Goal: Task Accomplishment & Management: Manage account settings

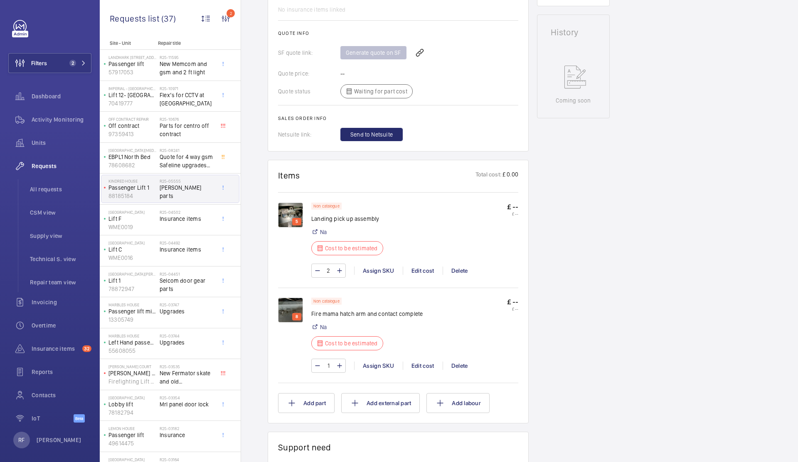
scroll to position [362, 0]
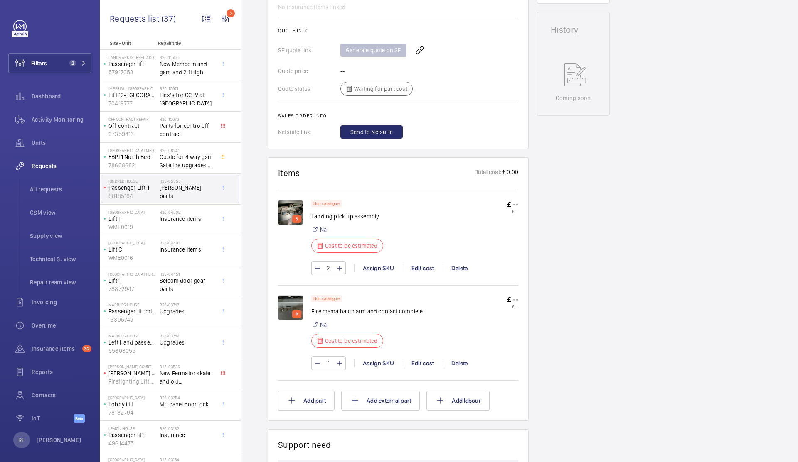
click at [297, 210] on img at bounding box center [290, 212] width 25 height 25
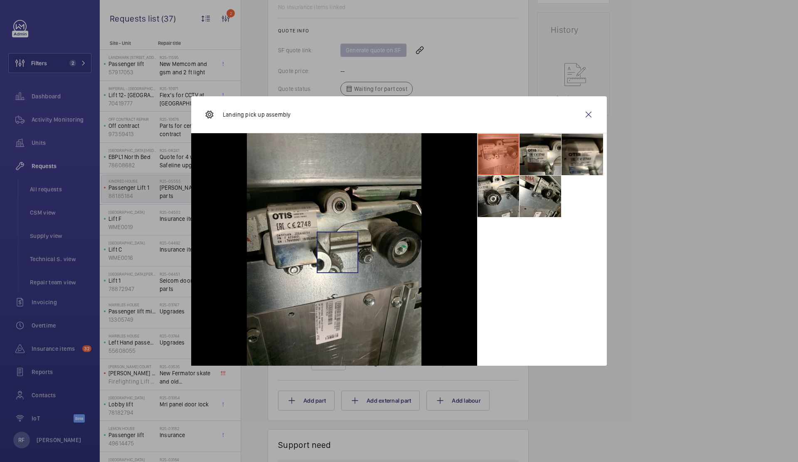
click at [337, 252] on img at bounding box center [334, 249] width 174 height 233
click at [512, 196] on li at bounding box center [498, 197] width 42 height 42
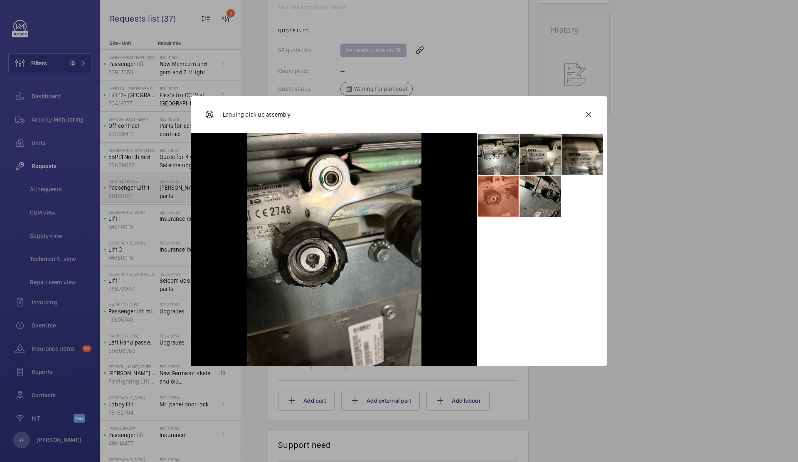
click at [532, 190] on li at bounding box center [540, 197] width 42 height 42
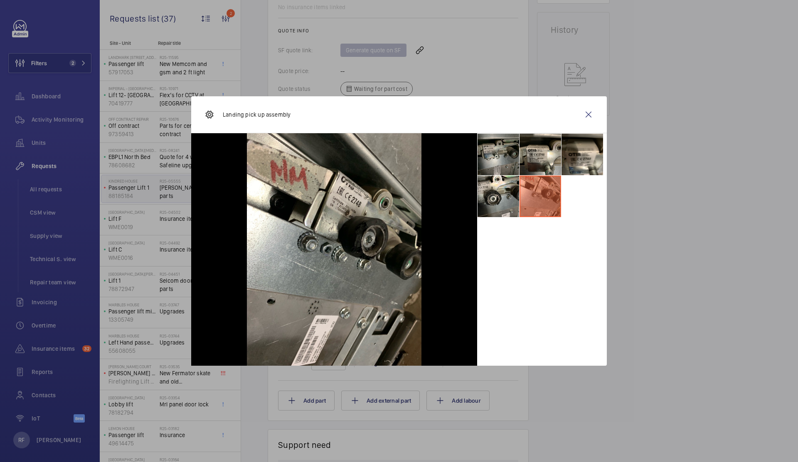
click at [501, 164] on li at bounding box center [498, 155] width 42 height 42
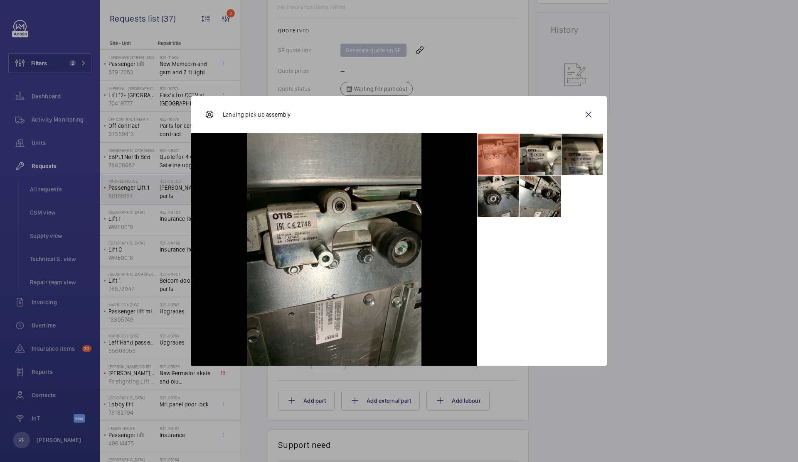
click at [492, 195] on li at bounding box center [498, 197] width 42 height 42
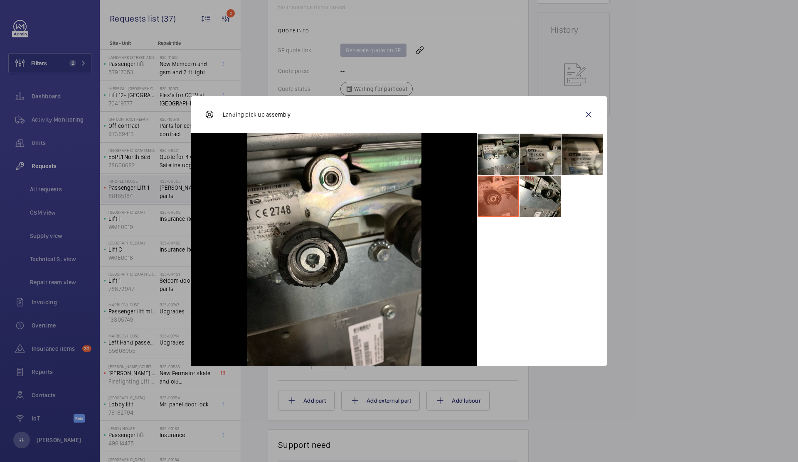
click at [543, 164] on li at bounding box center [540, 155] width 42 height 42
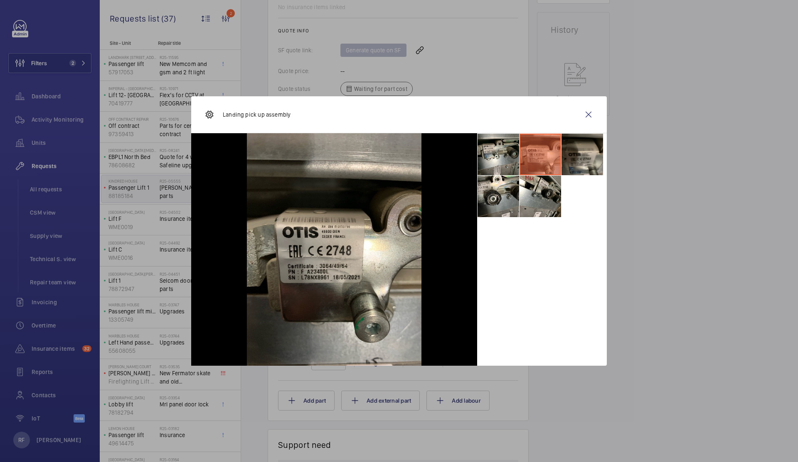
click at [589, 154] on li at bounding box center [582, 155] width 42 height 42
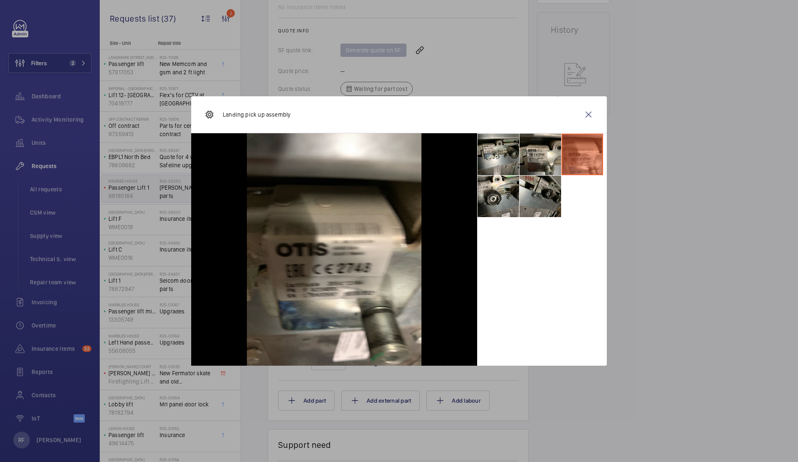
click at [553, 206] on li at bounding box center [540, 197] width 42 height 42
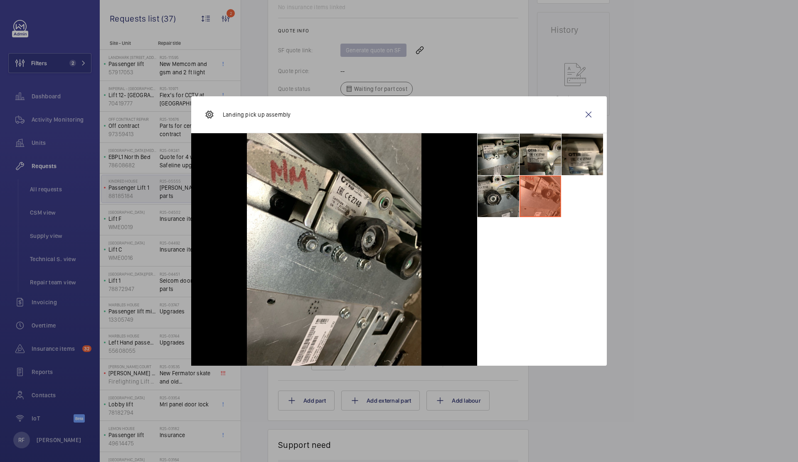
click at [490, 209] on li at bounding box center [498, 197] width 42 height 42
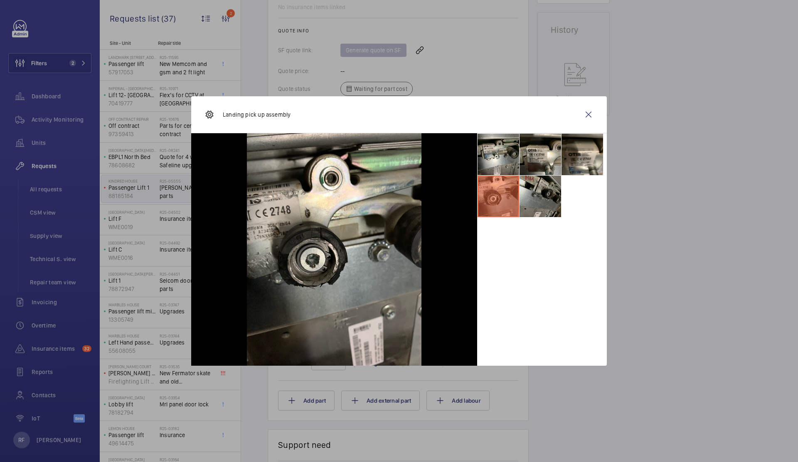
click at [529, 191] on li at bounding box center [540, 197] width 42 height 42
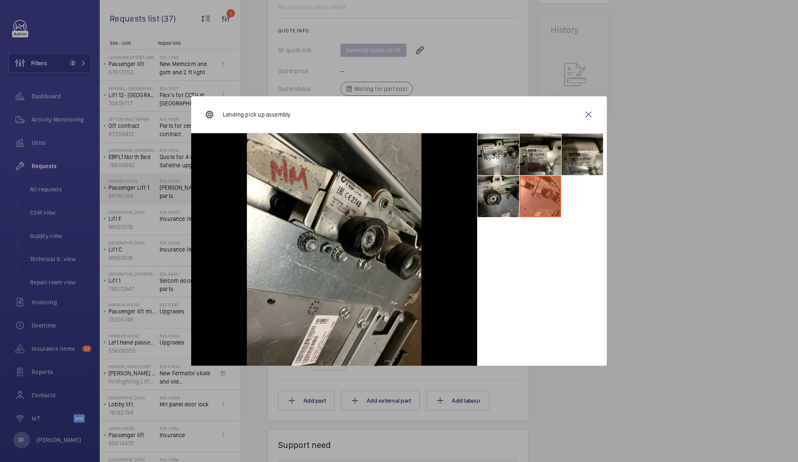
click at [493, 195] on li at bounding box center [498, 197] width 42 height 42
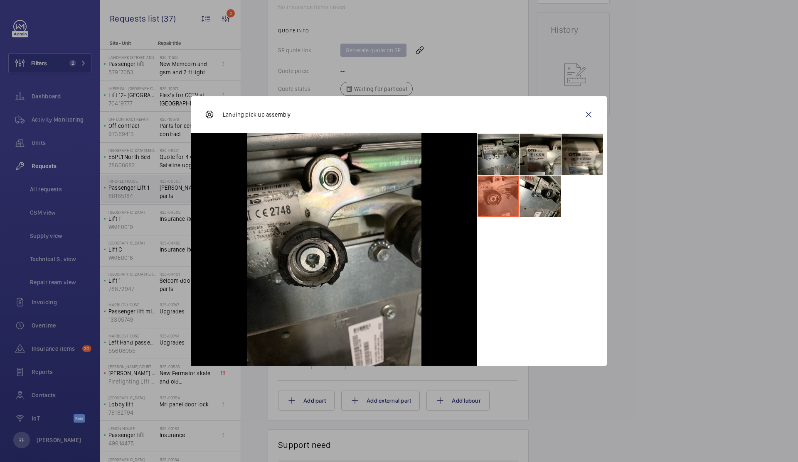
click at [508, 161] on li at bounding box center [498, 155] width 42 height 42
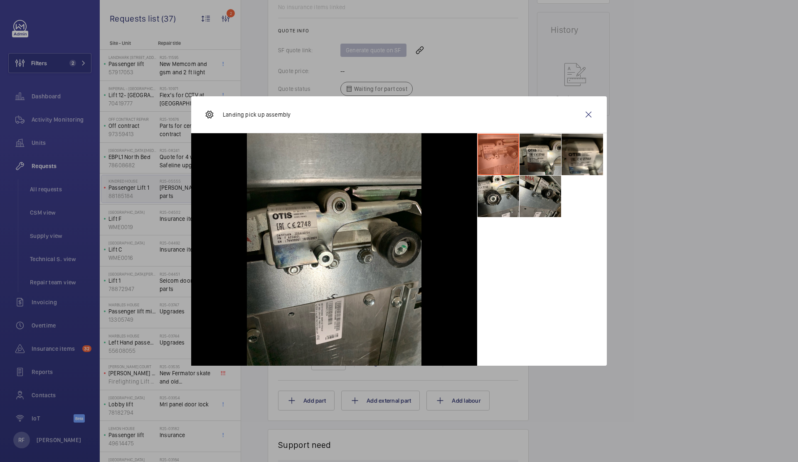
click at [551, 189] on li at bounding box center [540, 197] width 42 height 42
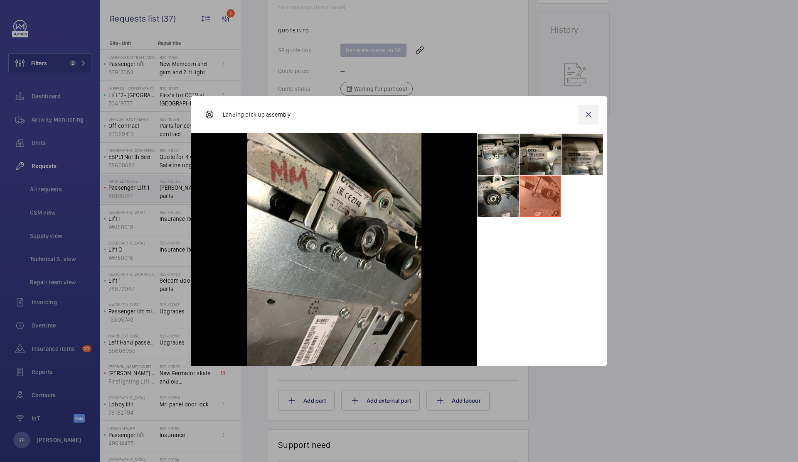
click at [587, 110] on wm-front-icon-button at bounding box center [588, 115] width 20 height 20
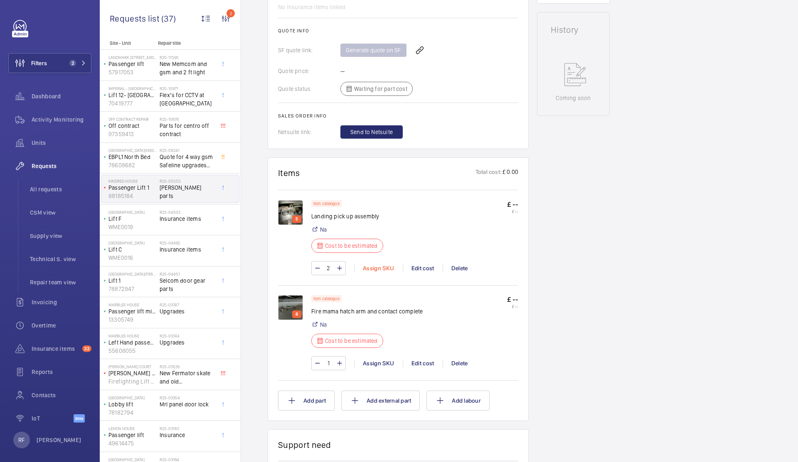
click at [378, 270] on div "Assign SKU" at bounding box center [378, 268] width 49 height 8
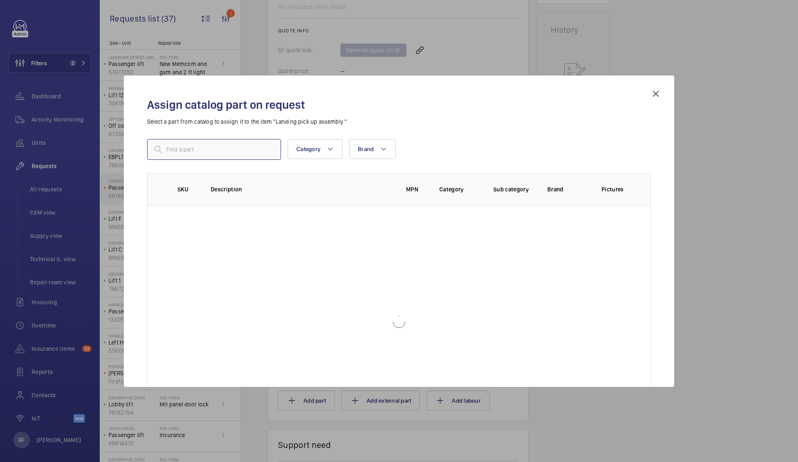
click at [242, 153] on input "text" at bounding box center [214, 149] width 134 height 21
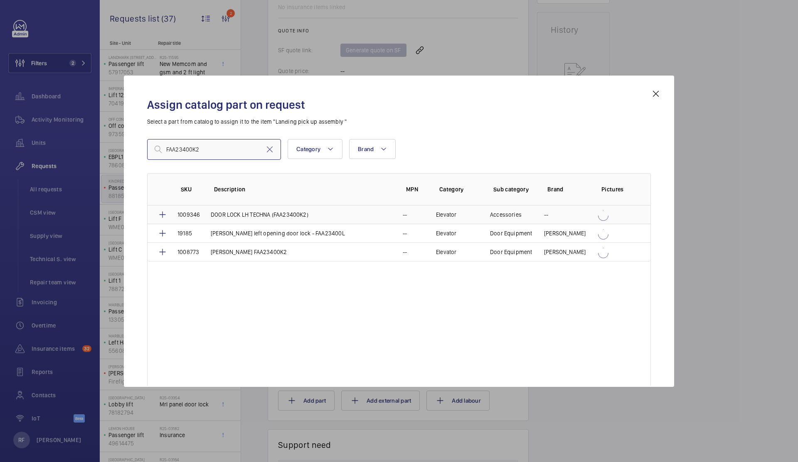
type input "FAA23400K2"
click at [252, 218] on p "DOOR LOCK LH TECHNA (FAA23400K2)" at bounding box center [260, 215] width 98 height 8
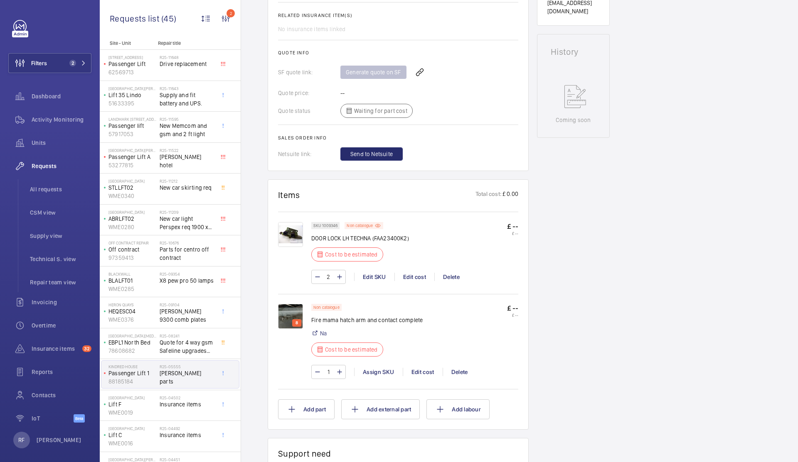
scroll to position [457, 0]
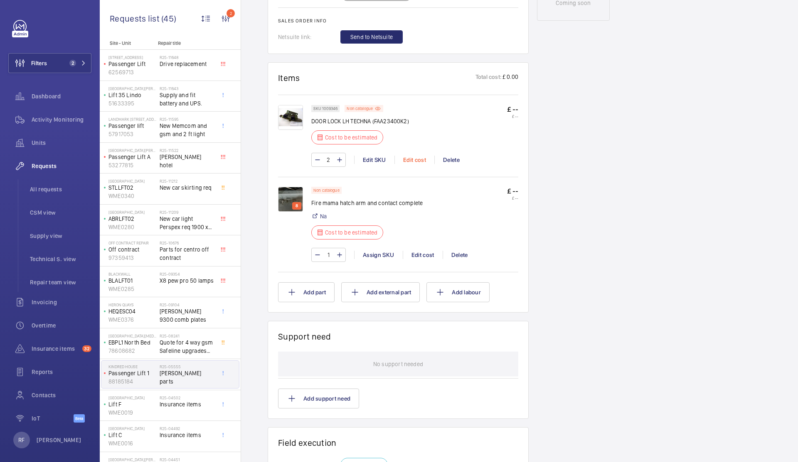
click at [410, 163] on div "Edit cost" at bounding box center [414, 160] width 40 height 8
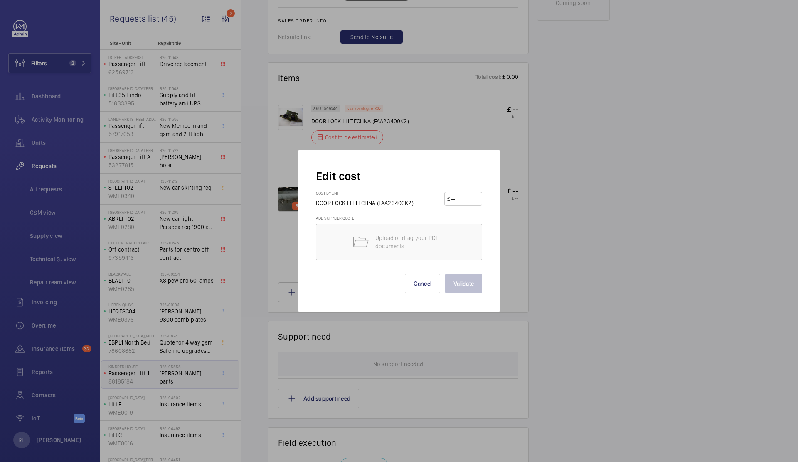
click at [472, 196] on input "number" at bounding box center [464, 198] width 29 height 13
type input "104.32"
click at [477, 288] on button "Validate" at bounding box center [463, 284] width 37 height 20
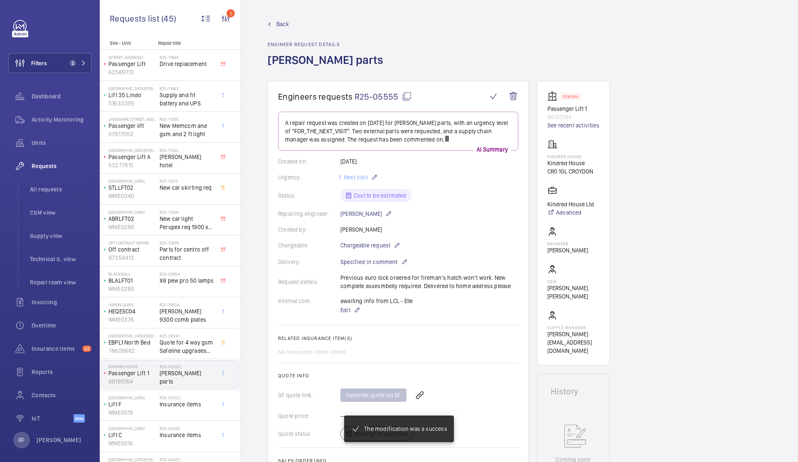
scroll to position [486, 0]
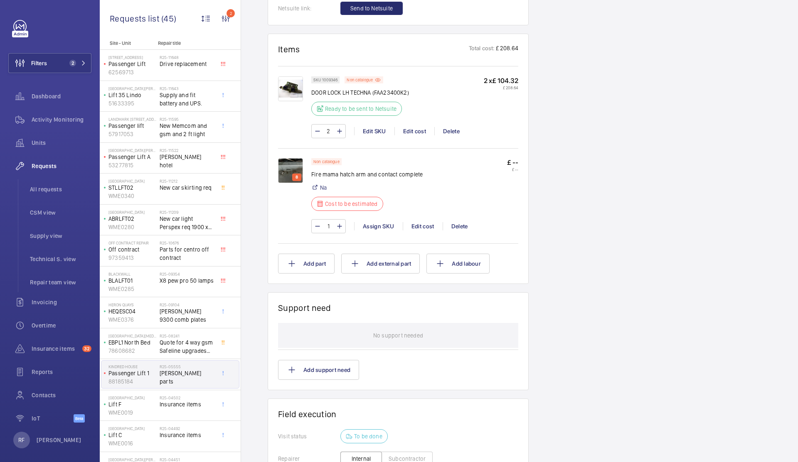
click at [297, 164] on img at bounding box center [290, 170] width 25 height 25
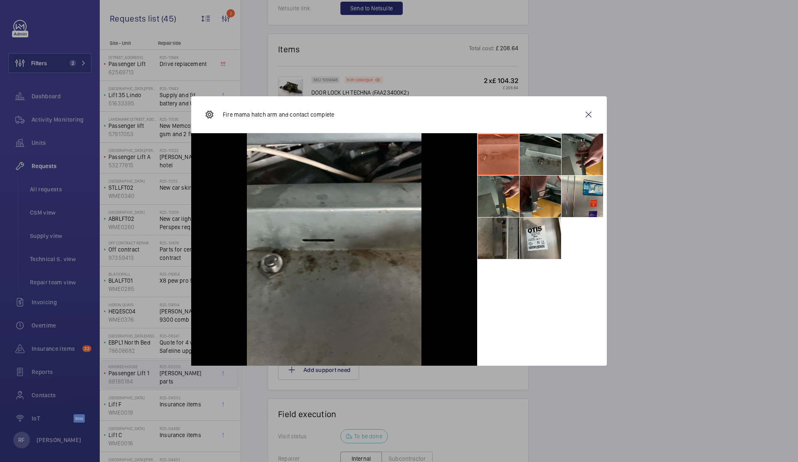
click at [528, 206] on li at bounding box center [540, 197] width 42 height 42
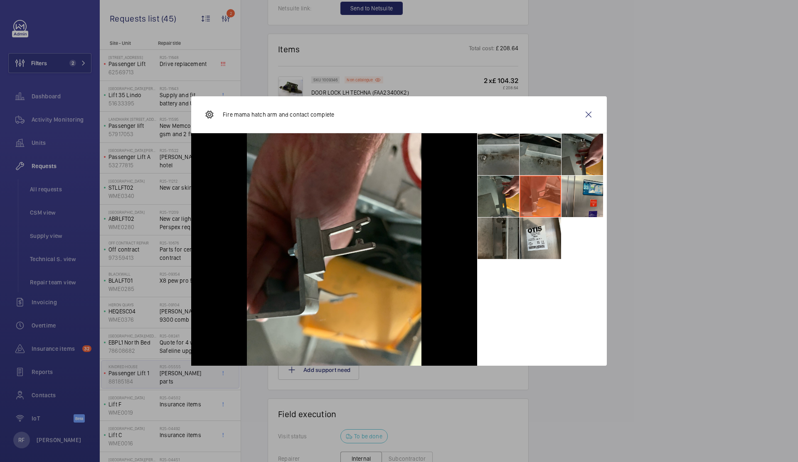
click at [576, 158] on li at bounding box center [582, 155] width 42 height 42
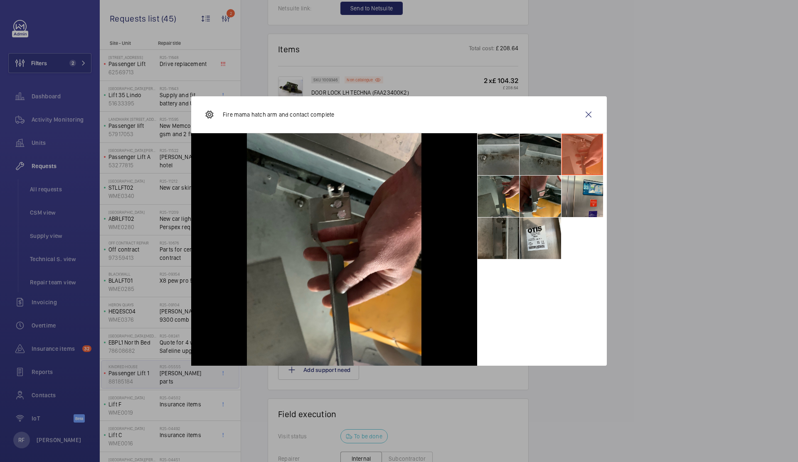
click at [549, 160] on li at bounding box center [540, 155] width 42 height 42
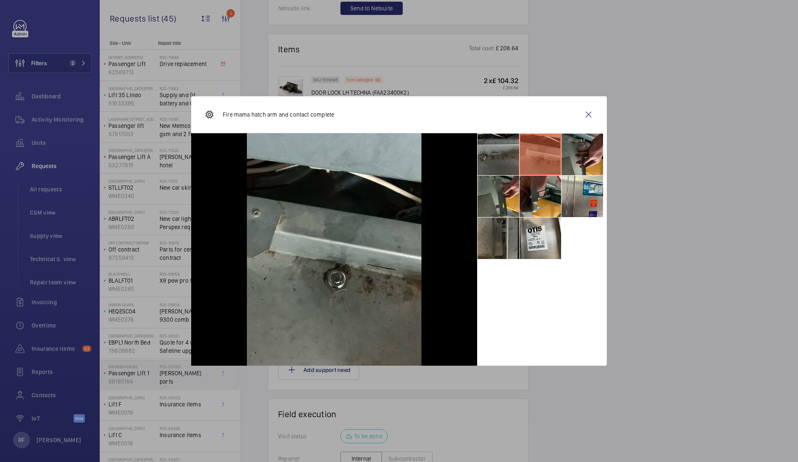
click at [502, 158] on li at bounding box center [498, 155] width 42 height 42
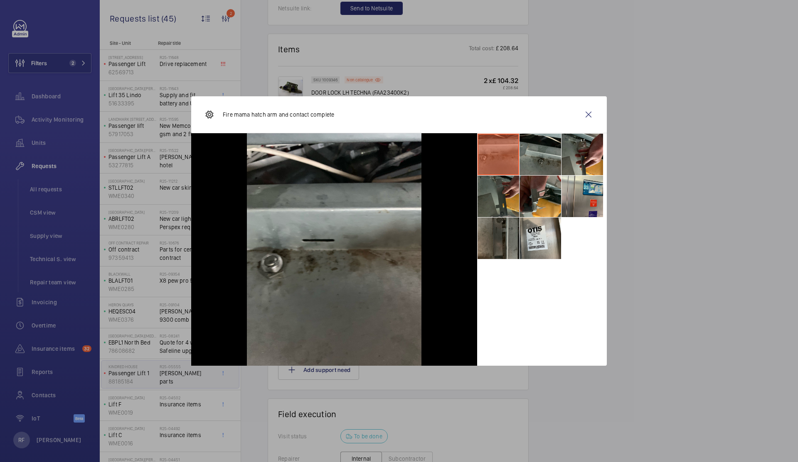
click at [501, 201] on li at bounding box center [498, 197] width 42 height 42
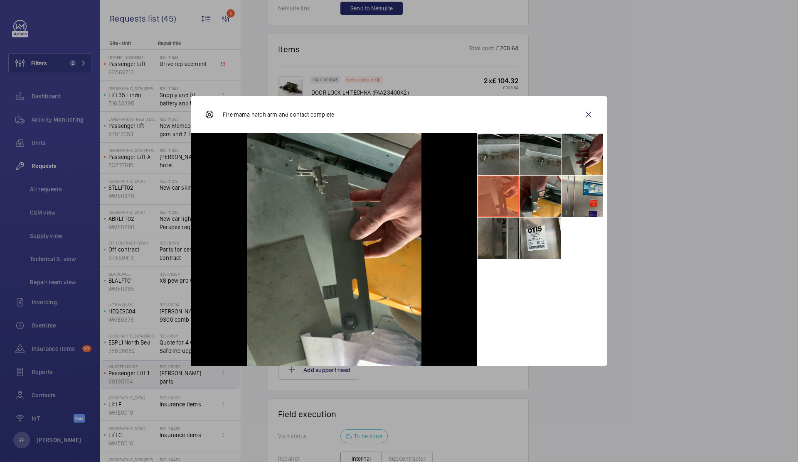
click at [498, 238] on li at bounding box center [498, 239] width 42 height 42
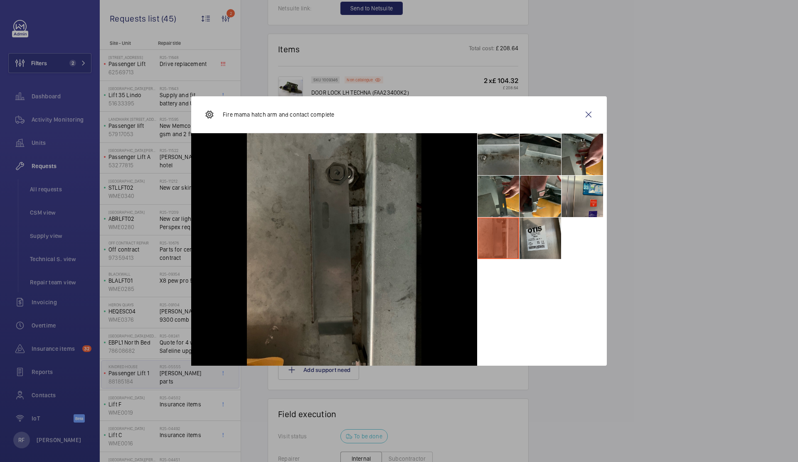
click at [534, 248] on li at bounding box center [540, 239] width 42 height 42
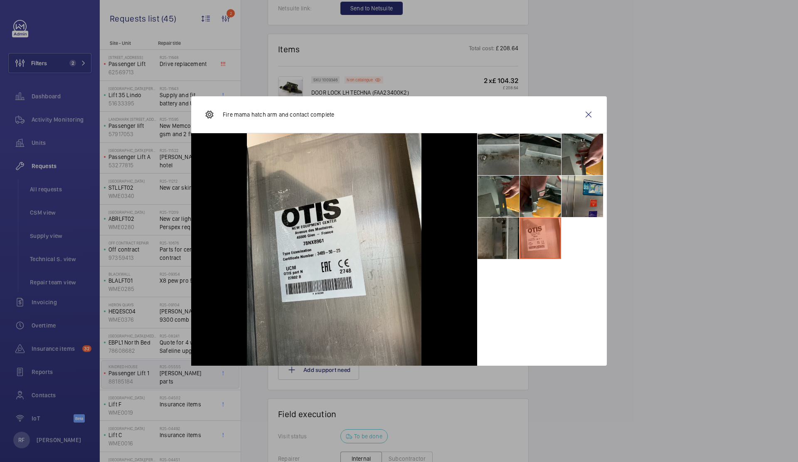
click at [585, 211] on li at bounding box center [582, 197] width 42 height 42
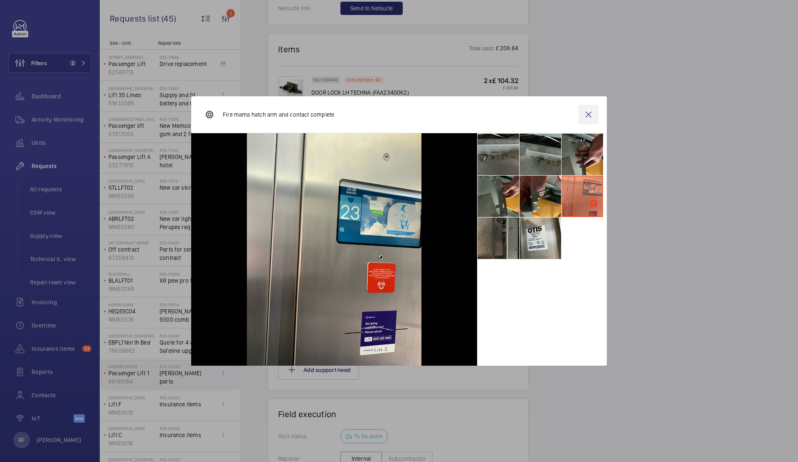
click at [590, 118] on wm-front-icon-button at bounding box center [588, 115] width 20 height 20
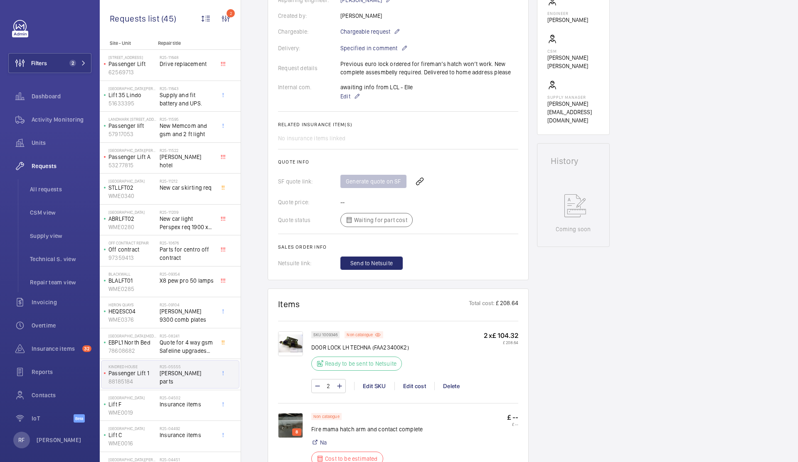
scroll to position [434, 0]
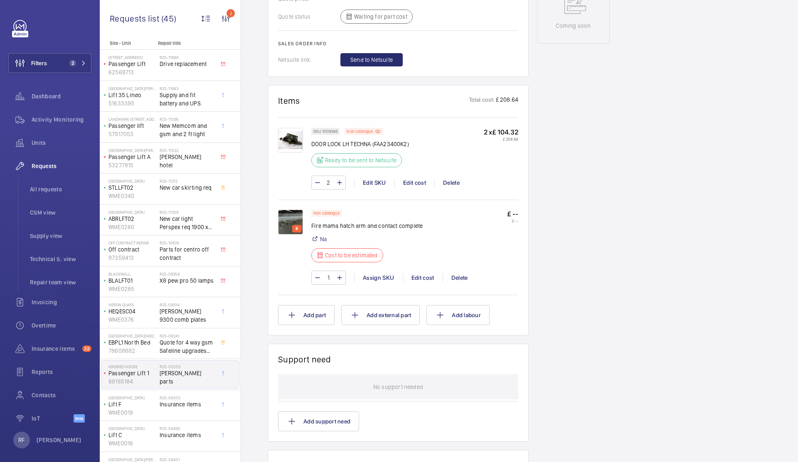
click at [290, 218] on img at bounding box center [290, 222] width 25 height 25
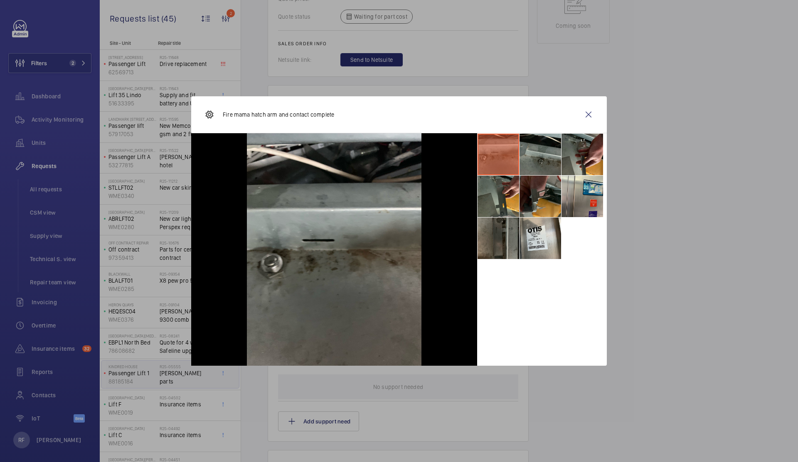
click at [531, 201] on li at bounding box center [540, 197] width 42 height 42
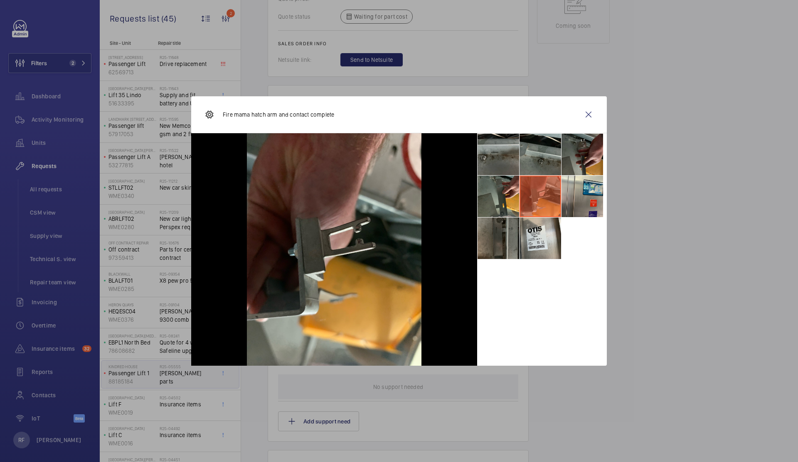
click at [588, 161] on li at bounding box center [582, 155] width 42 height 42
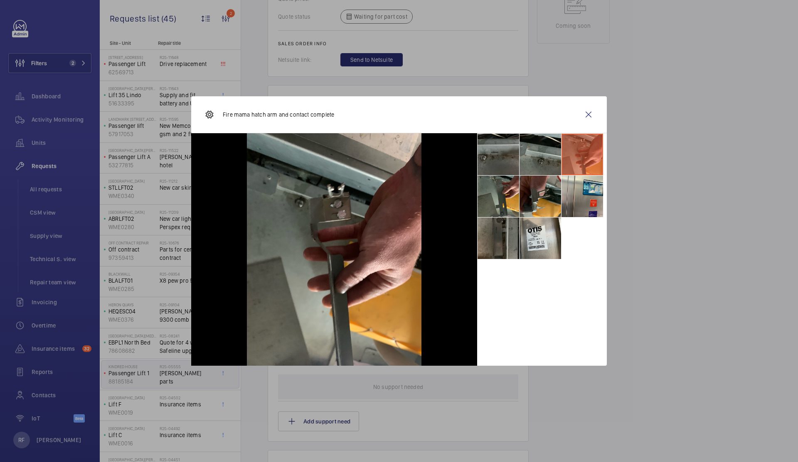
click at [492, 155] on li at bounding box center [498, 155] width 42 height 42
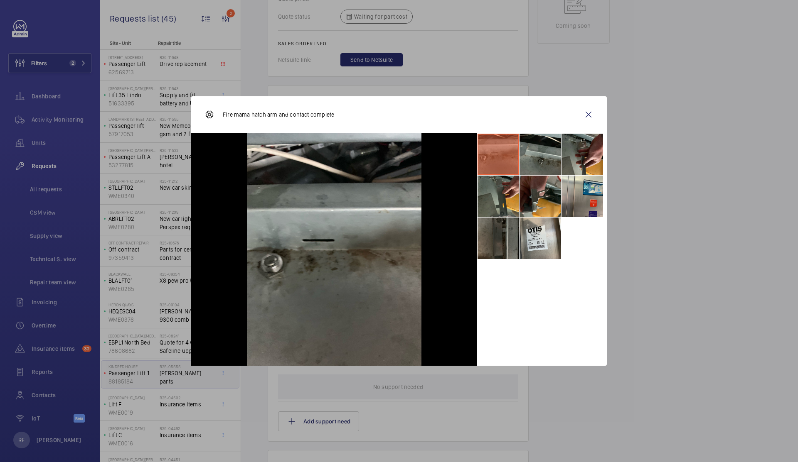
click at [499, 236] on li at bounding box center [498, 239] width 42 height 42
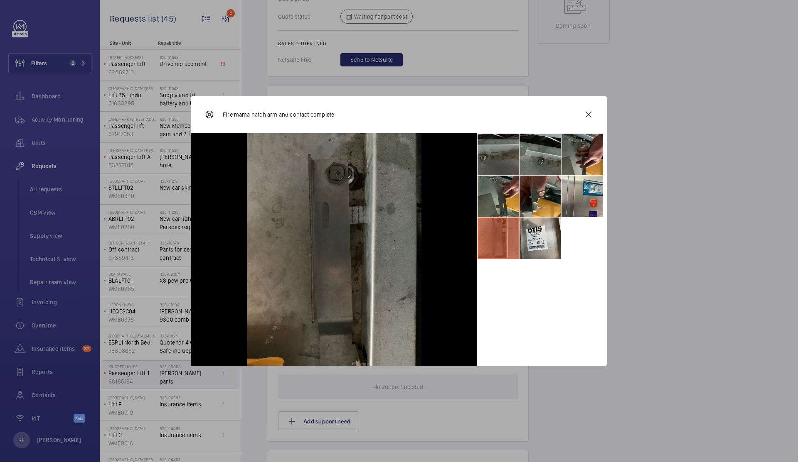
click at [502, 161] on li at bounding box center [498, 155] width 42 height 42
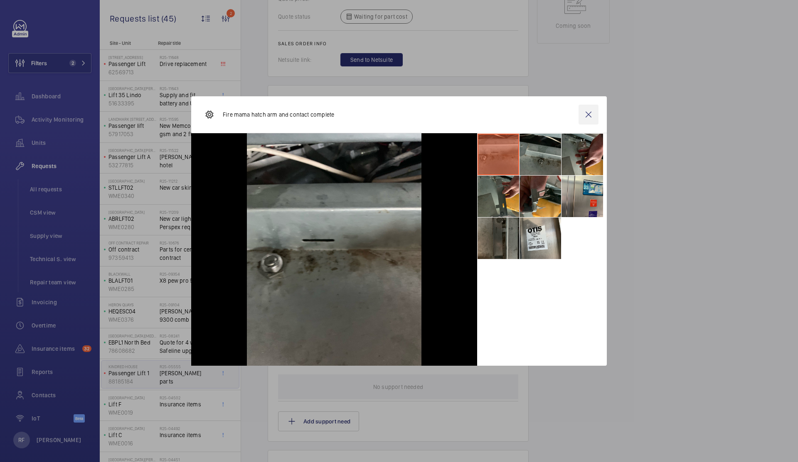
click at [587, 117] on wm-front-icon-button at bounding box center [588, 115] width 20 height 20
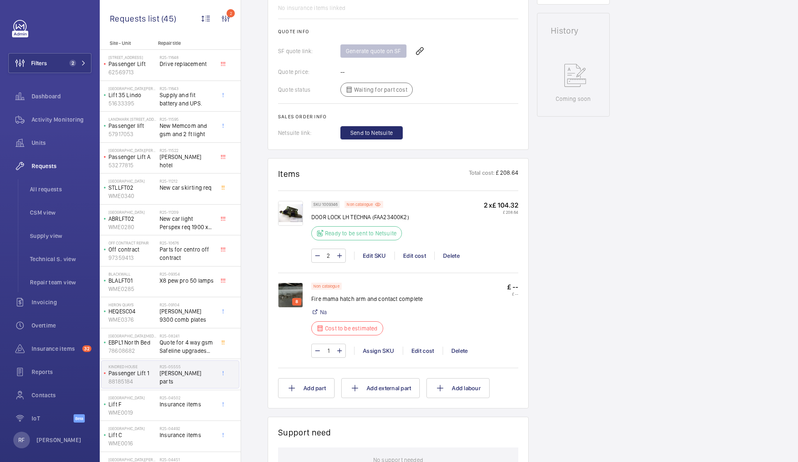
scroll to position [393, 0]
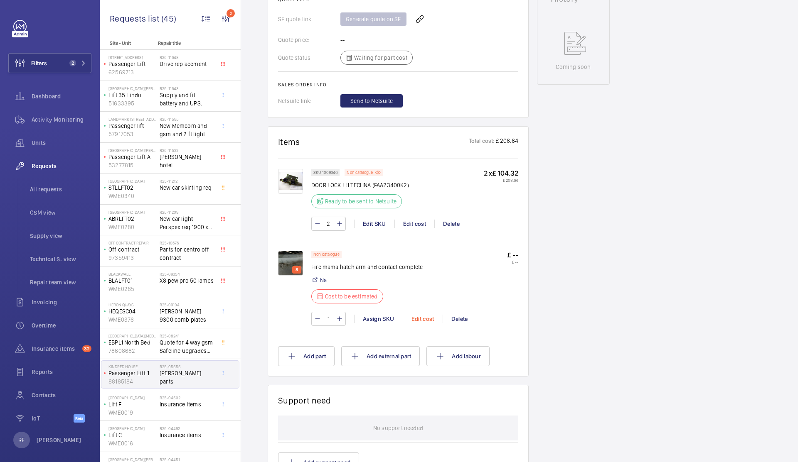
click at [420, 315] on div "Edit cost" at bounding box center [423, 319] width 40 height 8
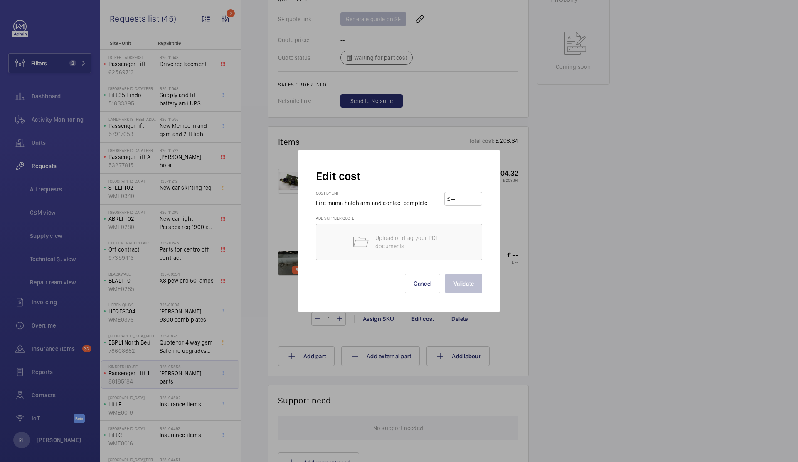
click at [459, 202] on input "number" at bounding box center [464, 198] width 29 height 13
type input "350"
click at [470, 284] on button "Validate" at bounding box center [463, 284] width 37 height 20
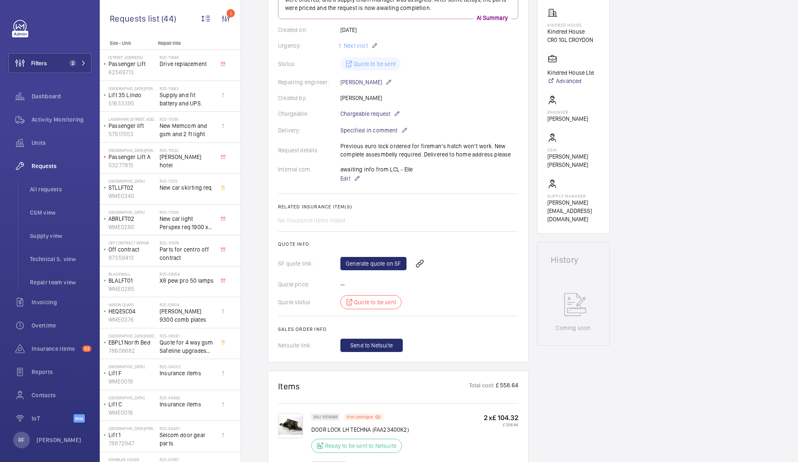
scroll to position [228, 0]
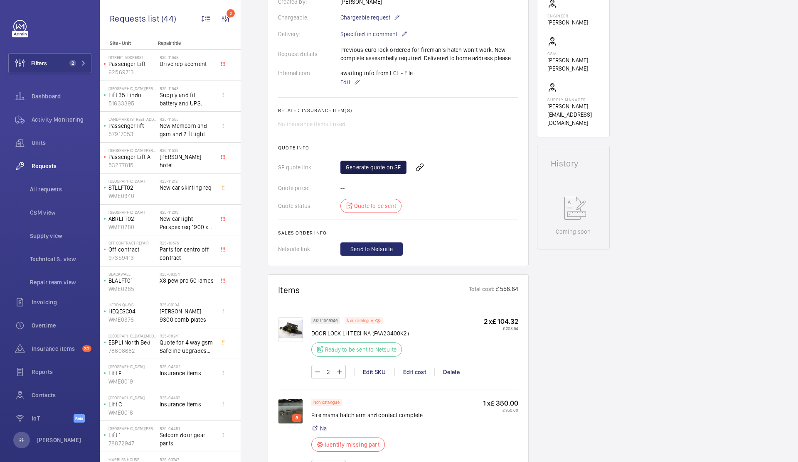
click at [373, 170] on link "Generate quote on SF" at bounding box center [373, 167] width 66 height 13
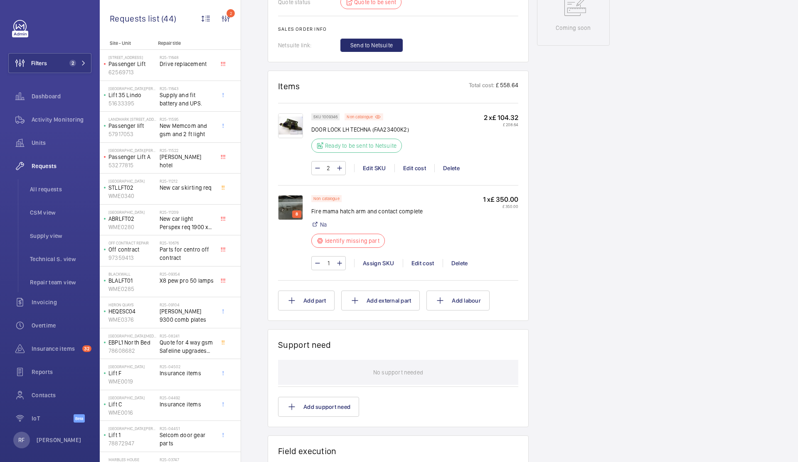
scroll to position [213, 0]
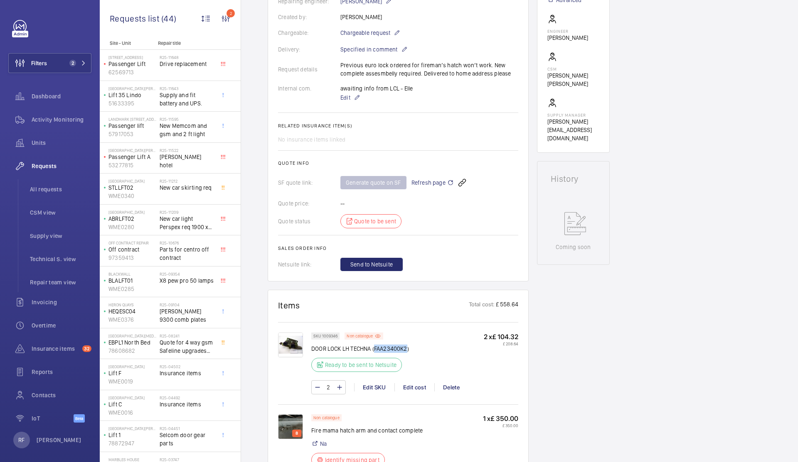
drag, startPoint x: 375, startPoint y: 349, endPoint x: 405, endPoint y: 350, distance: 30.3
click at [405, 350] on p "DOOR LOCK LH TECHNA (FAA23400K2)" at bounding box center [360, 349] width 98 height 8
click at [376, 349] on p "DOOR LOCK LH TECHNA (FAA23400K2)" at bounding box center [360, 349] width 98 height 8
copy p "FAA23400K2"
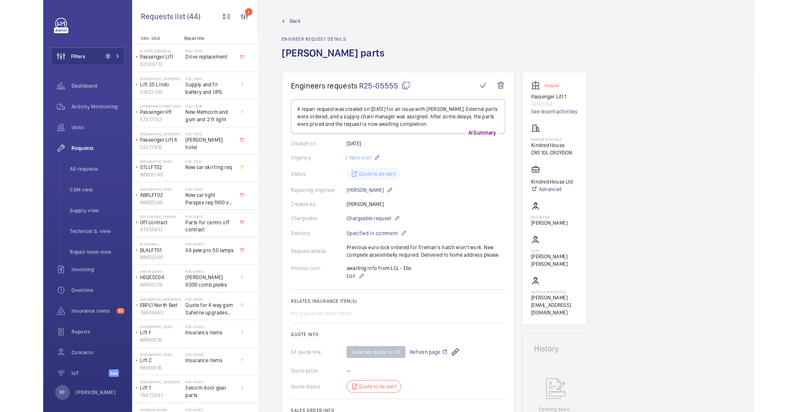
scroll to position [0, 0]
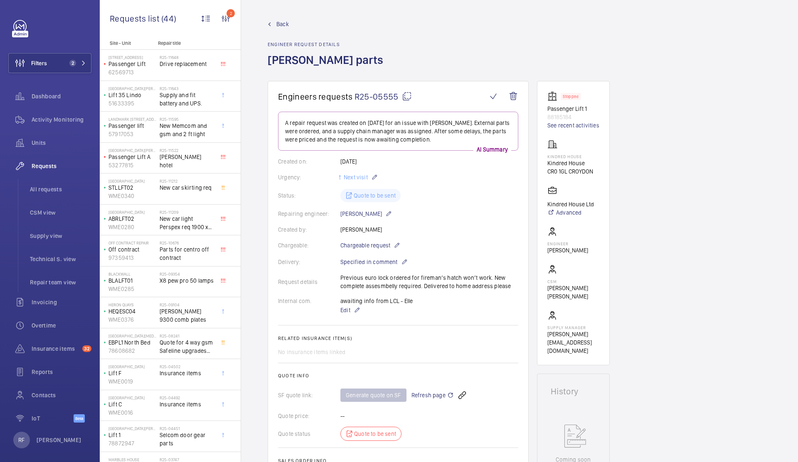
click at [407, 96] on mat-icon at bounding box center [407, 96] width 10 height 10
copy p "FAA23400K2"
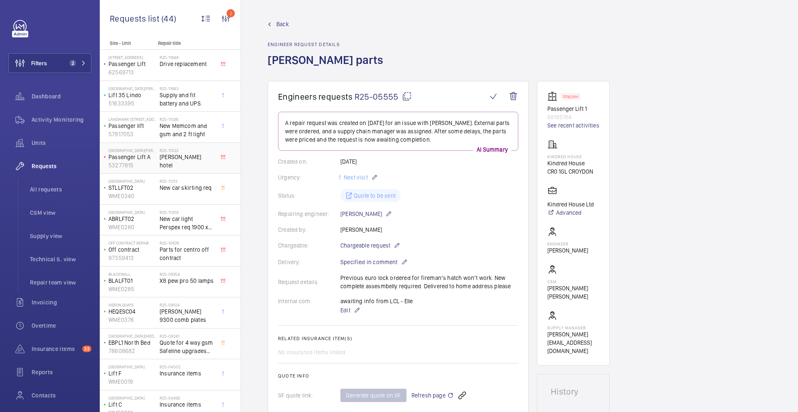
click at [184, 165] on div "R25-11522 Dorsett hotel" at bounding box center [187, 160] width 55 height 24
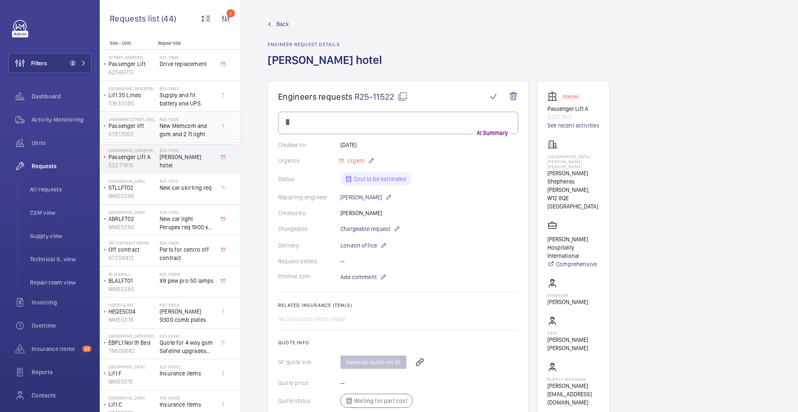
click at [187, 130] on span "New Memcom and gsm and 2 ft light" at bounding box center [187, 130] width 55 height 17
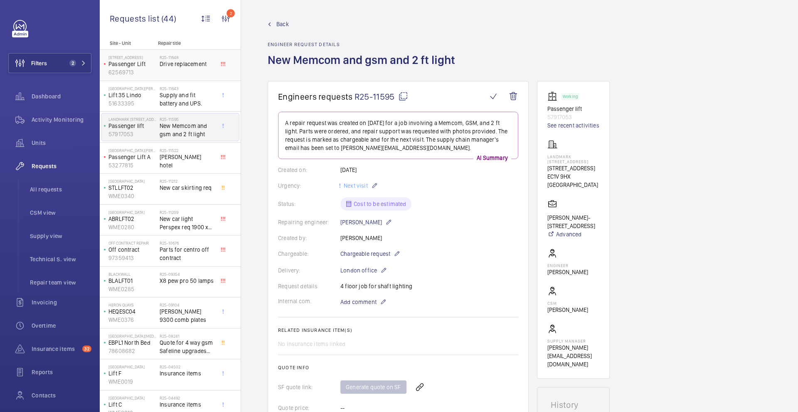
click at [178, 71] on div "R25-11648 Drive replacement" at bounding box center [187, 67] width 55 height 24
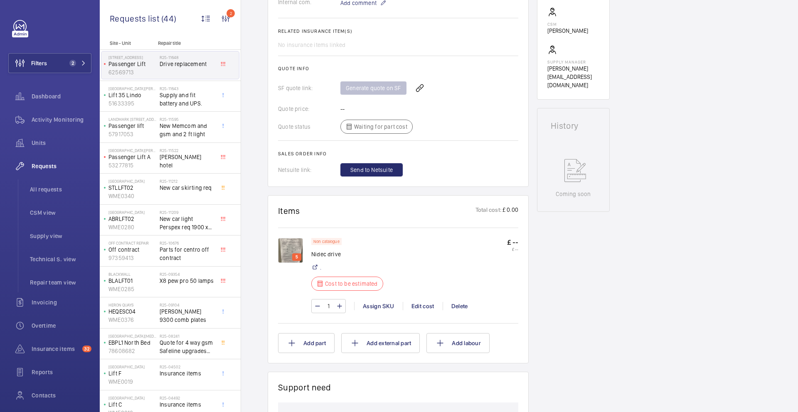
scroll to position [295, 0]
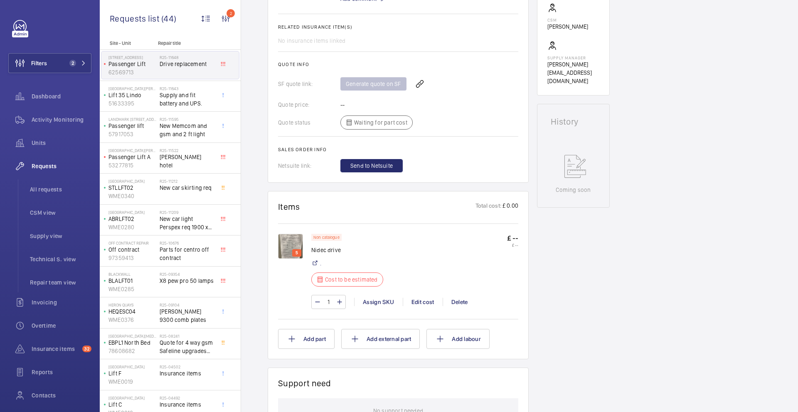
click at [286, 254] on img at bounding box center [290, 246] width 25 height 25
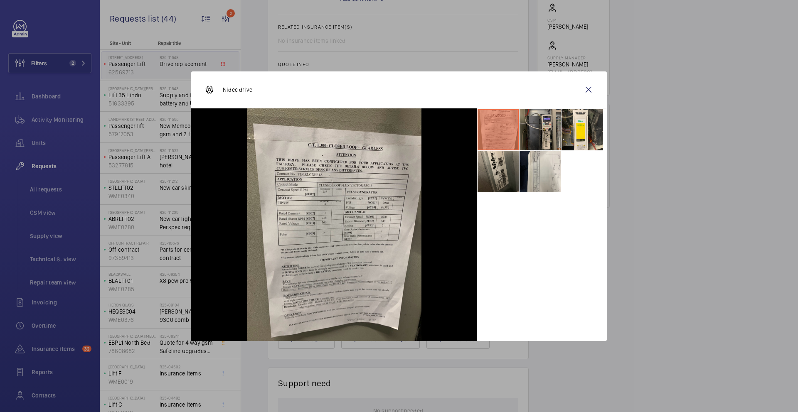
click at [541, 137] on li at bounding box center [540, 130] width 42 height 42
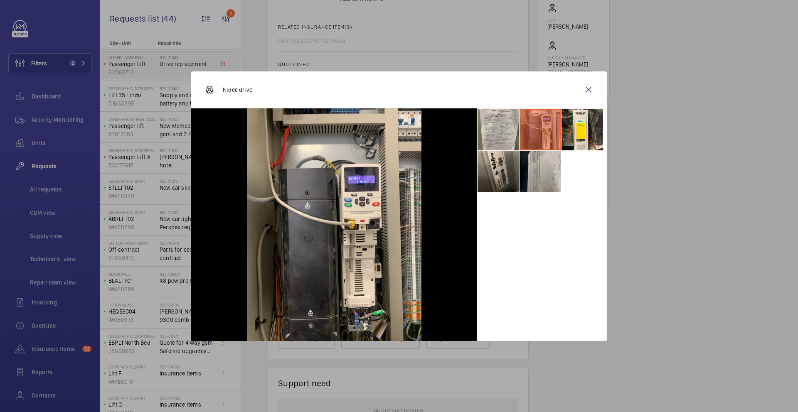
click at [543, 164] on li at bounding box center [540, 172] width 42 height 42
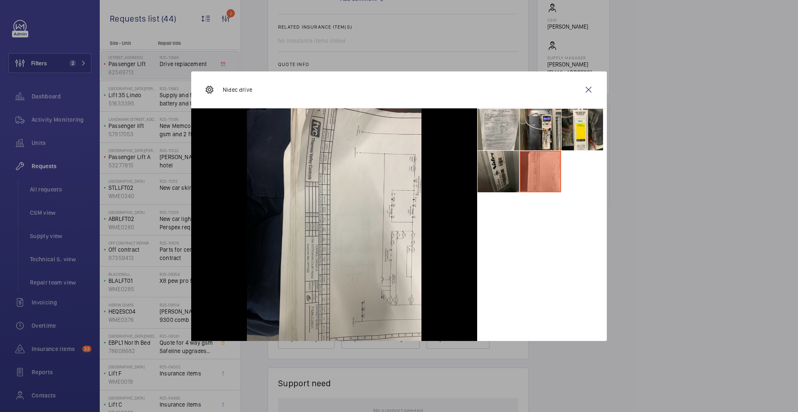
click at [493, 181] on li at bounding box center [498, 172] width 42 height 42
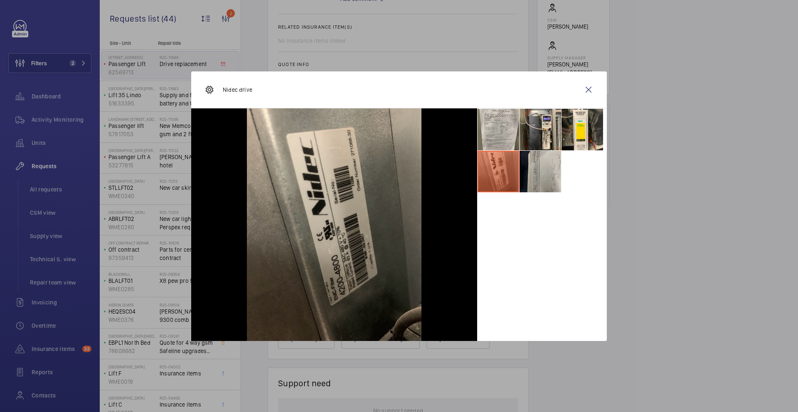
click at [544, 172] on li at bounding box center [540, 172] width 42 height 42
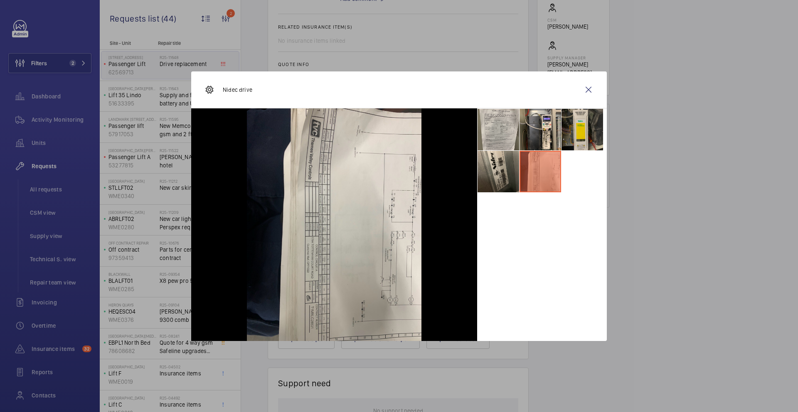
click at [571, 140] on li at bounding box center [582, 130] width 42 height 42
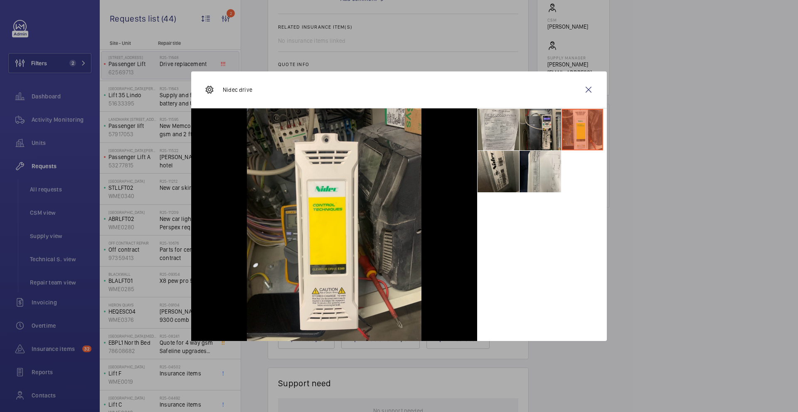
click at [545, 137] on li at bounding box center [540, 130] width 42 height 42
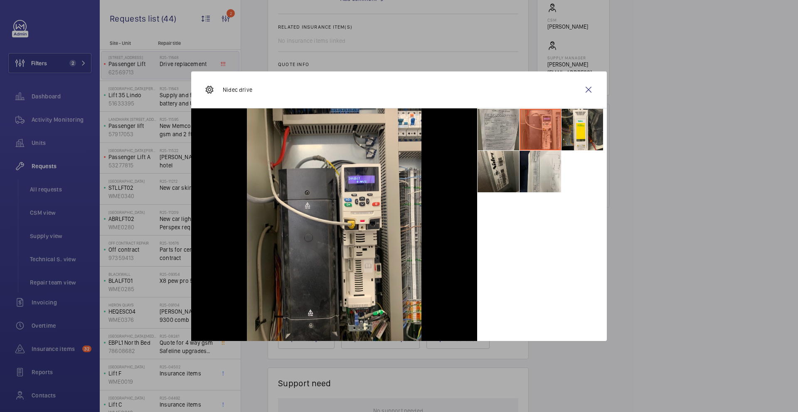
click at [514, 138] on li at bounding box center [498, 130] width 42 height 42
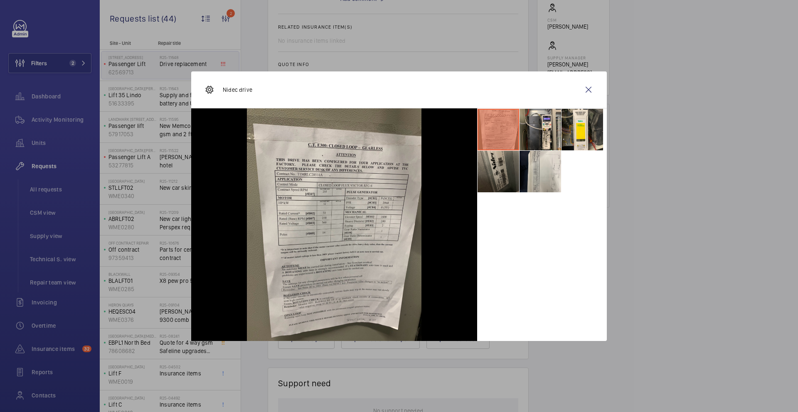
click at [503, 168] on li at bounding box center [498, 172] width 42 height 42
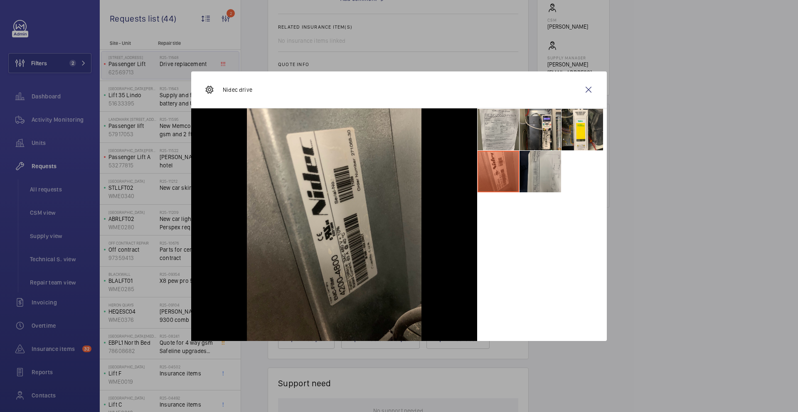
click at [524, 169] on li at bounding box center [540, 172] width 42 height 42
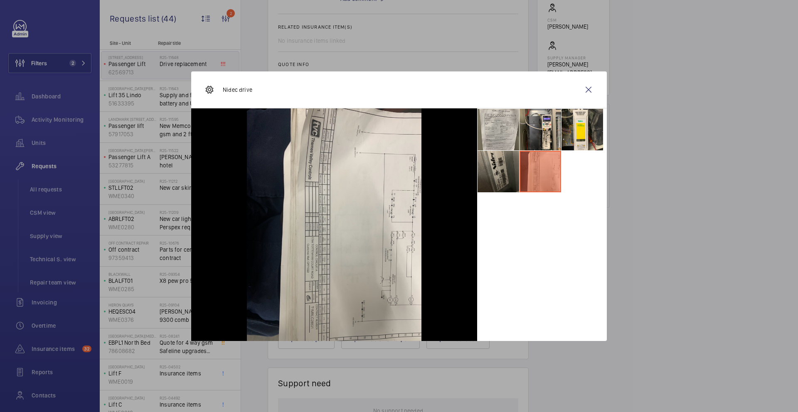
click at [510, 171] on li at bounding box center [498, 172] width 42 height 42
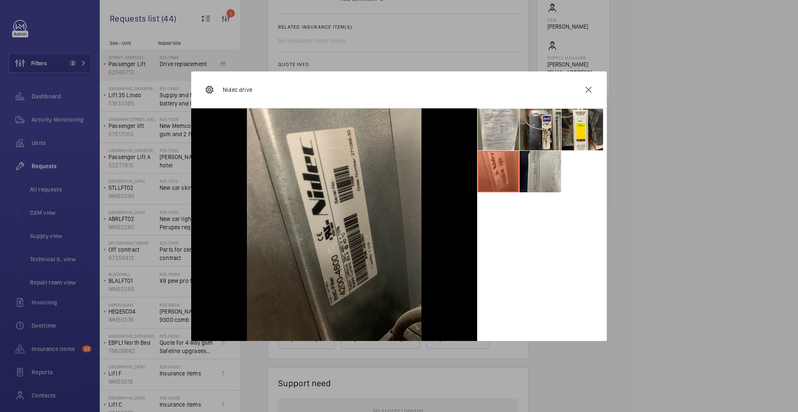
click at [542, 180] on li at bounding box center [540, 172] width 42 height 42
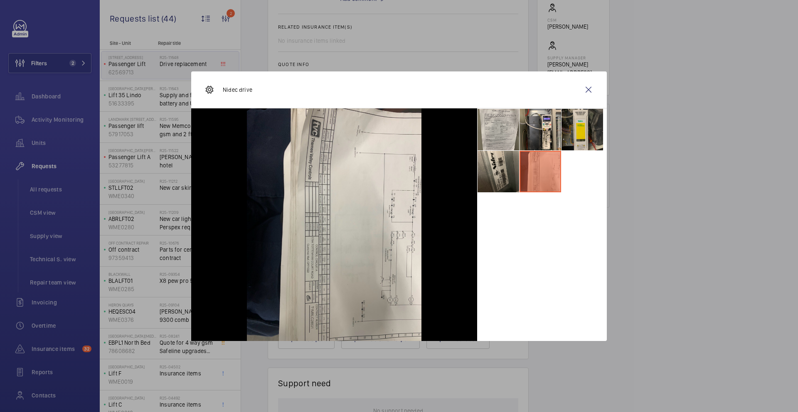
click at [585, 133] on li at bounding box center [582, 130] width 42 height 42
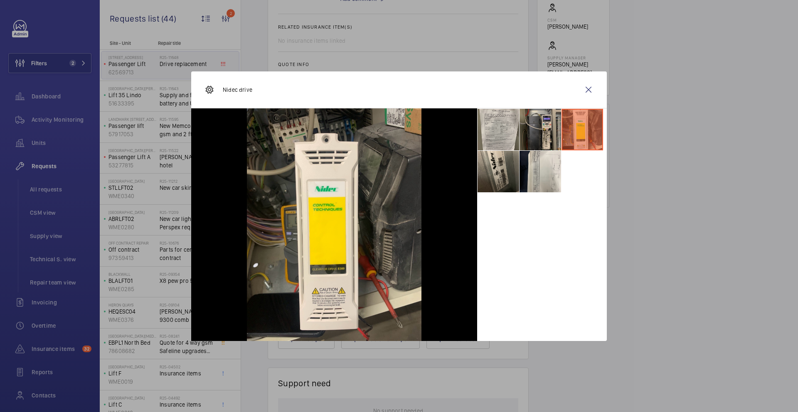
click at [545, 131] on li at bounding box center [540, 130] width 42 height 42
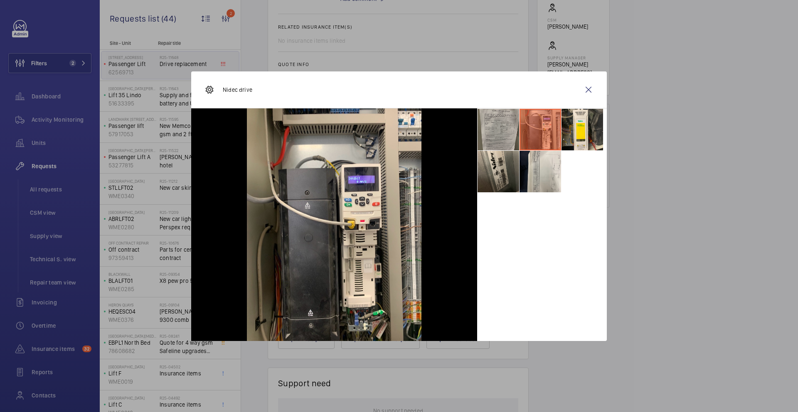
click at [489, 118] on li at bounding box center [498, 130] width 42 height 42
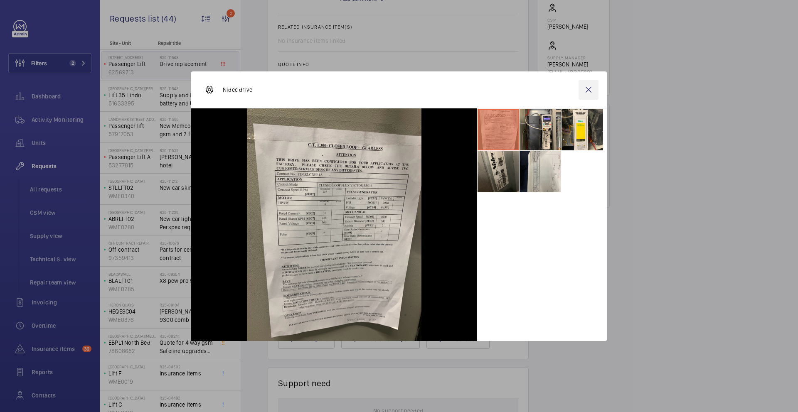
click at [589, 91] on wm-front-icon-button at bounding box center [588, 90] width 20 height 20
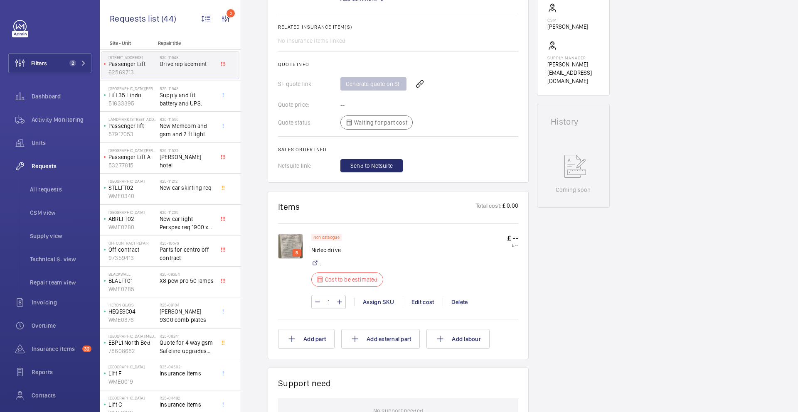
scroll to position [0, 0]
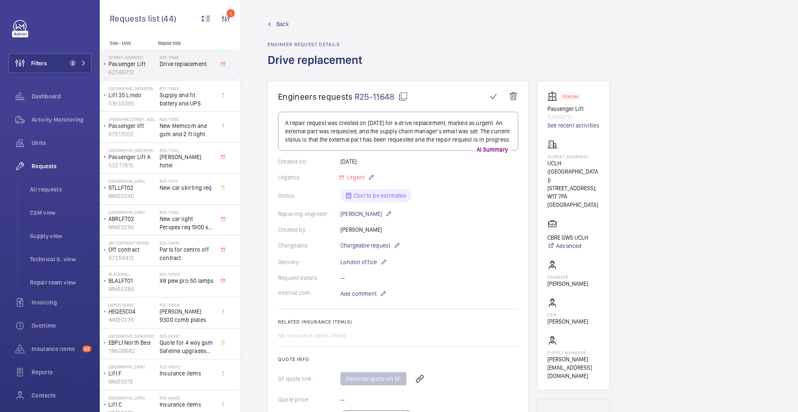
click at [405, 98] on mat-icon at bounding box center [403, 96] width 10 height 10
type textarea "R25-11648"
drag, startPoint x: 547, startPoint y: 167, endPoint x: 574, endPoint y: 182, distance: 31.1
click at [574, 182] on p "UCLH (Fitzrovia) 179a Tottenham Court Road," at bounding box center [573, 175] width 52 height 33
click at [564, 172] on p "UCLH (Fitzrovia) 179a Tottenham Court Road," at bounding box center [573, 175] width 52 height 33
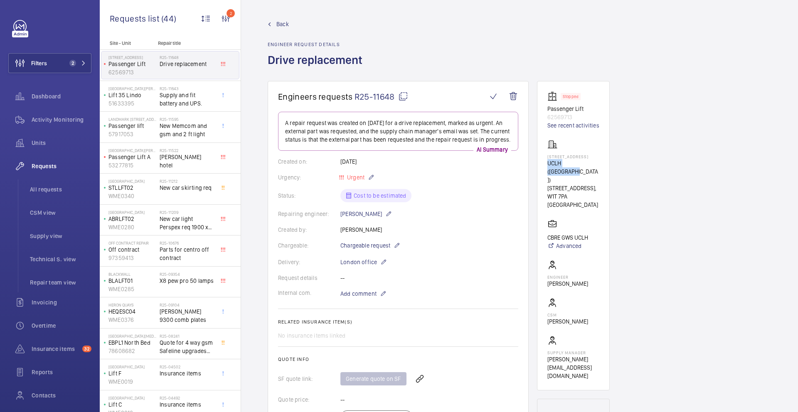
drag, startPoint x: 547, startPoint y: 169, endPoint x: 589, endPoint y: 170, distance: 42.0
click at [589, 170] on p "UCLH (Fitzrovia) 179a Tottenham Court Road," at bounding box center [573, 175] width 52 height 33
copy p "UCLH (Fitzrovia)"
click at [576, 107] on p "Passenger Lift" at bounding box center [573, 109] width 52 height 8
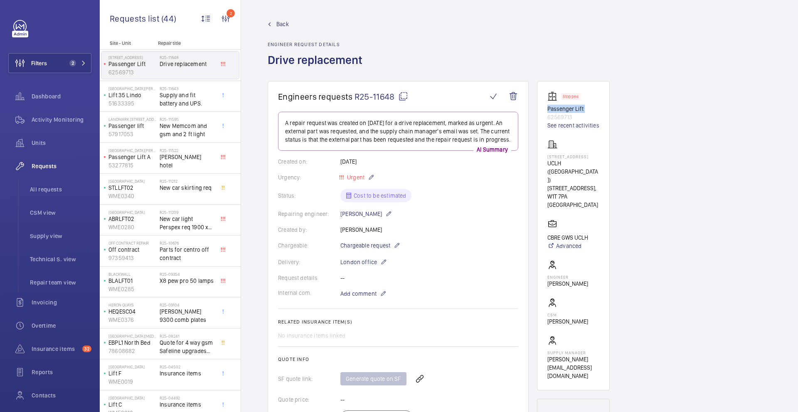
click at [576, 107] on p "Passenger Lift" at bounding box center [573, 109] width 52 height 8
copy p "Passenger Lift"
click at [382, 299] on mat-icon at bounding box center [383, 294] width 7 height 10
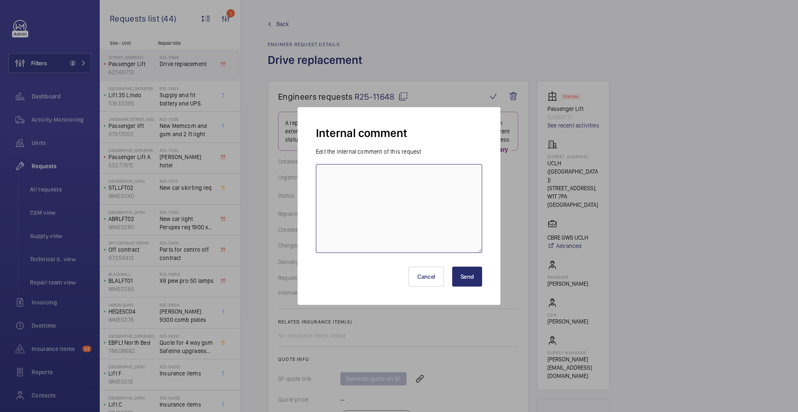
click at [403, 229] on textarea at bounding box center [399, 208] width 166 height 89
type textarea "Ricardo - Request TVC for a quote for drive replacement 03/09/2025"
click at [465, 278] on button "Send" at bounding box center [467, 277] width 30 height 20
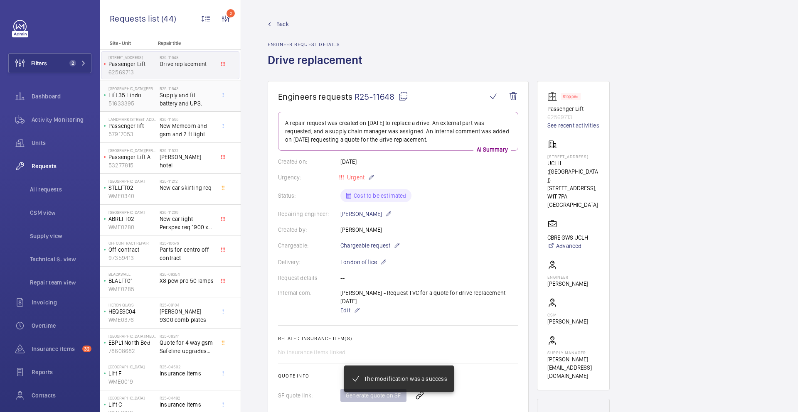
click at [167, 103] on span "Supply and fit battery and UPS." at bounding box center [187, 99] width 55 height 17
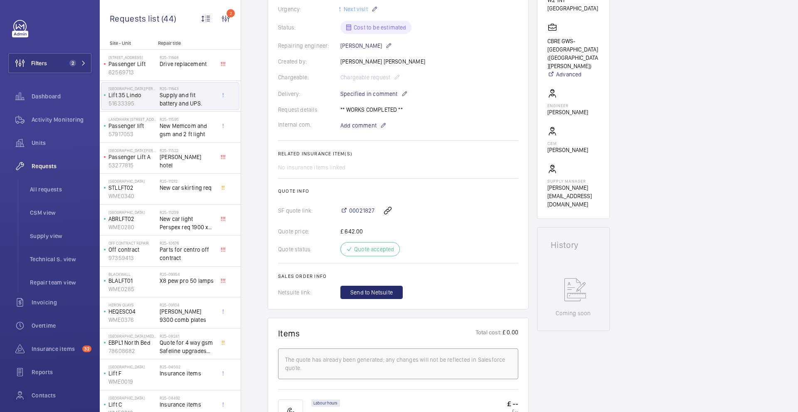
scroll to position [200, 0]
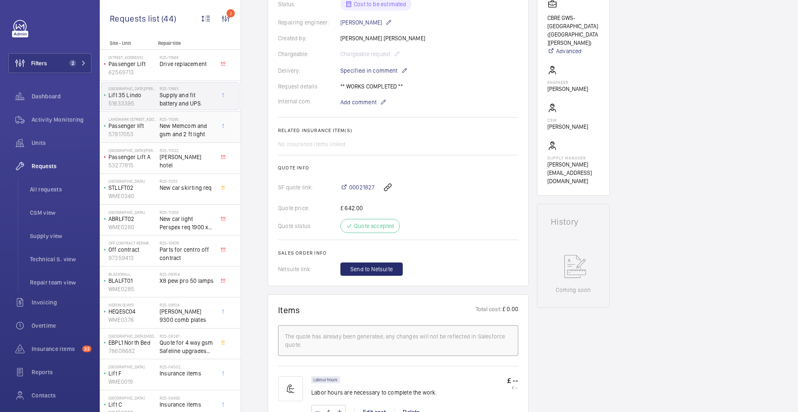
click at [168, 133] on span "New Memcom and gsm and 2 ft light" at bounding box center [187, 130] width 55 height 17
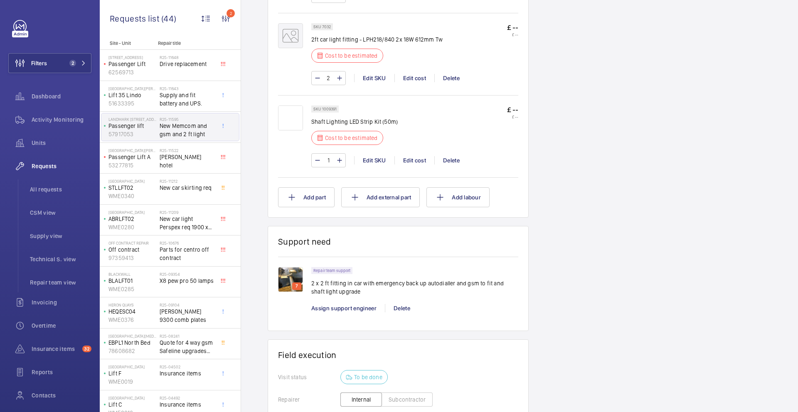
scroll to position [689, 0]
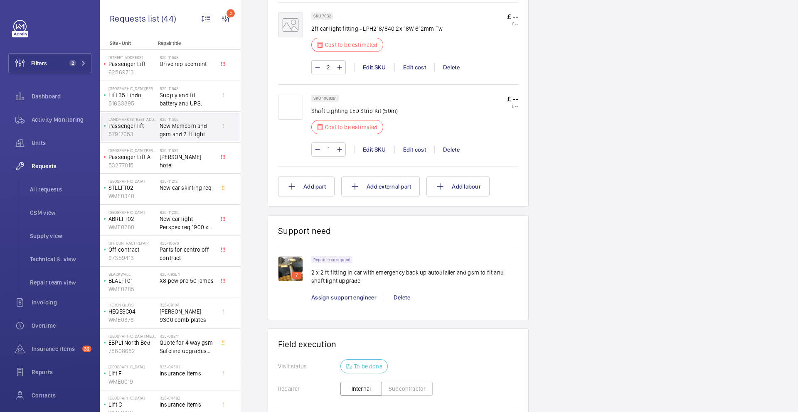
click at [289, 269] on img at bounding box center [290, 268] width 25 height 25
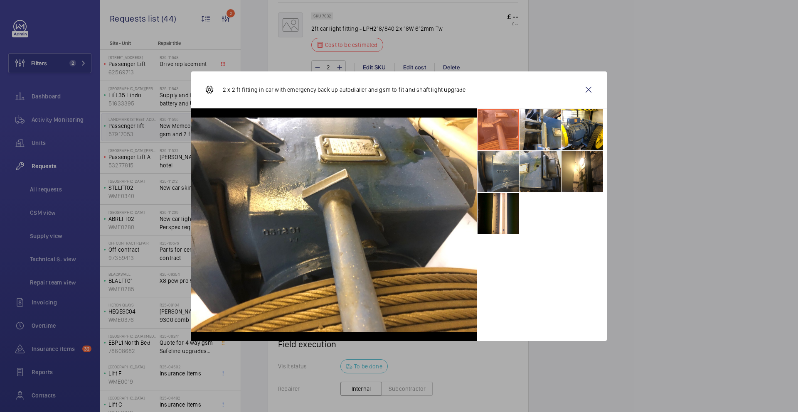
click at [548, 165] on li at bounding box center [540, 172] width 42 height 42
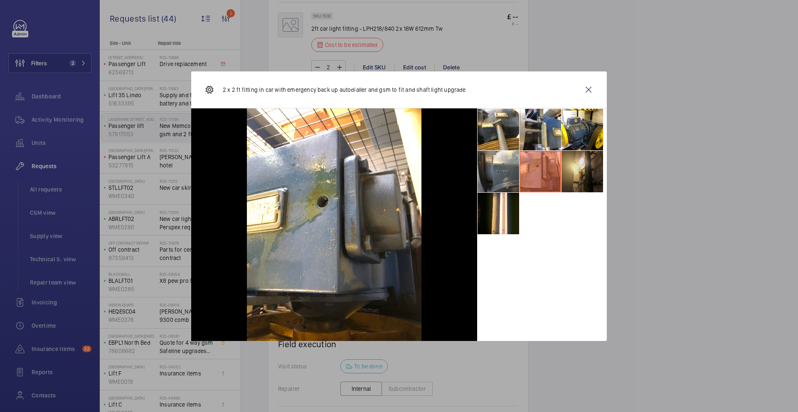
click at [572, 167] on li at bounding box center [582, 172] width 42 height 42
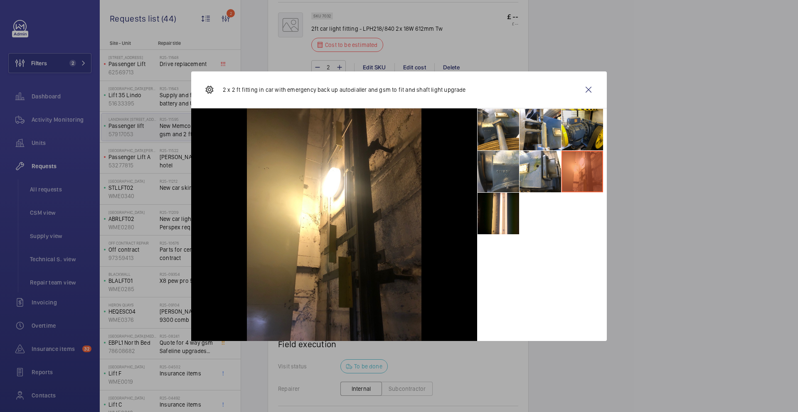
click at [568, 141] on li at bounding box center [582, 130] width 42 height 42
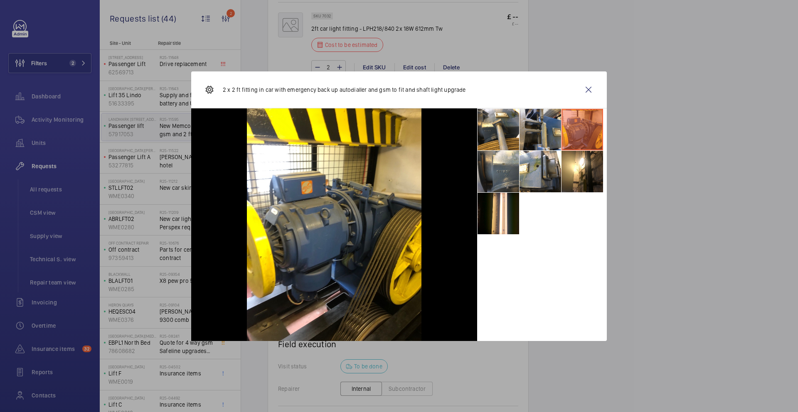
click at [557, 139] on li at bounding box center [540, 130] width 42 height 42
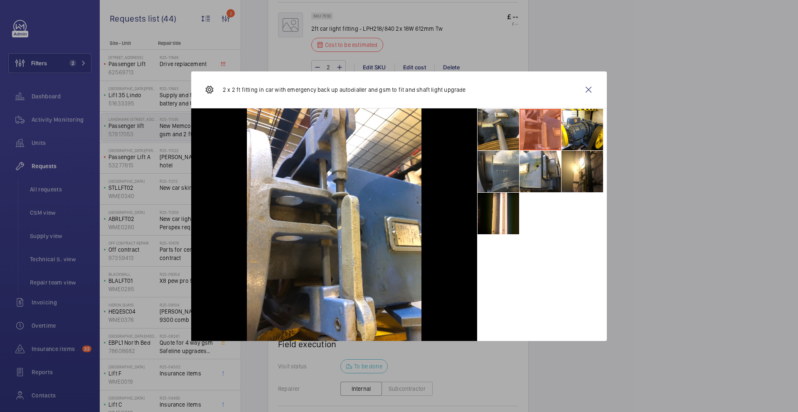
click at [493, 140] on li at bounding box center [498, 130] width 42 height 42
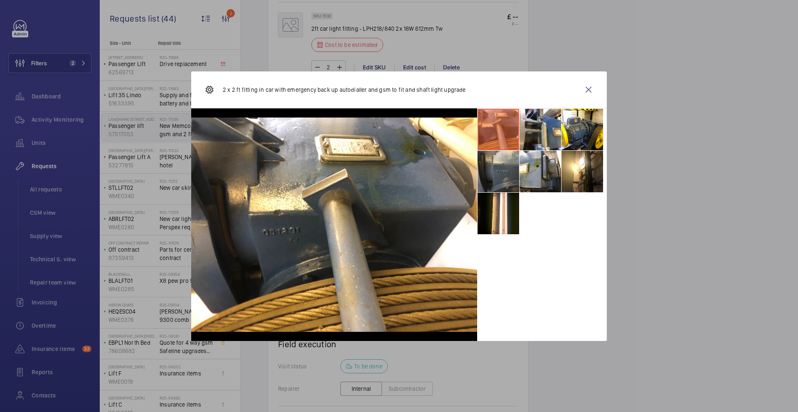
click at [494, 177] on li at bounding box center [498, 172] width 42 height 42
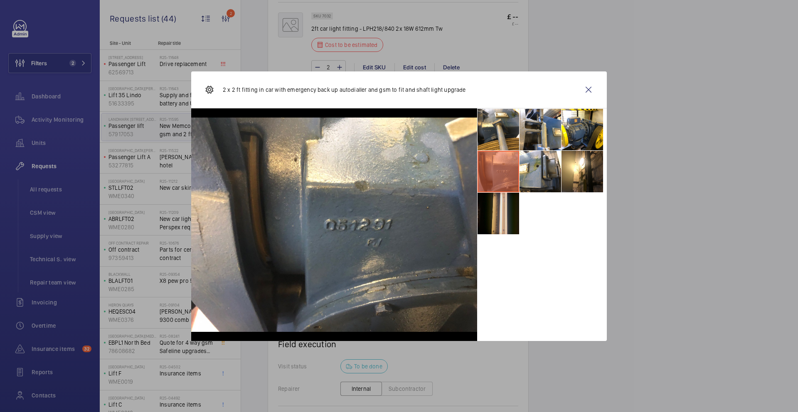
click at [500, 223] on li at bounding box center [498, 214] width 42 height 42
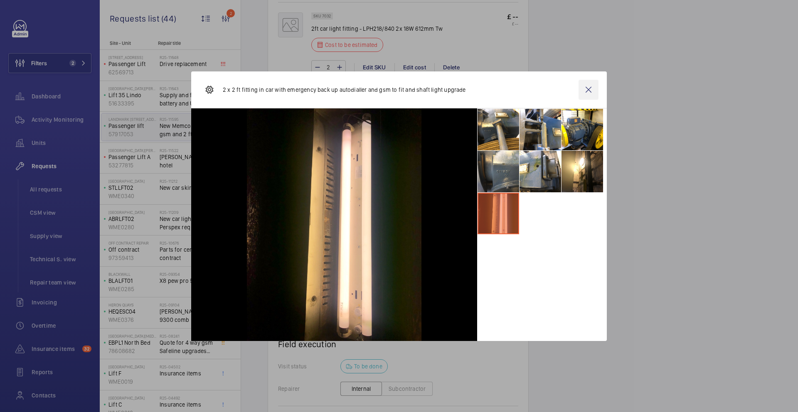
click at [587, 89] on wm-front-icon-button at bounding box center [588, 90] width 20 height 20
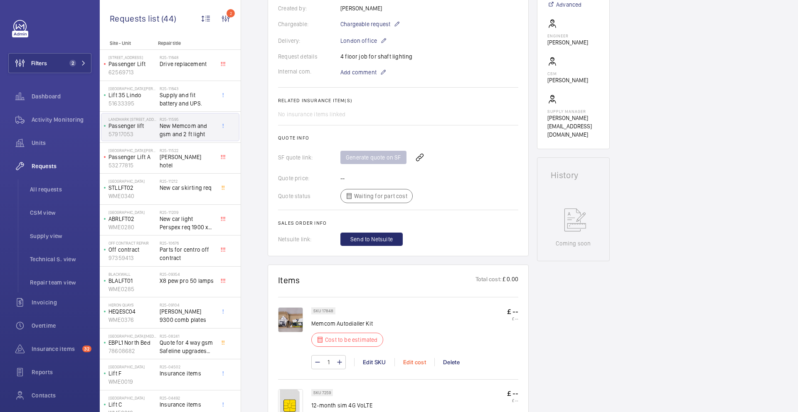
scroll to position [416, 0]
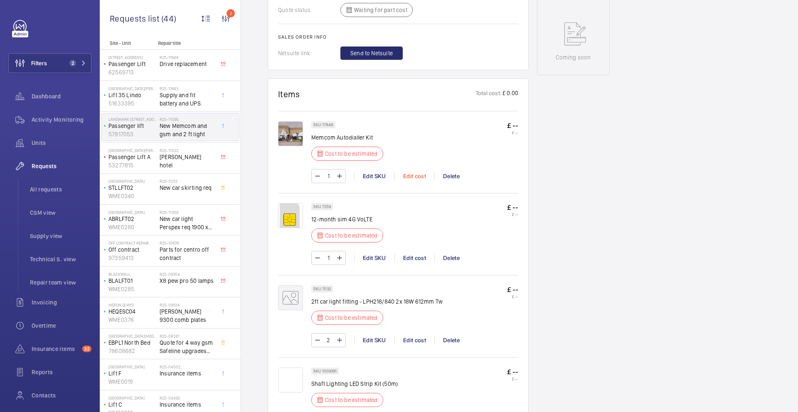
click at [413, 179] on div "Edit cost" at bounding box center [414, 176] width 40 height 8
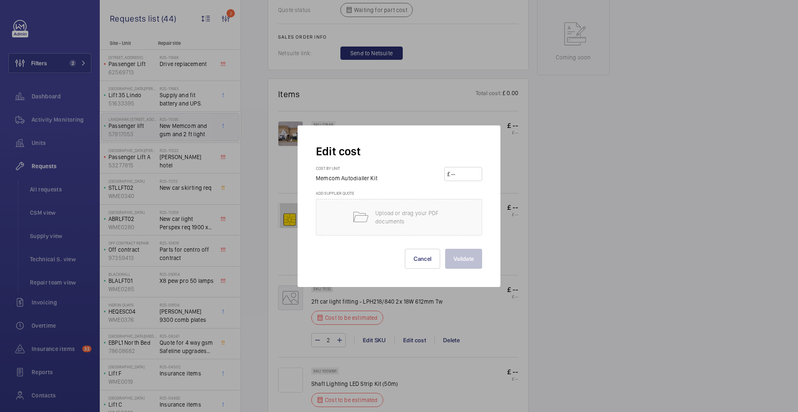
click at [455, 177] on input "number" at bounding box center [464, 173] width 29 height 13
type input "875"
click at [480, 256] on button "Validate" at bounding box center [463, 259] width 37 height 20
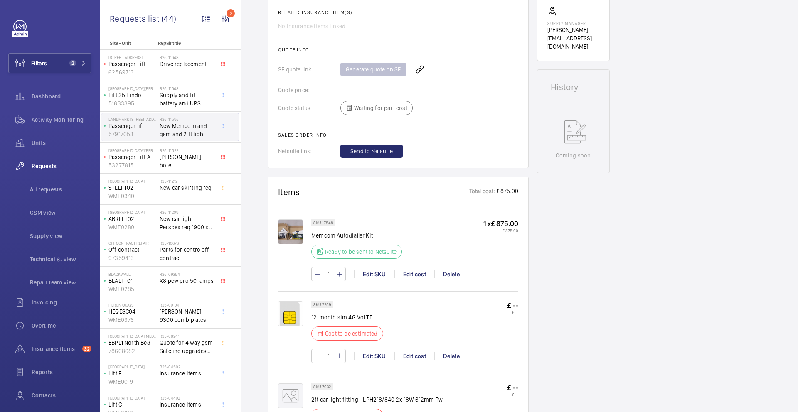
scroll to position [414, 0]
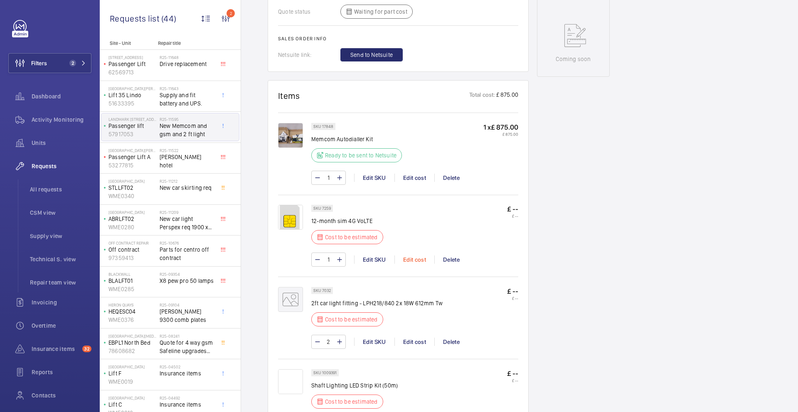
click at [423, 260] on div "Edit cost" at bounding box center [414, 259] width 40 height 8
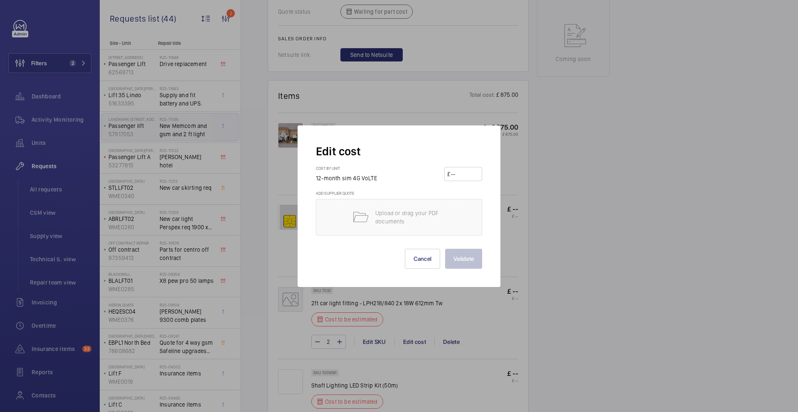
click at [460, 174] on input "number" at bounding box center [464, 173] width 29 height 13
type input "145"
click at [458, 270] on div "Edit cost Cost by unit 12-month sim 4G VoLTE £ 145 Add supplier quote Upload or…" at bounding box center [398, 206] width 203 height 162
click at [459, 264] on button "Validate" at bounding box center [463, 259] width 37 height 20
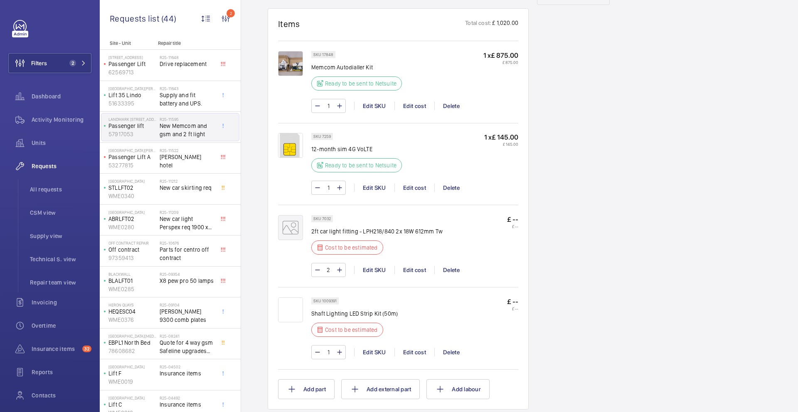
scroll to position [487, 0]
click at [415, 270] on div "Edit cost" at bounding box center [414, 269] width 40 height 8
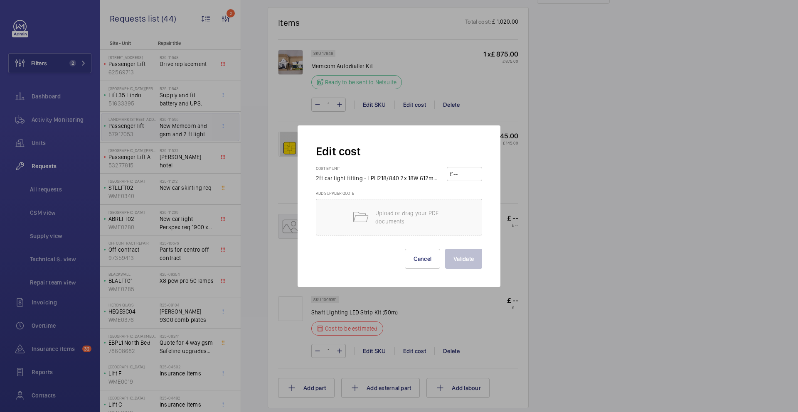
click at [462, 171] on input "number" at bounding box center [465, 173] width 27 height 13
type input "75"
click at [458, 253] on button "Validate" at bounding box center [463, 259] width 37 height 20
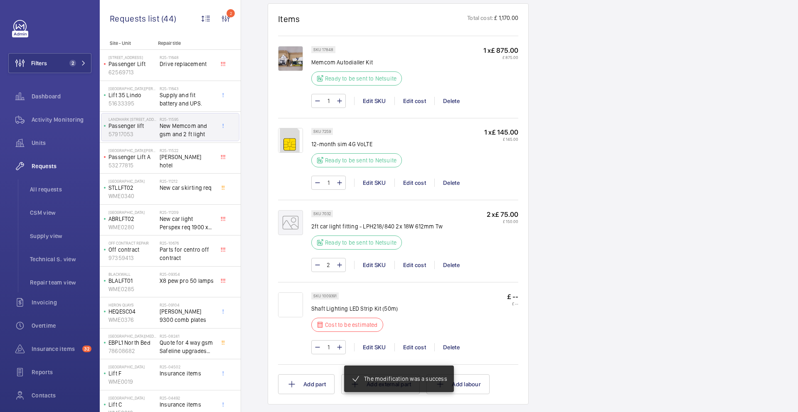
scroll to position [627, 0]
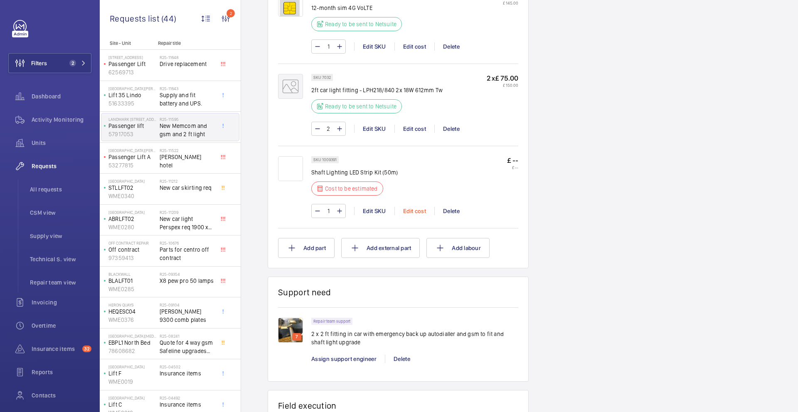
click at [409, 212] on div "Edit cost" at bounding box center [414, 211] width 40 height 8
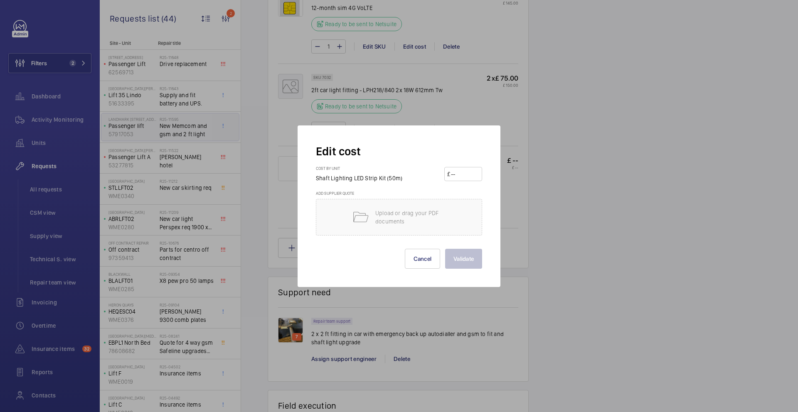
click at [456, 173] on input "number" at bounding box center [464, 173] width 29 height 13
type input "550"
click at [477, 260] on button "Validate" at bounding box center [463, 259] width 37 height 20
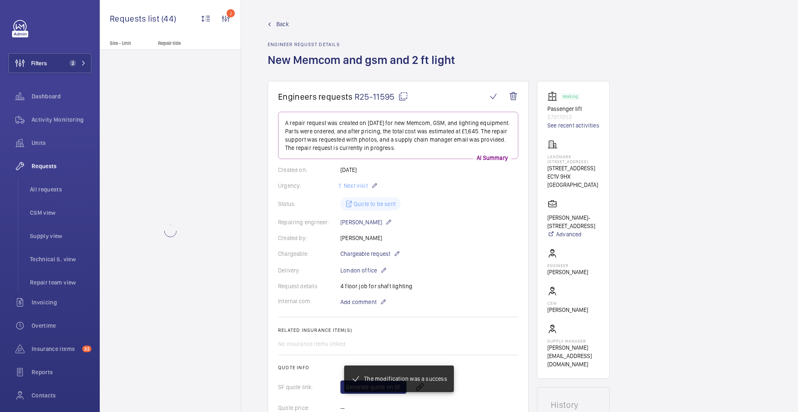
scroll to position [633, 0]
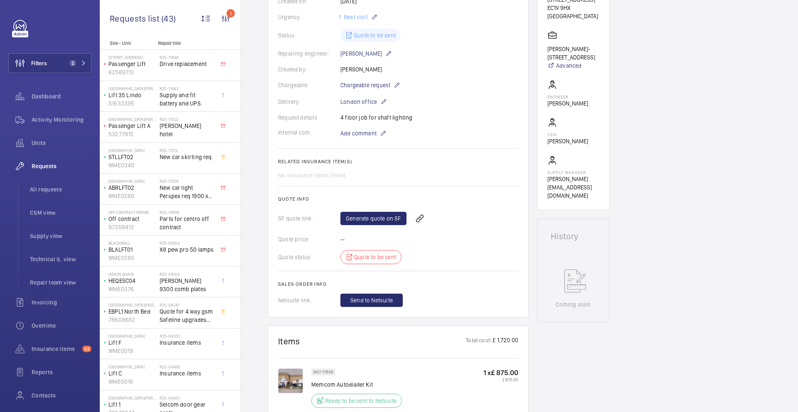
scroll to position [162, 0]
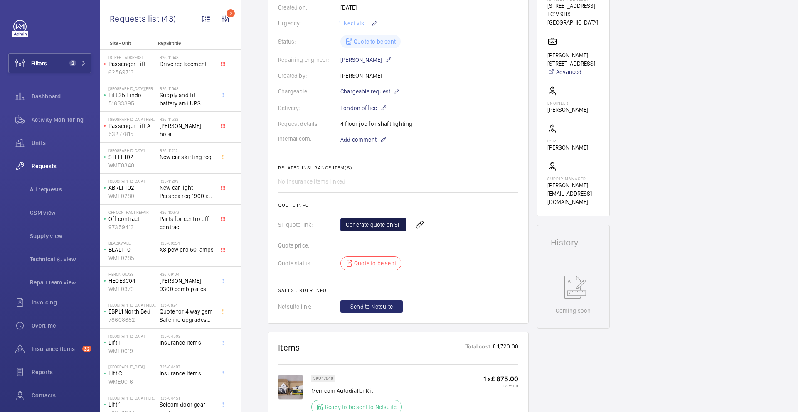
click at [385, 228] on link "Generate quote on SF" at bounding box center [373, 224] width 66 height 13
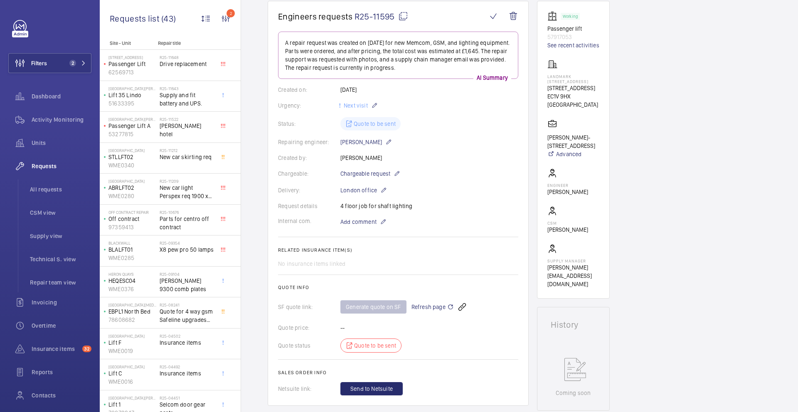
scroll to position [26, 0]
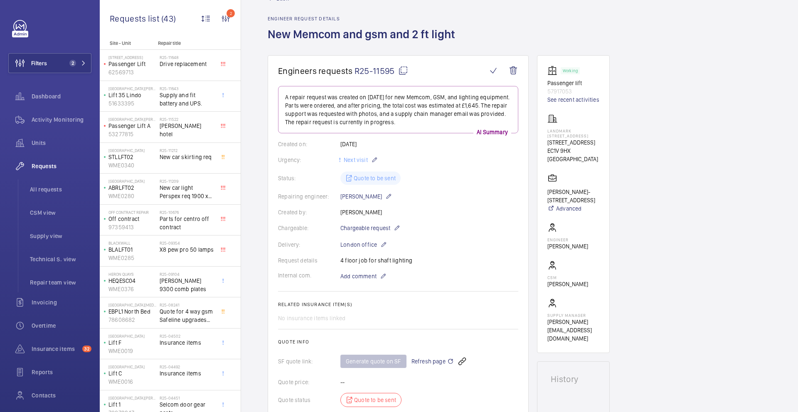
click at [405, 66] on mat-icon at bounding box center [403, 71] width 10 height 10
type textarea "R25-11595"
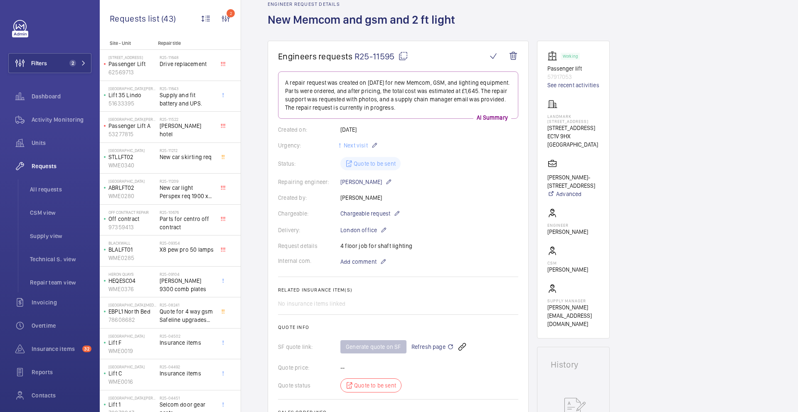
scroll to position [42, 0]
click at [448, 346] on mat-icon at bounding box center [450, 345] width 7 height 10
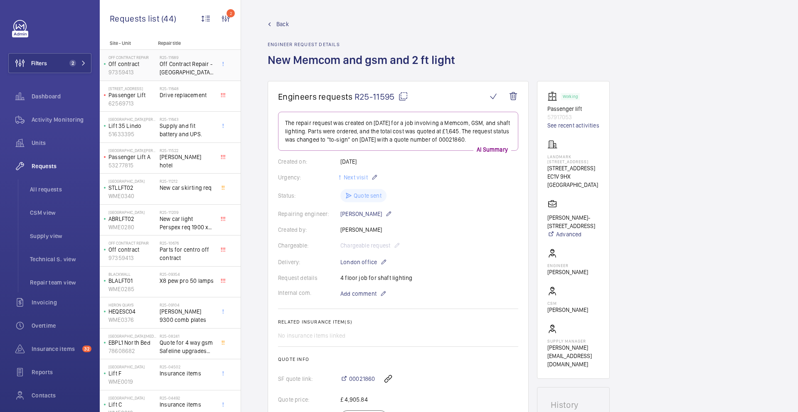
click at [190, 73] on span "Off Contract Repair - [GEOGRAPHIC_DATA] - Earlsferry way" at bounding box center [187, 68] width 55 height 17
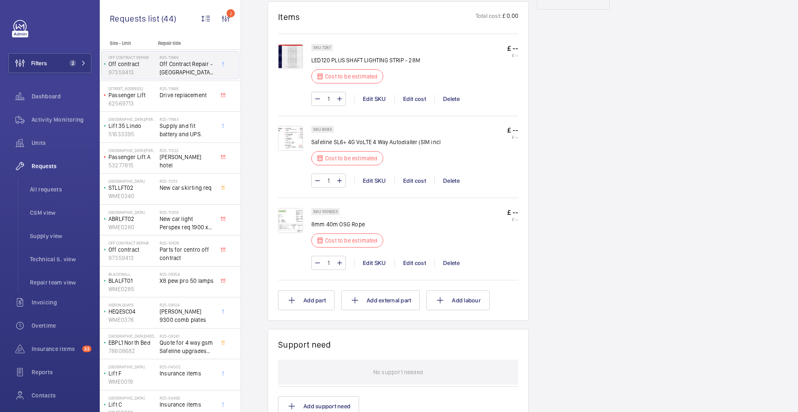
scroll to position [517, 0]
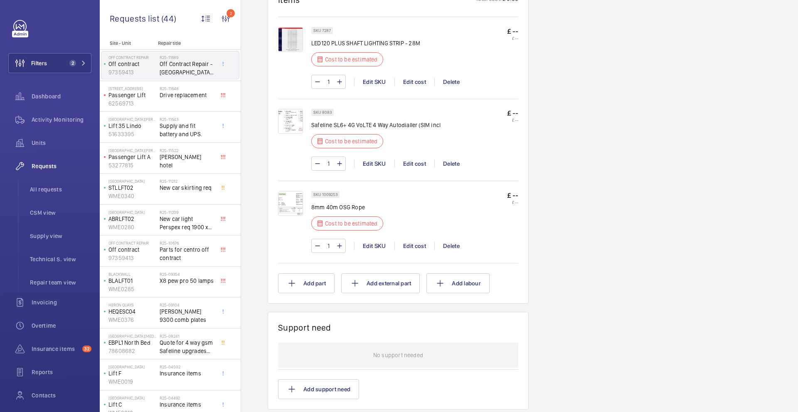
click at [288, 191] on img at bounding box center [290, 203] width 25 height 25
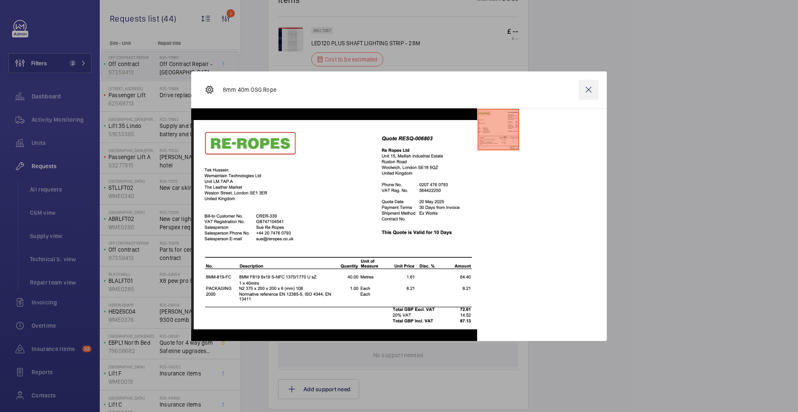
click at [589, 91] on wm-front-icon-button at bounding box center [588, 90] width 20 height 20
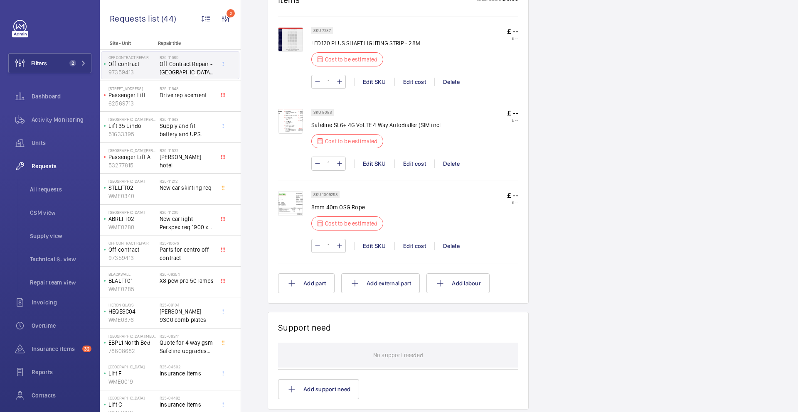
click at [290, 27] on img at bounding box center [290, 39] width 25 height 25
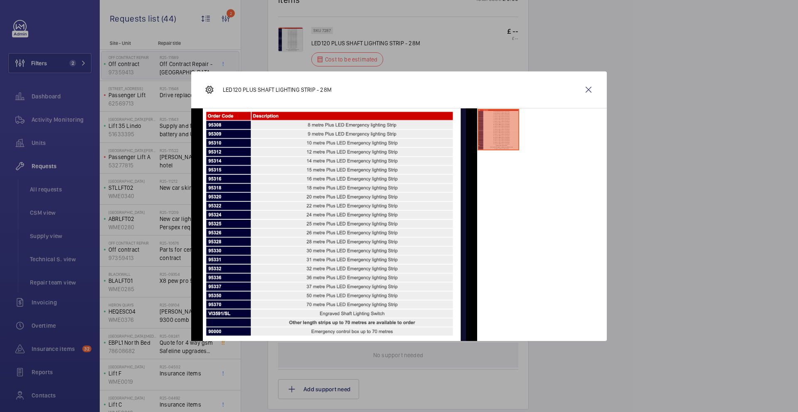
click at [589, 92] on wm-front-icon-button at bounding box center [588, 90] width 20 height 20
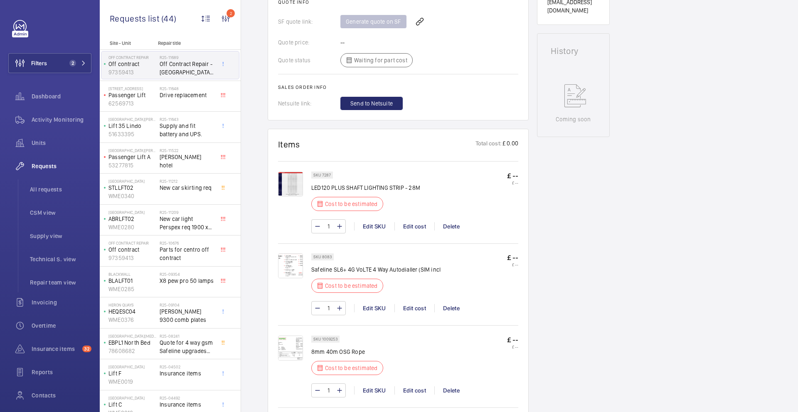
scroll to position [422, 0]
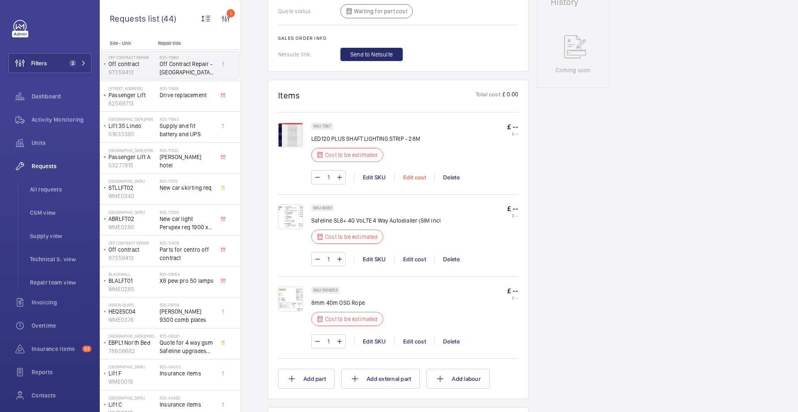
click at [413, 173] on div "Edit cost" at bounding box center [414, 177] width 40 height 8
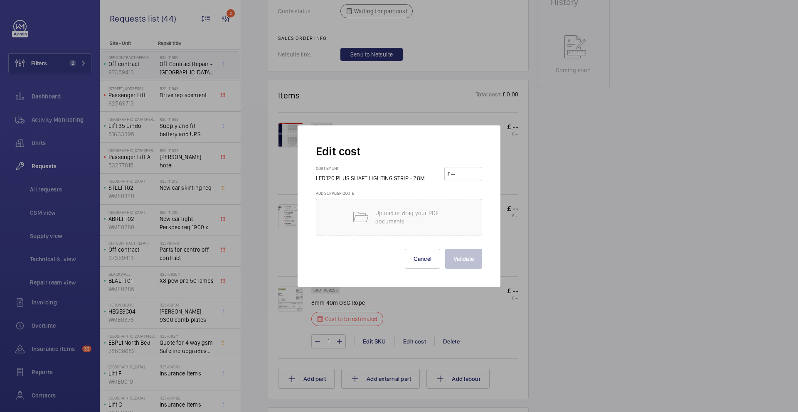
click at [466, 178] on input "number" at bounding box center [464, 173] width 29 height 13
type input "875"
click at [470, 260] on button "Validate" at bounding box center [463, 259] width 37 height 20
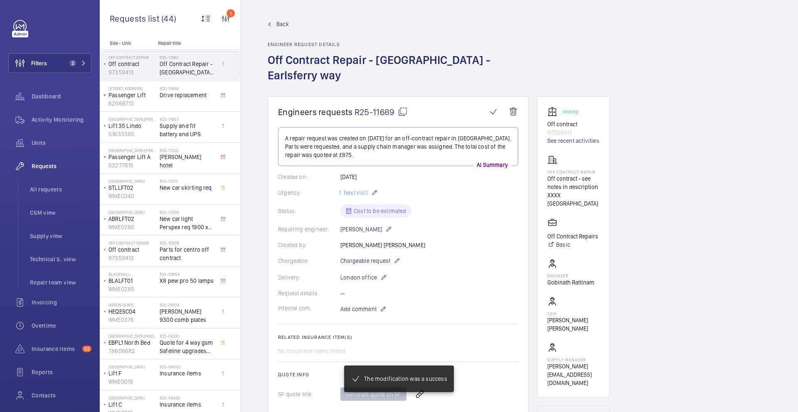
scroll to position [346, 0]
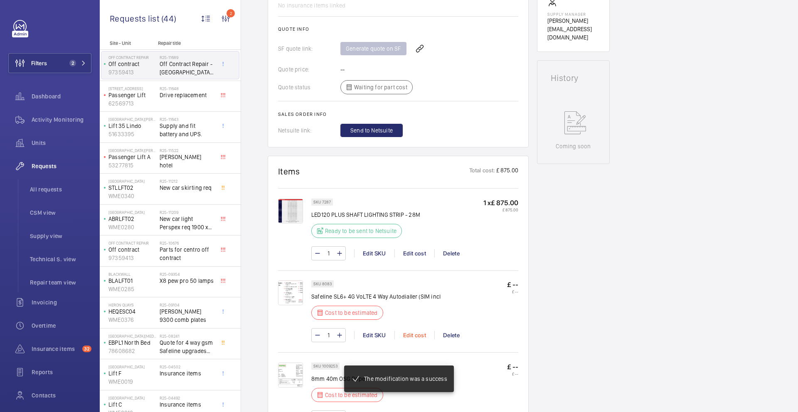
scroll to position [449, 0]
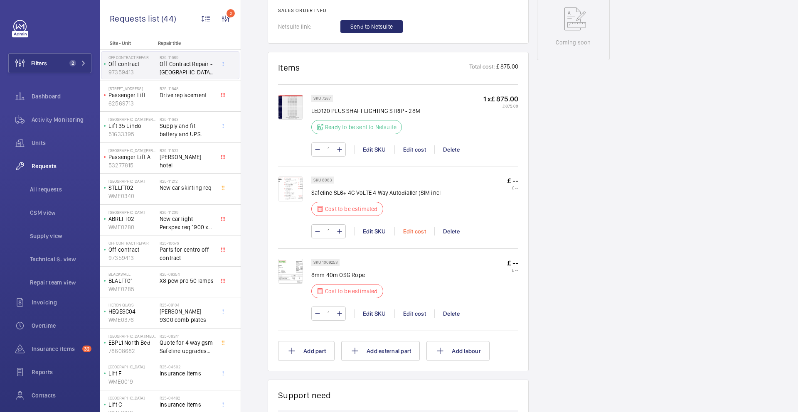
click at [415, 227] on div "Edit cost" at bounding box center [414, 231] width 40 height 8
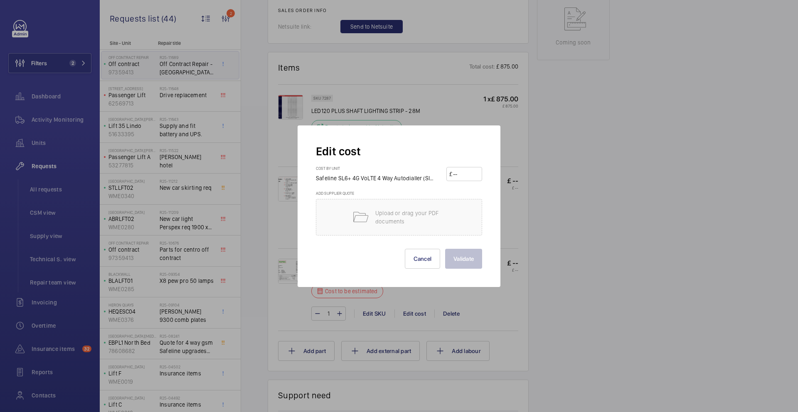
click at [463, 180] on input "number" at bounding box center [465, 173] width 27 height 13
type input "875"
click at [467, 260] on button "Validate" at bounding box center [463, 259] width 37 height 20
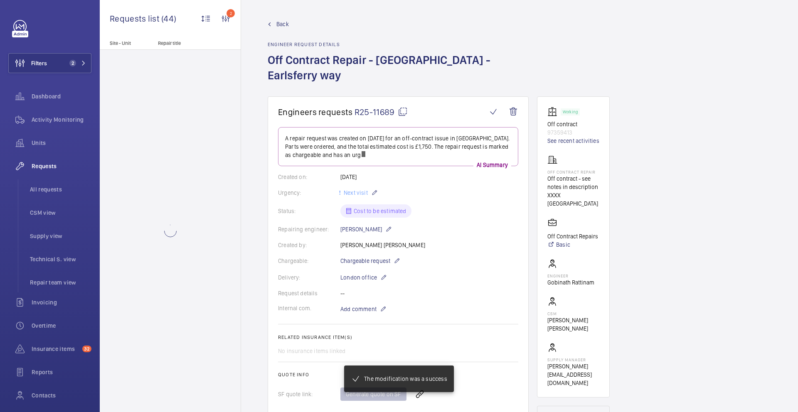
scroll to position [334, 0]
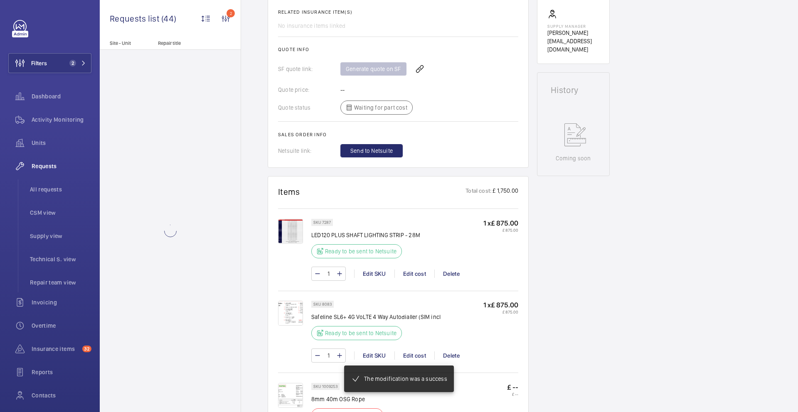
click at [294, 383] on img at bounding box center [290, 395] width 25 height 25
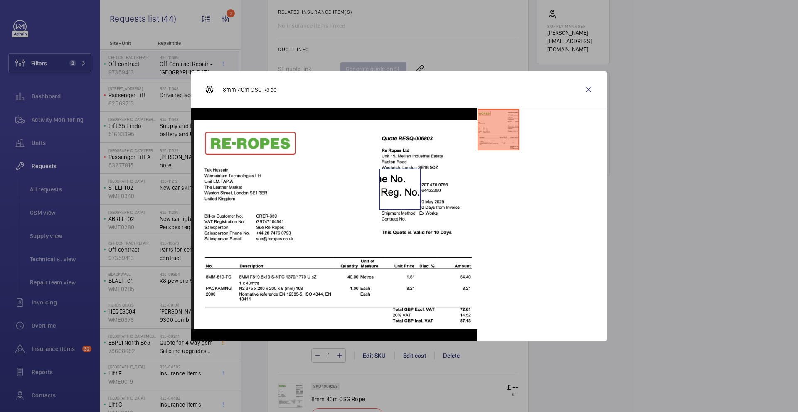
scroll to position [469, 0]
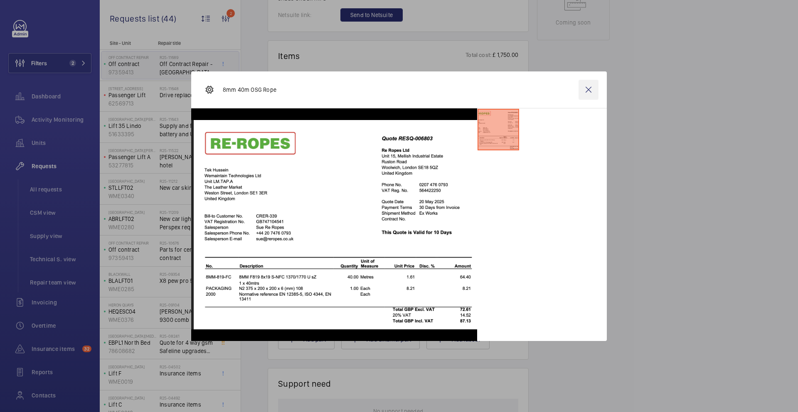
click at [587, 92] on wm-front-icon-button at bounding box center [588, 90] width 20 height 20
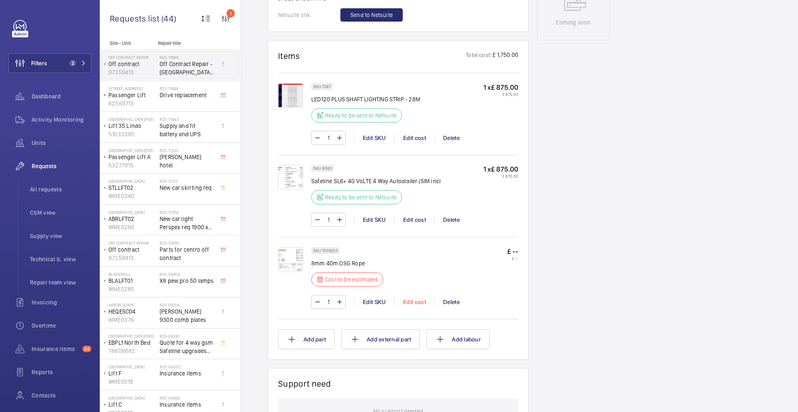
click at [419, 298] on div "Edit cost" at bounding box center [414, 302] width 40 height 8
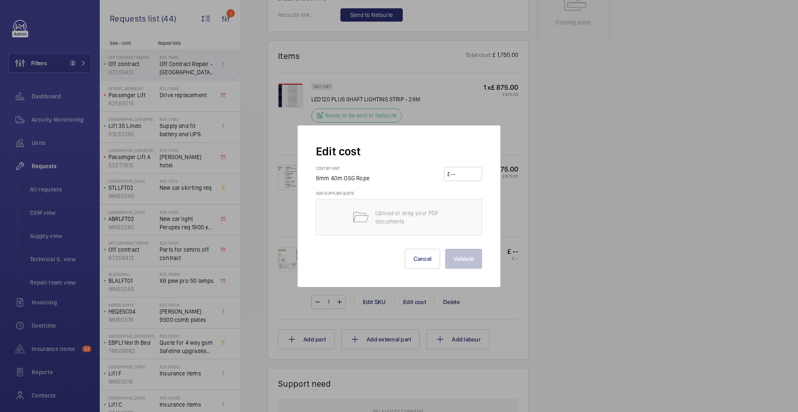
click at [463, 177] on input "number" at bounding box center [464, 173] width 29 height 13
type input "72.81"
click at [476, 258] on button "Validate" at bounding box center [463, 259] width 37 height 20
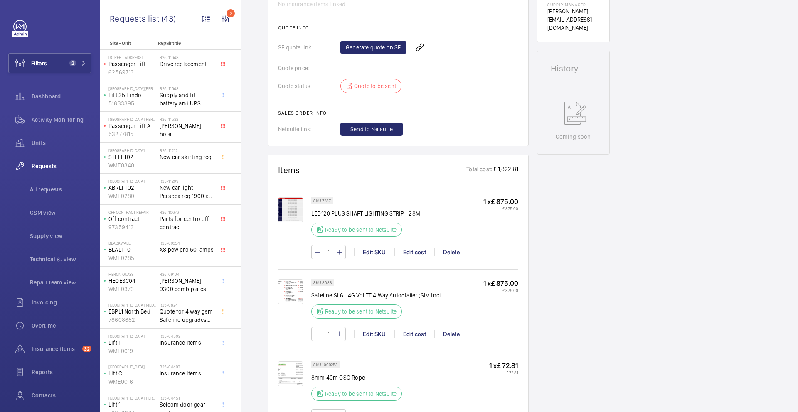
scroll to position [220, 0]
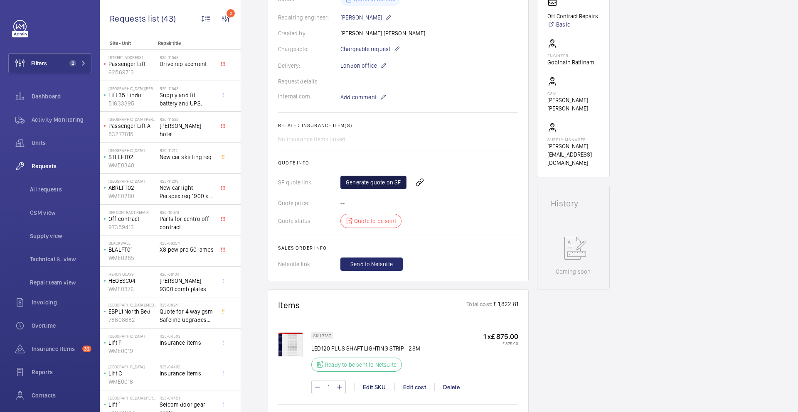
click at [376, 176] on link "Generate quote on SF" at bounding box center [373, 182] width 66 height 13
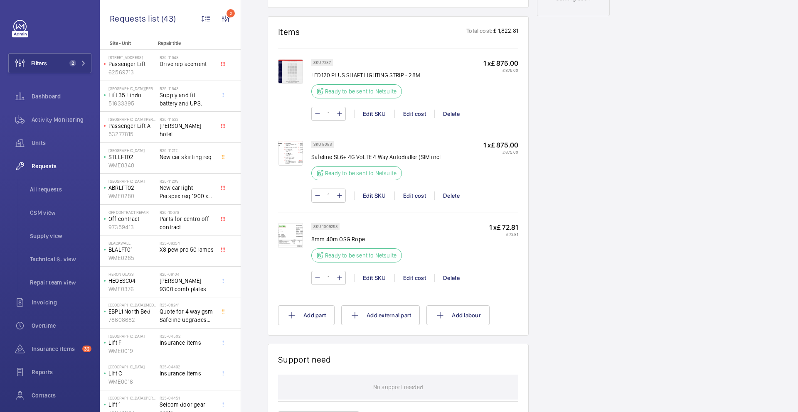
scroll to position [0, 0]
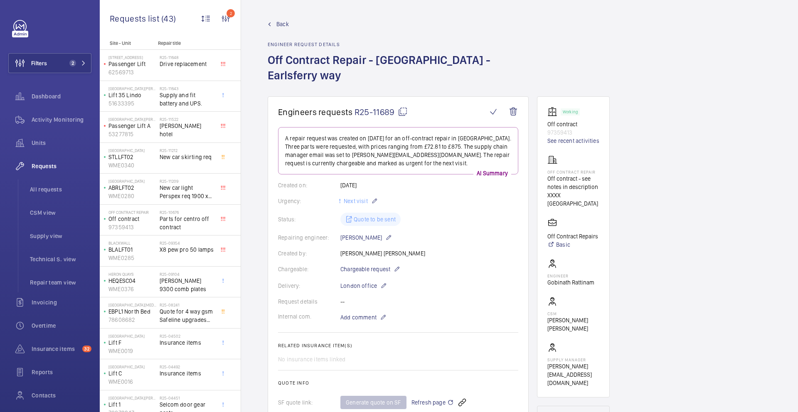
click at [406, 107] on mat-icon at bounding box center [403, 112] width 10 height 10
type textarea "R25-11689"
click at [575, 137] on link "See recent activities" at bounding box center [573, 141] width 52 height 8
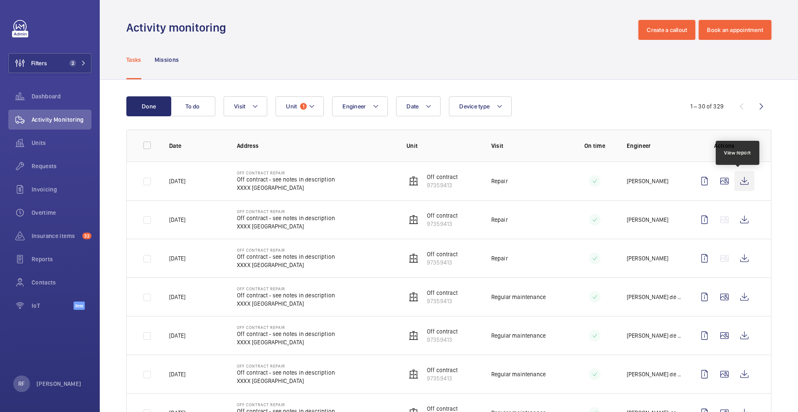
click at [737, 184] on wm-front-icon-button at bounding box center [744, 181] width 20 height 20
click at [734, 221] on wm-front-icon-button at bounding box center [744, 220] width 20 height 20
click at [738, 221] on wm-front-icon-button at bounding box center [744, 220] width 20 height 20
click at [720, 184] on wm-front-icon-button at bounding box center [724, 181] width 20 height 20
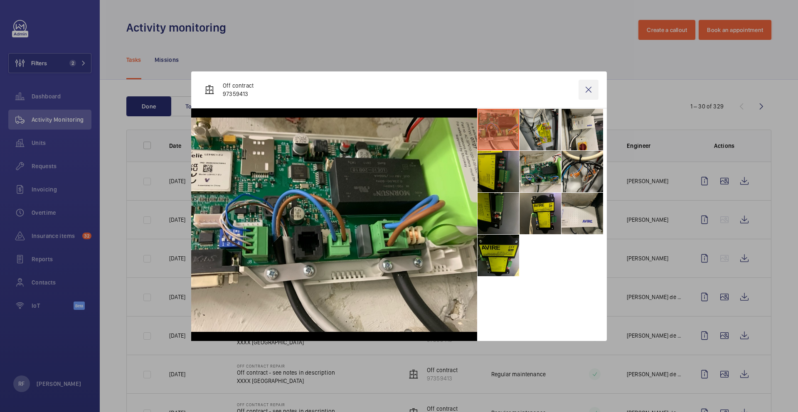
click at [590, 87] on wm-front-icon-button at bounding box center [588, 90] width 20 height 20
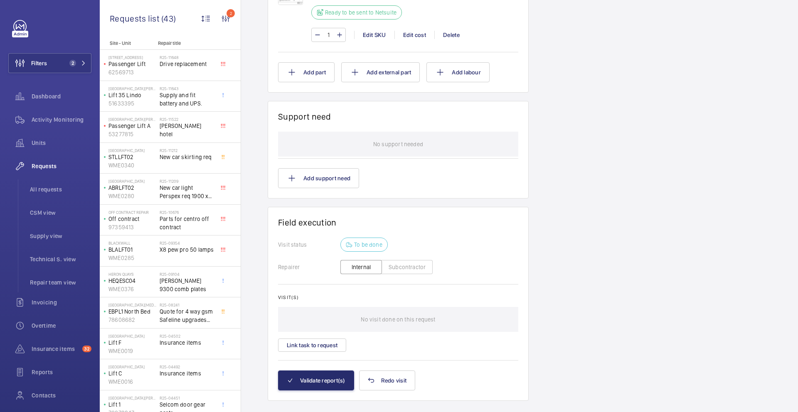
scroll to position [68, 0]
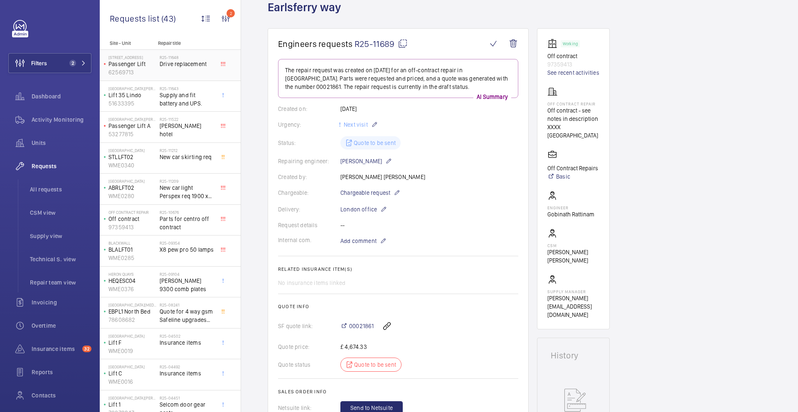
click at [151, 67] on p "Passenger Lift" at bounding box center [132, 64] width 48 height 8
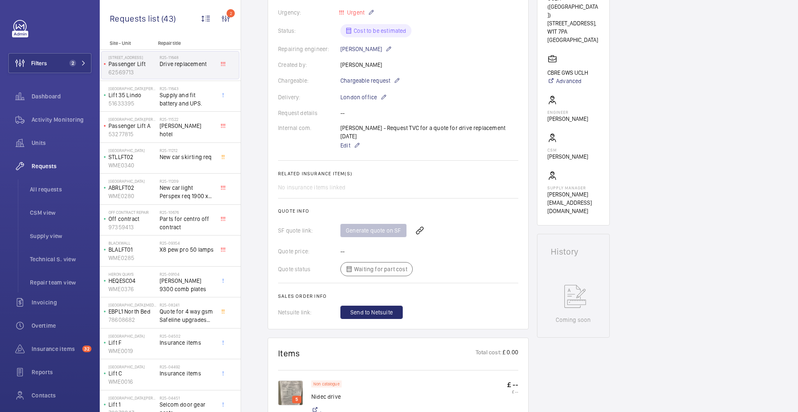
scroll to position [152, 0]
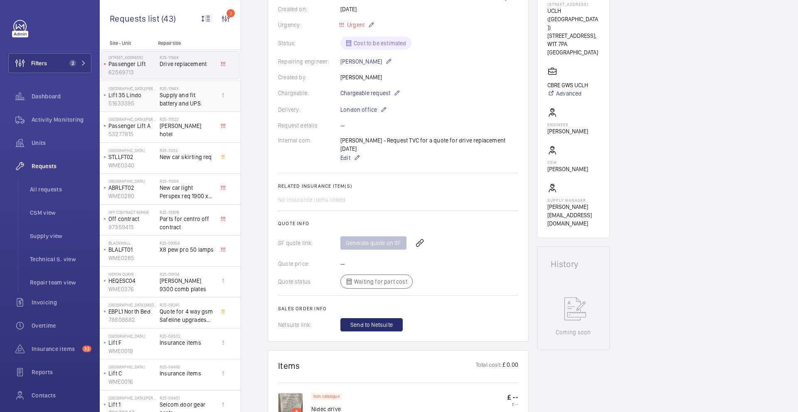
click at [165, 106] on span "Supply and fit battery and UPS." at bounding box center [187, 99] width 55 height 17
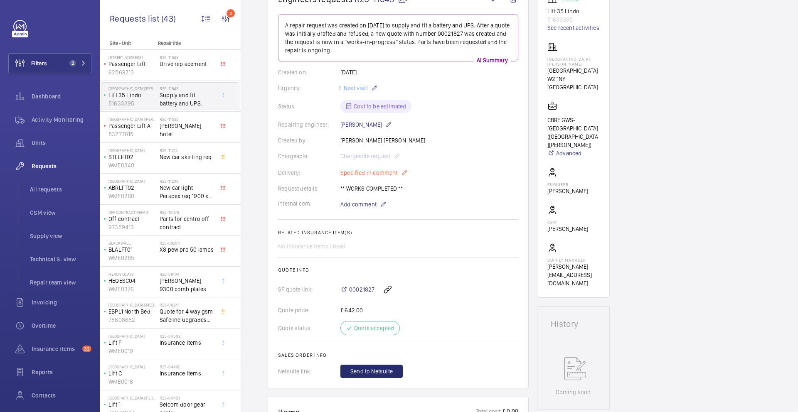
scroll to position [99, 0]
click at [142, 133] on p "53277815" at bounding box center [132, 134] width 48 height 8
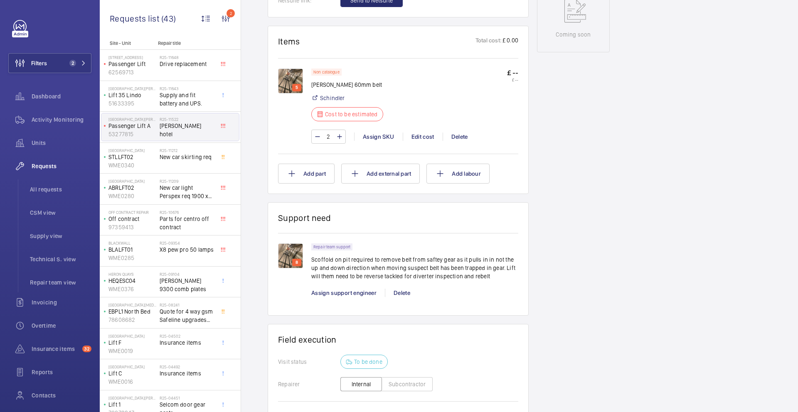
scroll to position [601, 0]
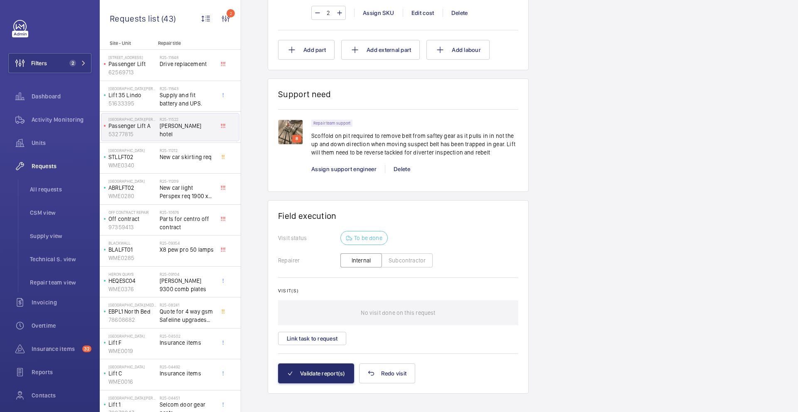
click at [286, 126] on img at bounding box center [290, 132] width 25 height 25
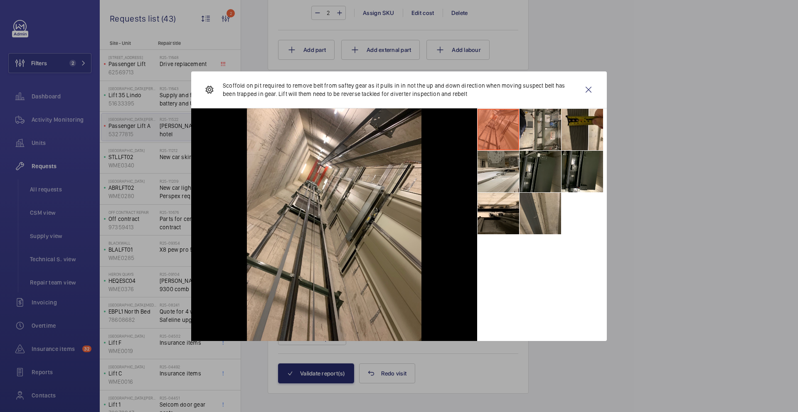
click at [532, 182] on li at bounding box center [540, 172] width 42 height 42
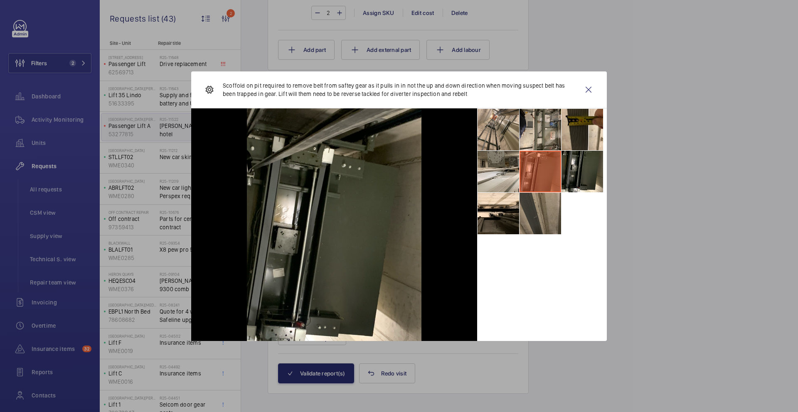
click at [542, 213] on li at bounding box center [540, 214] width 42 height 42
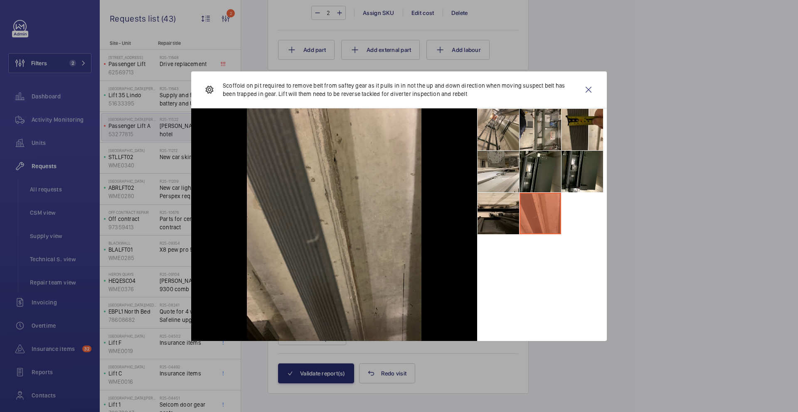
click at [504, 218] on li at bounding box center [498, 214] width 42 height 42
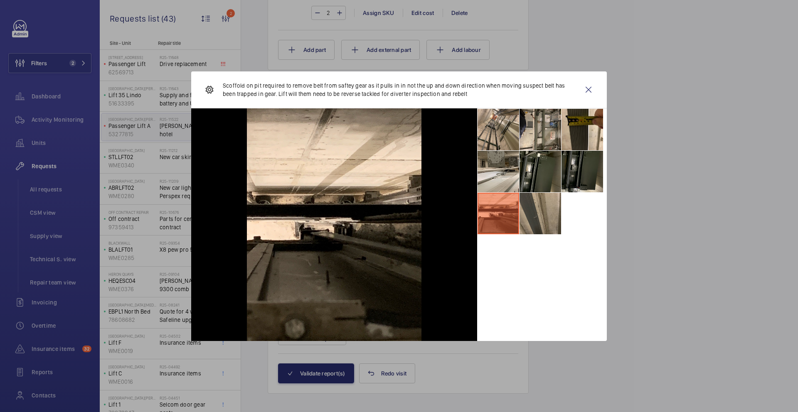
click at [570, 187] on li at bounding box center [582, 172] width 42 height 42
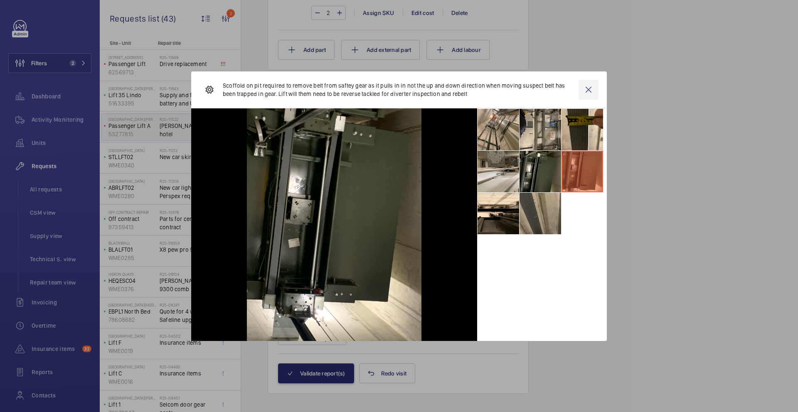
click at [587, 87] on wm-front-icon-button at bounding box center [588, 90] width 20 height 20
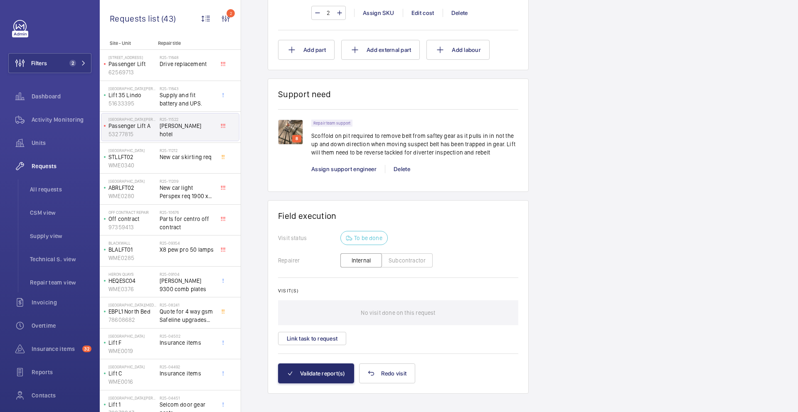
scroll to position [350, 0]
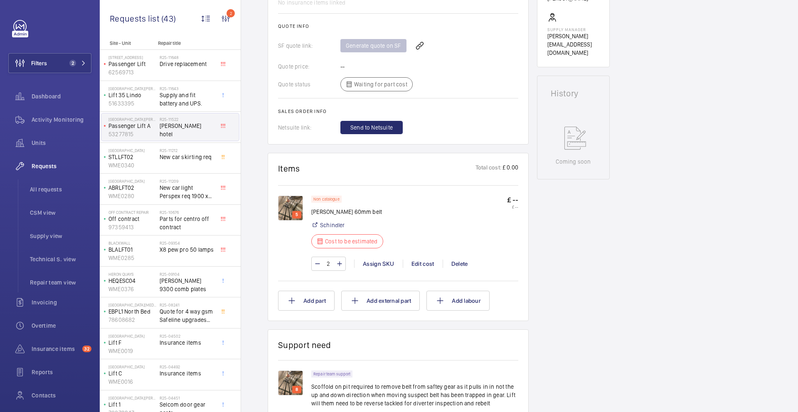
click at [295, 197] on img at bounding box center [290, 208] width 25 height 25
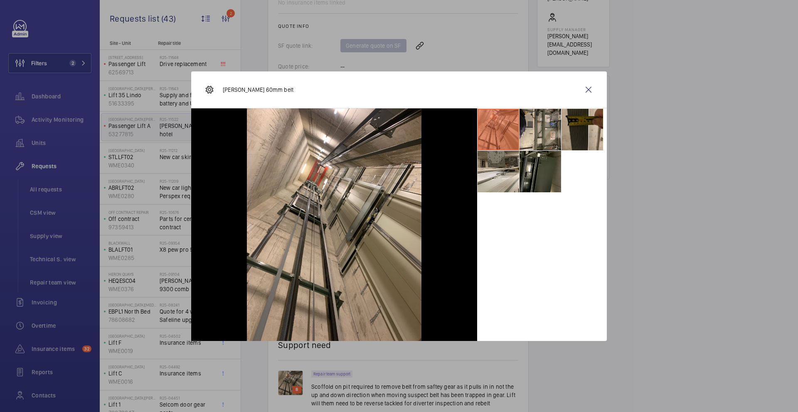
click at [587, 128] on li at bounding box center [582, 130] width 42 height 42
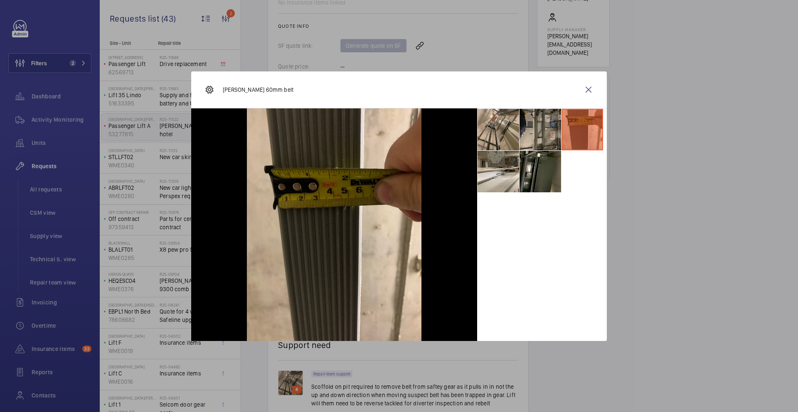
click at [528, 134] on li at bounding box center [540, 130] width 42 height 42
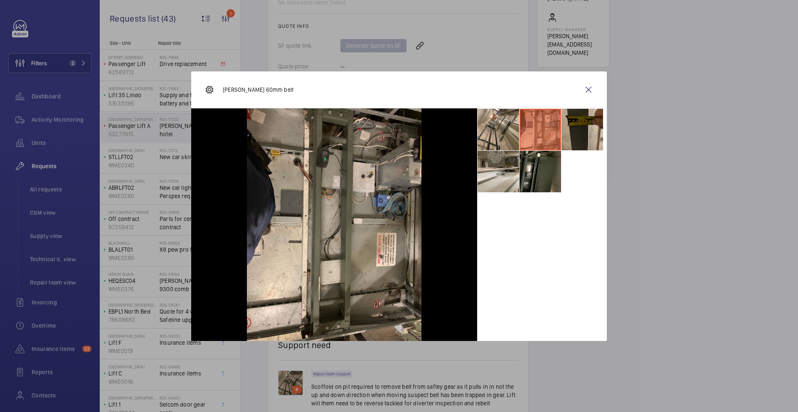
click at [587, 137] on li at bounding box center [582, 130] width 42 height 42
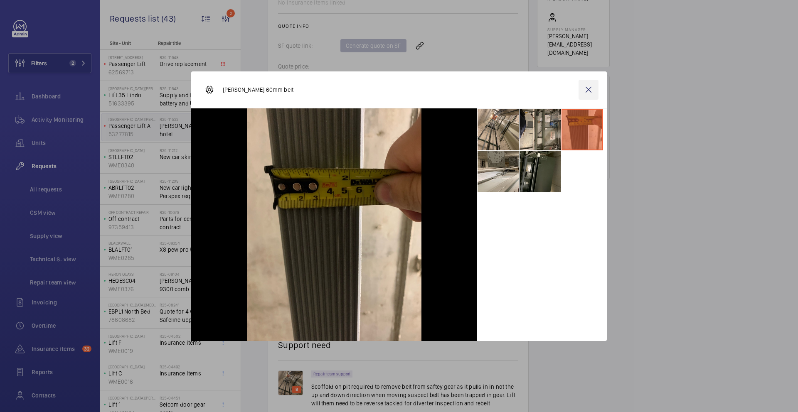
click at [587, 92] on wm-front-icon-button at bounding box center [588, 90] width 20 height 20
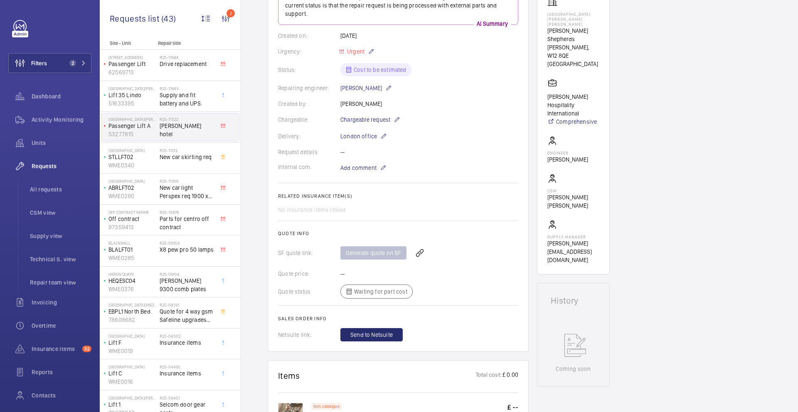
scroll to position [57, 0]
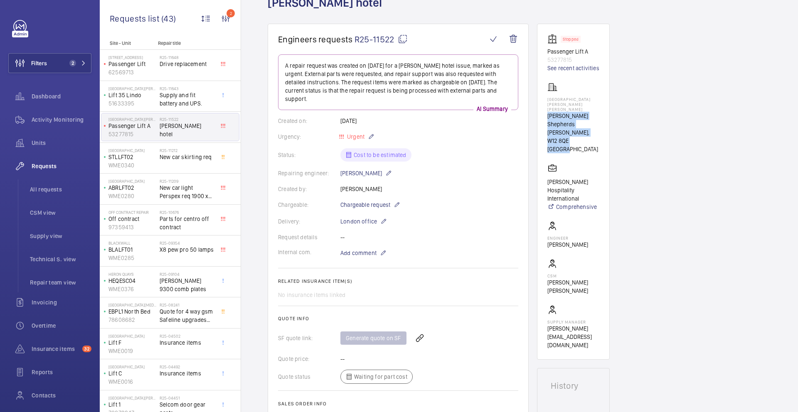
drag, startPoint x: 548, startPoint y: 112, endPoint x: 600, endPoint y: 126, distance: 54.2
click at [600, 126] on wm-front-card "Stopped Passenger Lift A 53277815 See recent activities Shepherds Bush Dorsett …" at bounding box center [573, 192] width 73 height 336
copy div "Dorsett Shepherds Bush, W12 8QE LONDON"
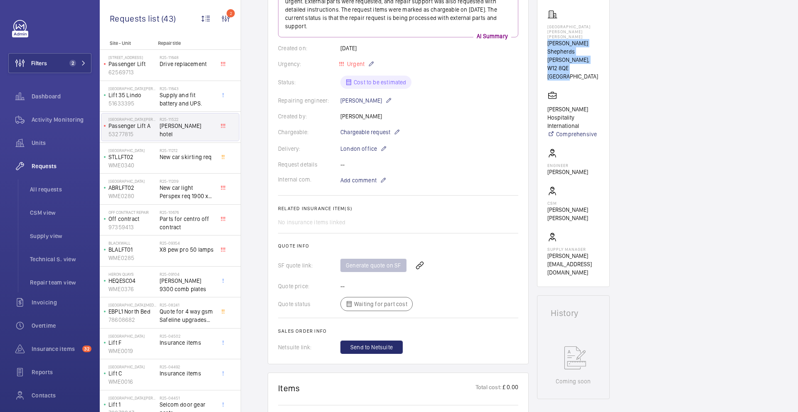
scroll to position [128, 0]
copy div "Dorsett Shepherds Bush, W12 8QE LONDON"
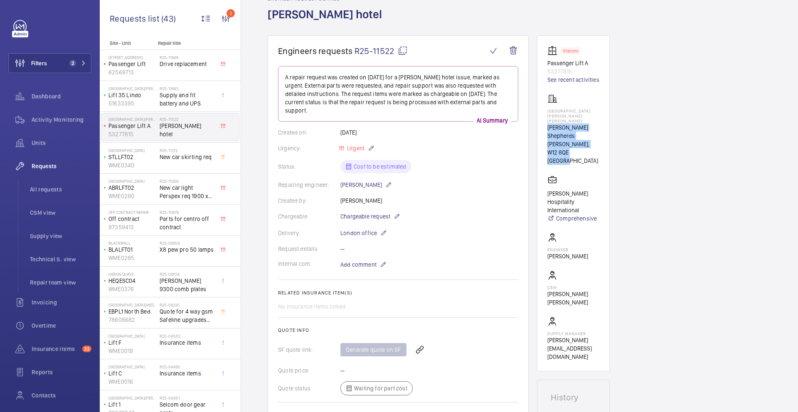
scroll to position [47, 0]
click at [567, 61] on p "Passenger Lift A" at bounding box center [573, 62] width 52 height 8
click at [566, 62] on p "Passenger Lift A" at bounding box center [573, 62] width 52 height 8
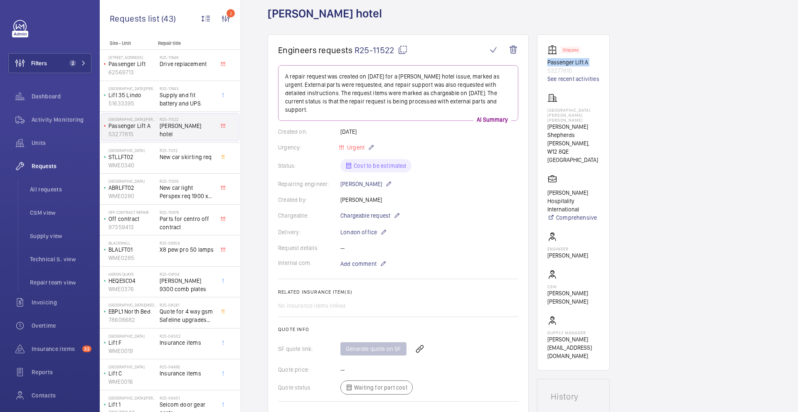
copy p "Passenger Lift A"
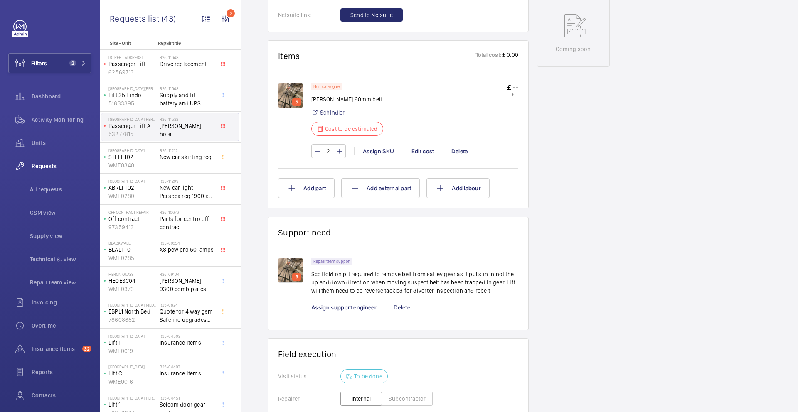
scroll to position [466, 0]
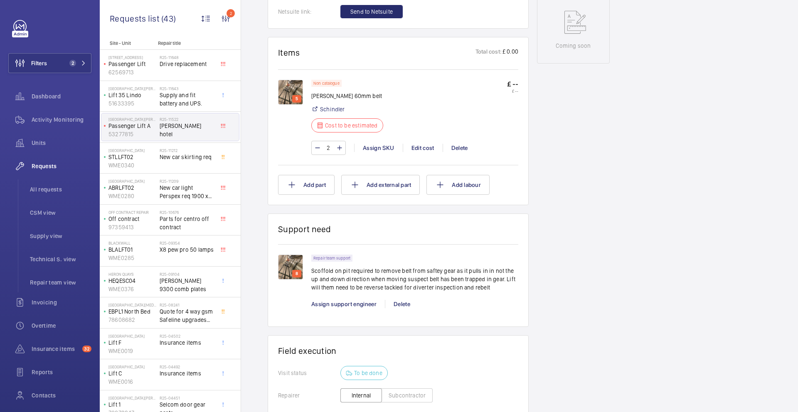
click at [295, 82] on img at bounding box center [290, 92] width 25 height 25
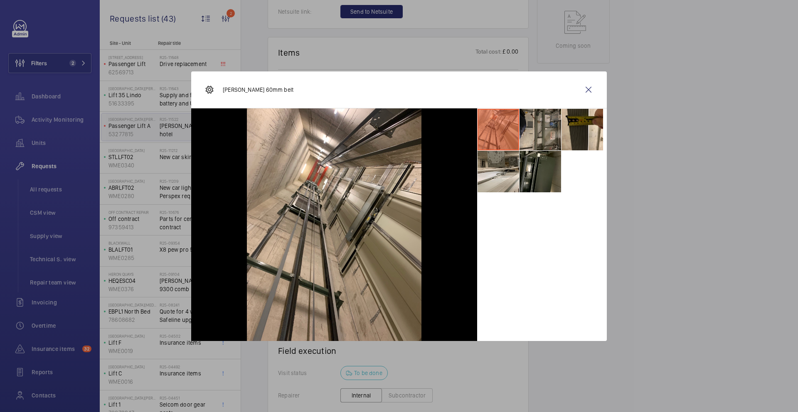
click at [538, 140] on li at bounding box center [540, 130] width 42 height 42
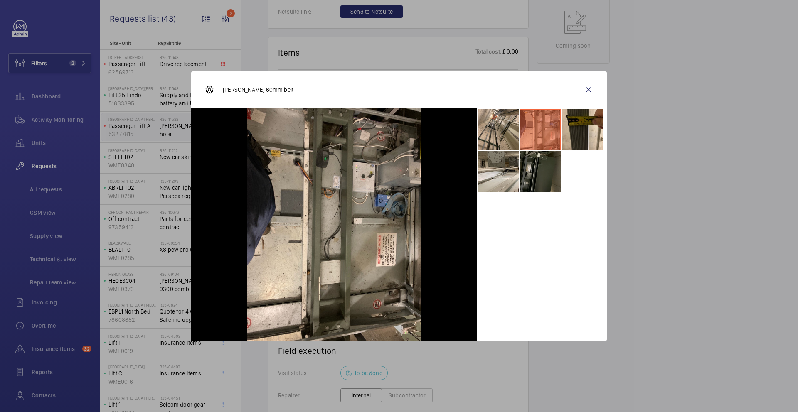
click at [540, 167] on li at bounding box center [540, 172] width 42 height 42
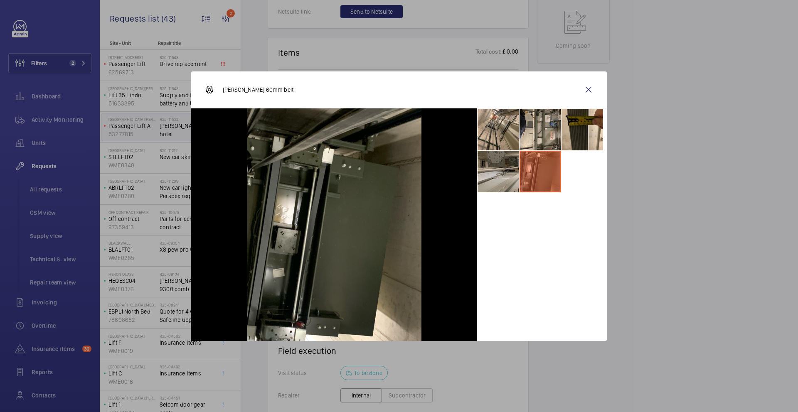
click at [482, 177] on li at bounding box center [498, 172] width 42 height 42
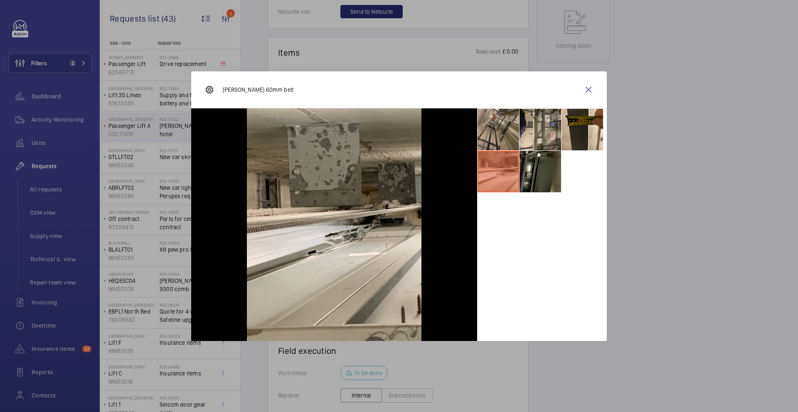
click at [488, 130] on li at bounding box center [498, 130] width 42 height 42
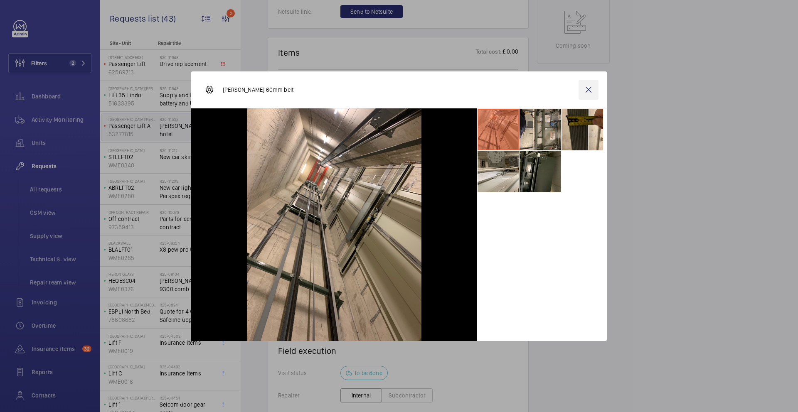
click at [589, 94] on wm-front-icon-button at bounding box center [588, 90] width 20 height 20
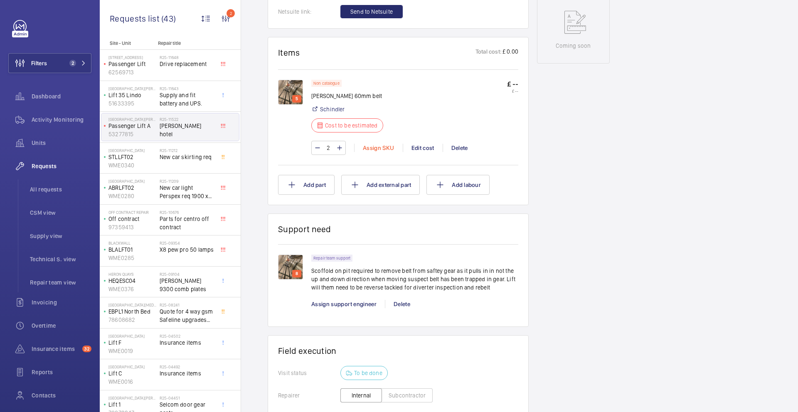
click at [371, 144] on div "Assign SKU" at bounding box center [378, 148] width 49 height 8
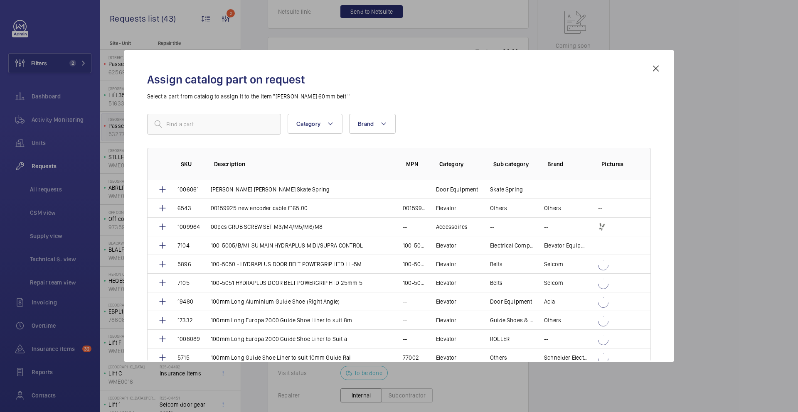
click at [214, 111] on div "Assign catalog part on request Select a part from catalog to assign it to the i…" at bounding box center [398, 213] width 523 height 298
click at [212, 116] on input "text" at bounding box center [214, 124] width 134 height 21
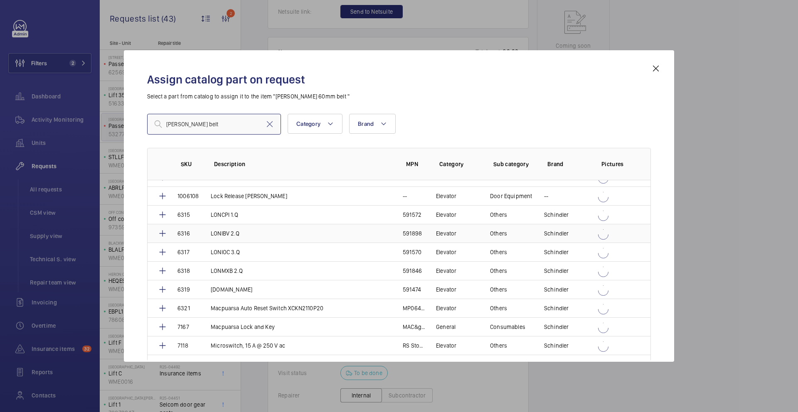
scroll to position [928, 0]
click at [203, 122] on input "schindler belt" at bounding box center [214, 124] width 134 height 21
paste input "STM-PV60"
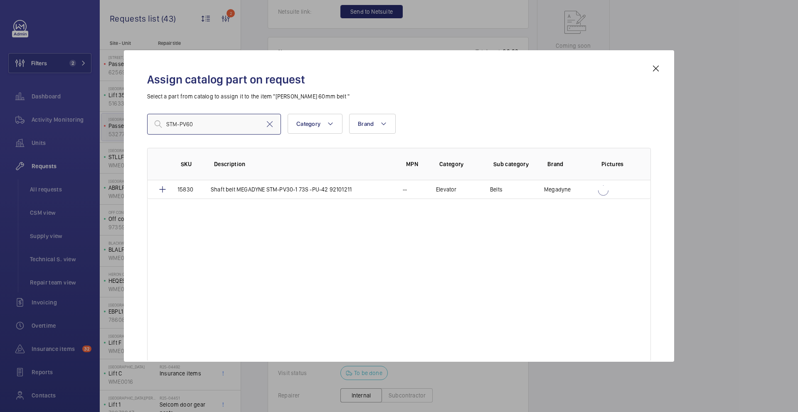
scroll to position [0, 0]
type input "STM-PV60"
click at [653, 70] on mat-icon at bounding box center [655, 69] width 10 height 10
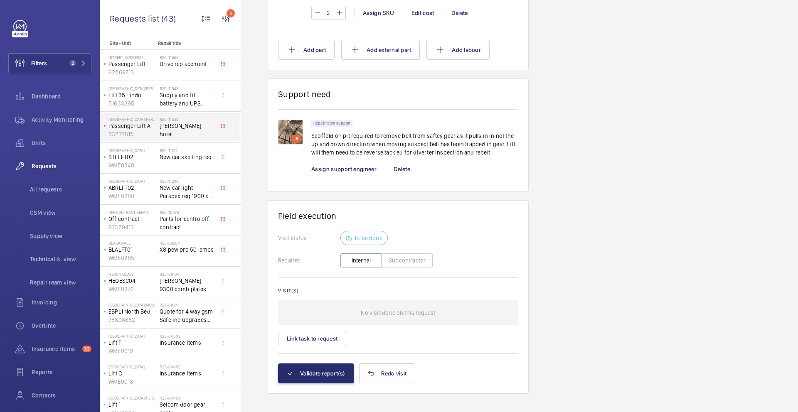
scroll to position [346, 0]
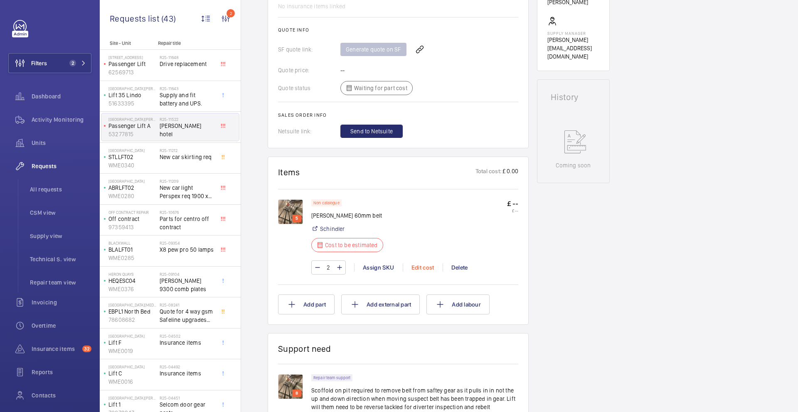
click at [418, 263] on div "Edit cost" at bounding box center [423, 267] width 40 height 8
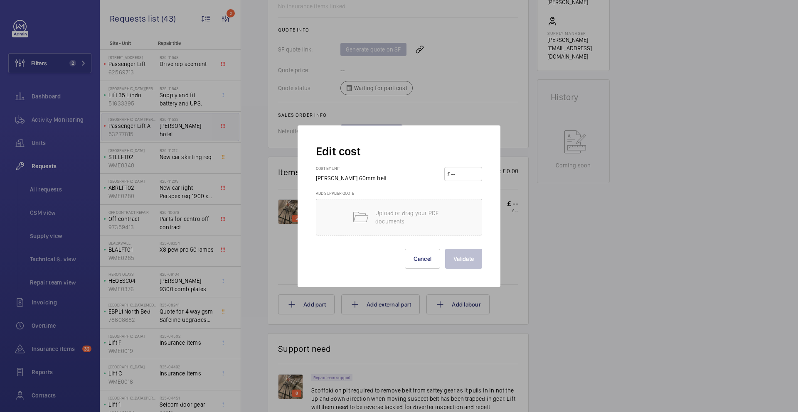
click at [462, 179] on input "number" at bounding box center [464, 173] width 29 height 13
click at [454, 177] on input "6170" at bounding box center [464, 173] width 29 height 13
type input "3170"
click at [465, 266] on button "Validate" at bounding box center [463, 259] width 37 height 20
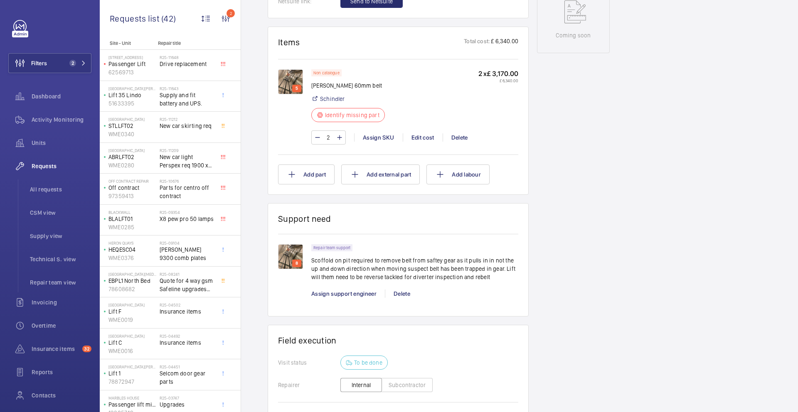
scroll to position [291, 0]
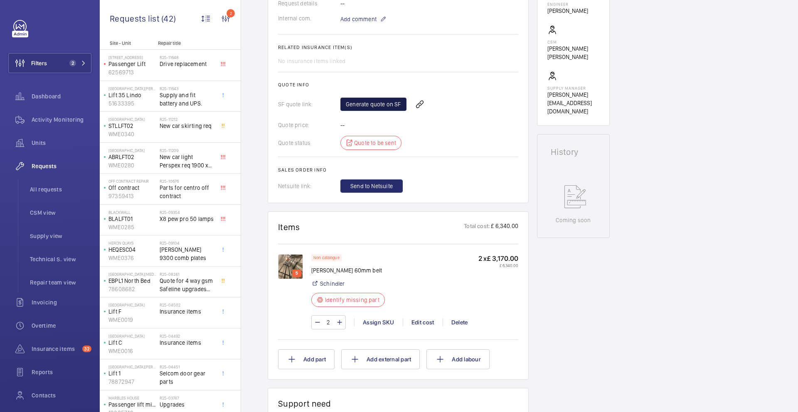
click at [388, 107] on link "Generate quote on SF" at bounding box center [373, 104] width 66 height 13
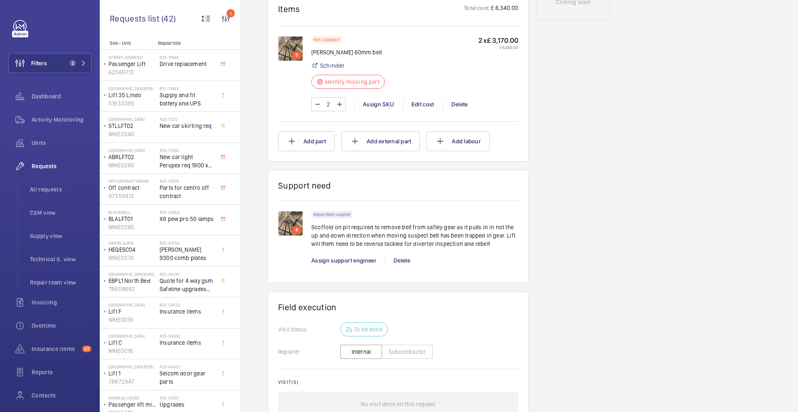
scroll to position [518, 0]
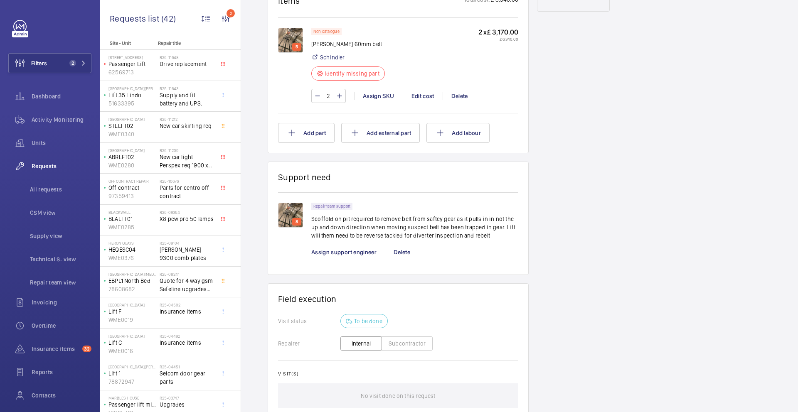
drag, startPoint x: 311, startPoint y: 211, endPoint x: 338, endPoint y: 216, distance: 27.8
click at [338, 216] on p "Scoffold on pit required to remove belt from saftey gear as it pulls in in not …" at bounding box center [414, 227] width 207 height 25
click at [331, 215] on p "Scoffold on pit required to remove belt from saftey gear as it pulls in in not …" at bounding box center [414, 227] width 207 height 25
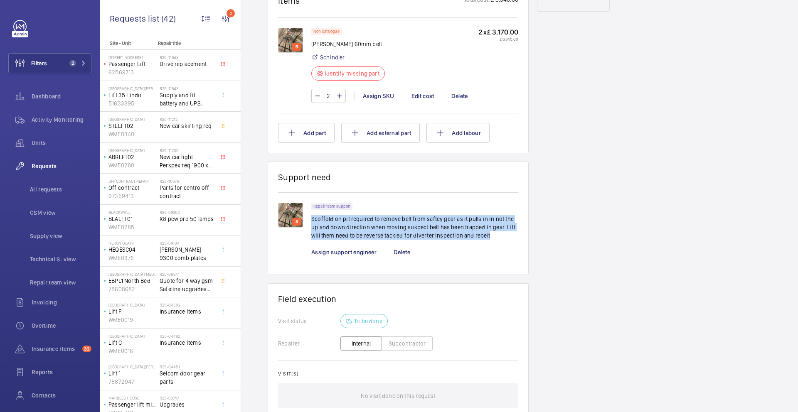
click at [331, 215] on p "Scoffold on pit required to remove belt from saftey gear as it pulls in in not …" at bounding box center [414, 227] width 207 height 25
copy p "Scoffold on pit required to remove belt from saftey gear as it pulls in in not …"
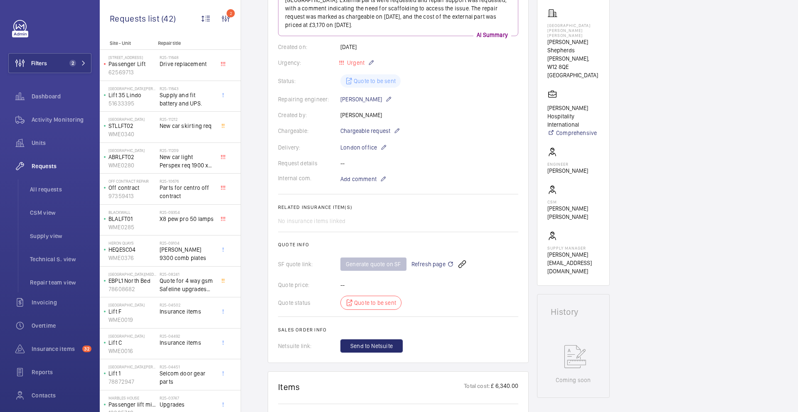
scroll to position [116, 0]
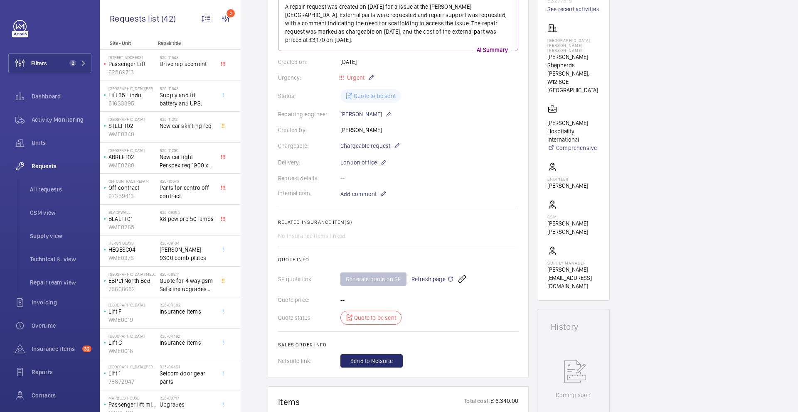
click at [443, 274] on span "Refresh page" at bounding box center [432, 279] width 42 height 10
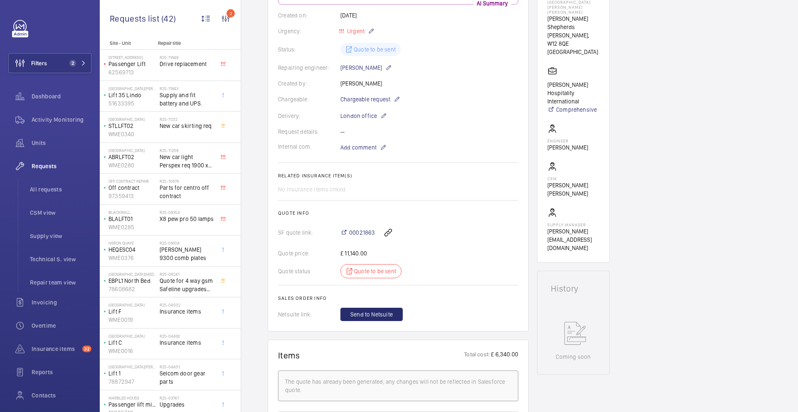
scroll to position [45, 0]
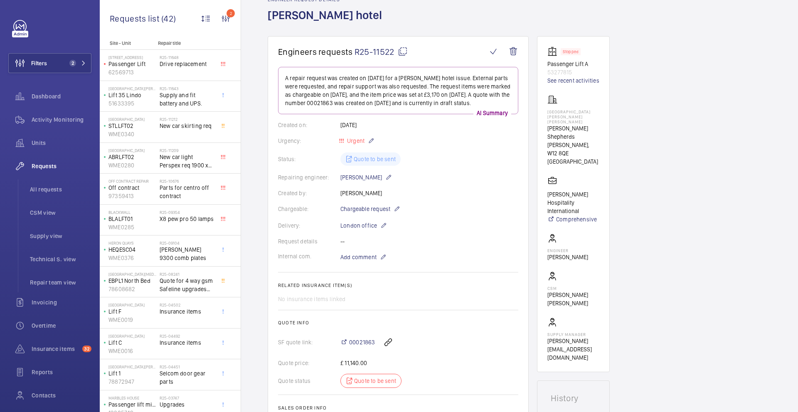
click at [406, 53] on mat-icon at bounding box center [403, 52] width 10 height 10
click at [167, 69] on div "R25-11648 Drive replacement" at bounding box center [187, 67] width 55 height 24
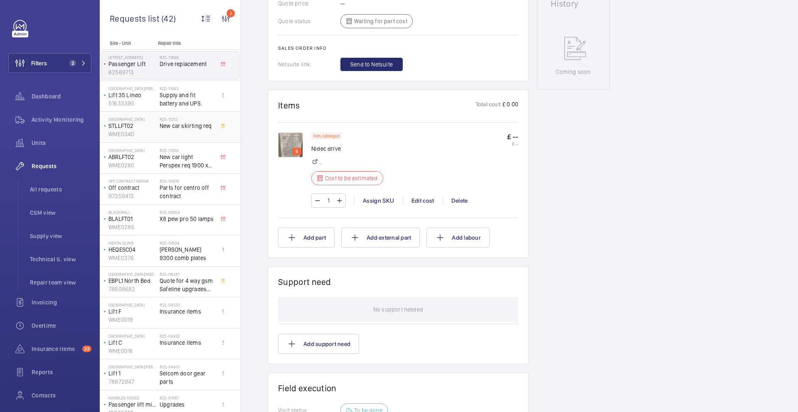
scroll to position [403, 0]
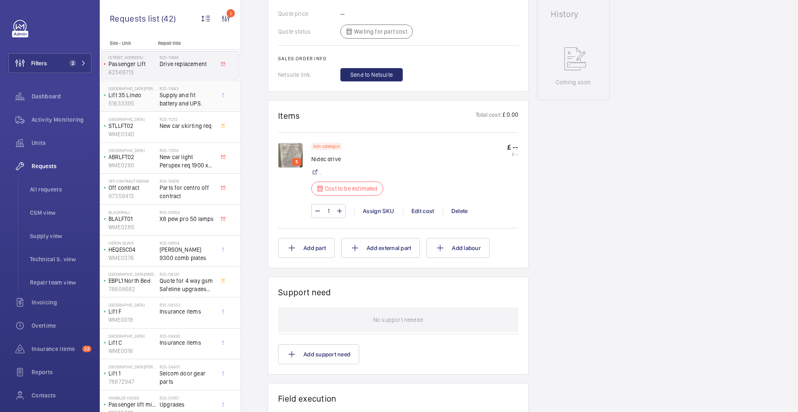
click at [161, 100] on span "Supply and fit battery and UPS." at bounding box center [187, 99] width 55 height 17
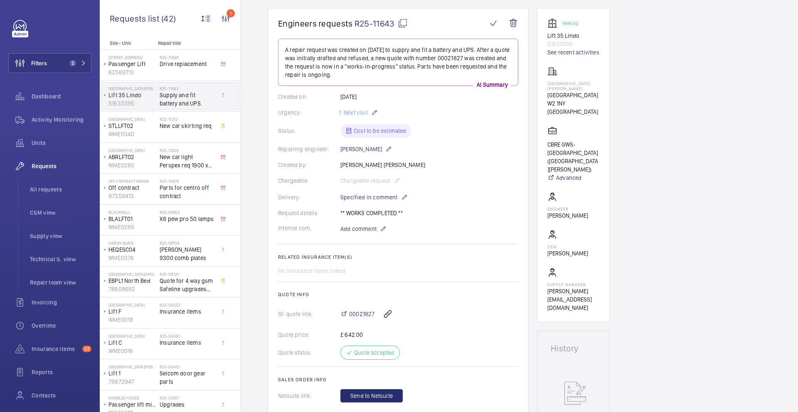
scroll to position [177, 0]
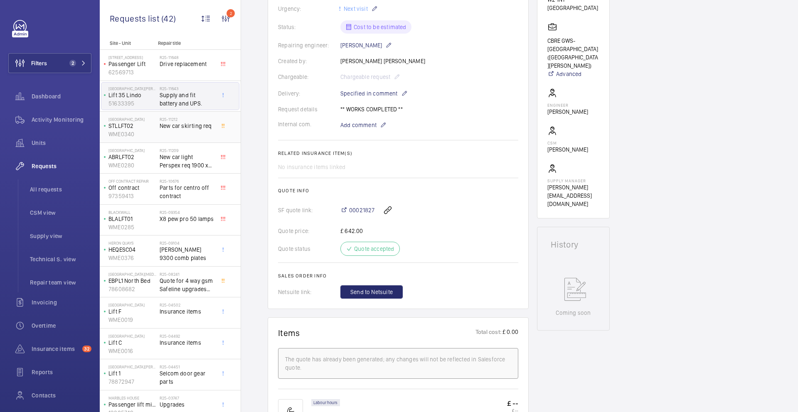
click at [163, 136] on div "R25-11212 New car skirting req" at bounding box center [187, 129] width 55 height 24
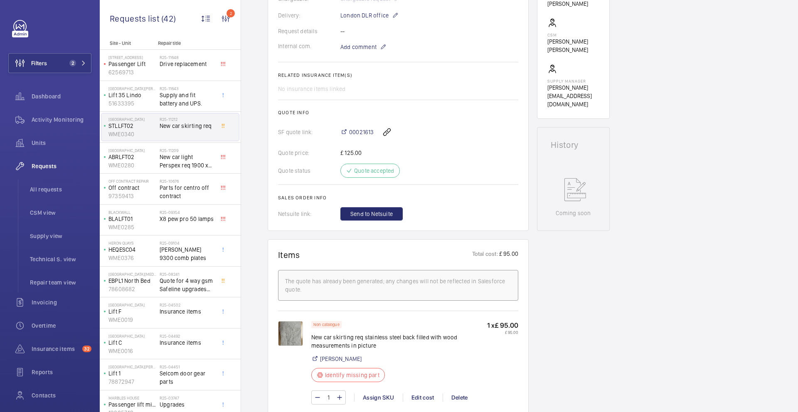
scroll to position [278, 0]
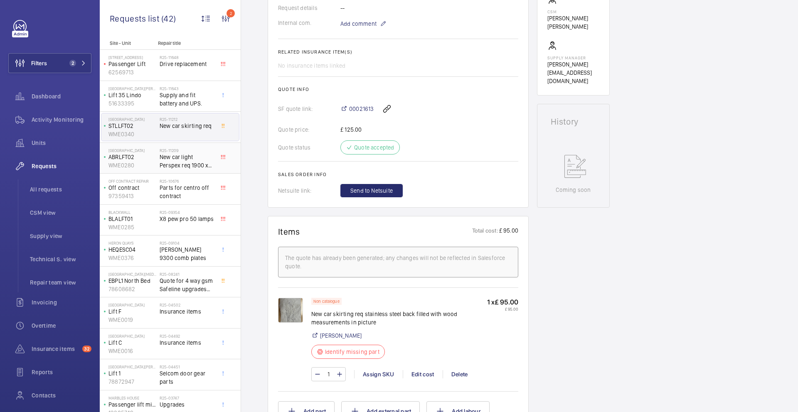
click at [179, 160] on span "New car light Perspex req 1900 x 300 3mm thickness" at bounding box center [187, 161] width 55 height 17
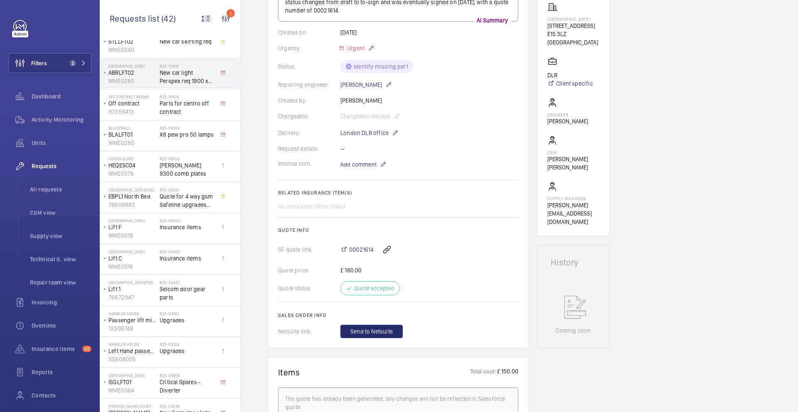
scroll to position [281, 0]
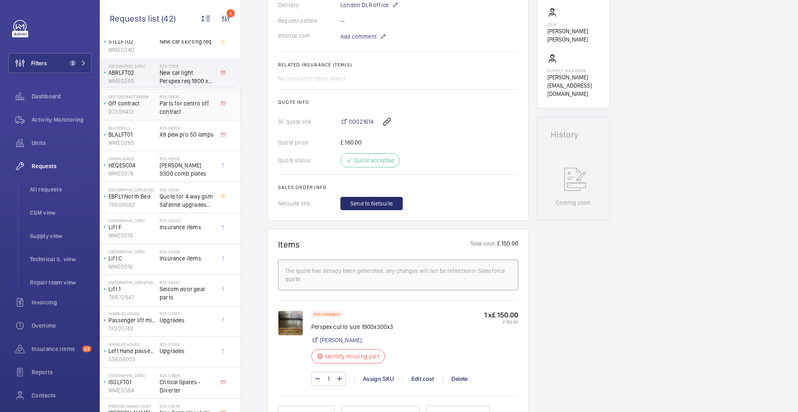
click at [165, 105] on span "Parts for centro off contract" at bounding box center [187, 107] width 55 height 17
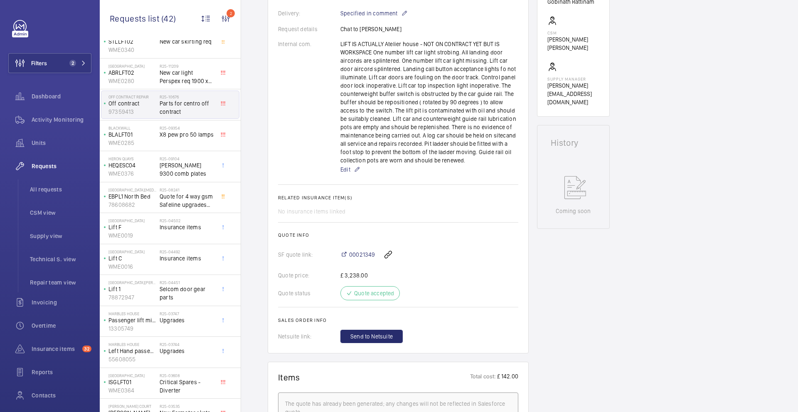
scroll to position [289, 0]
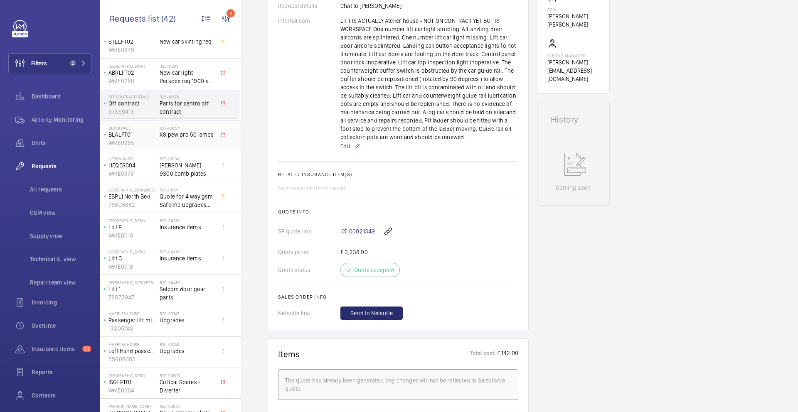
click at [184, 138] on span "X8 pew pro 50 lamps" at bounding box center [187, 134] width 55 height 8
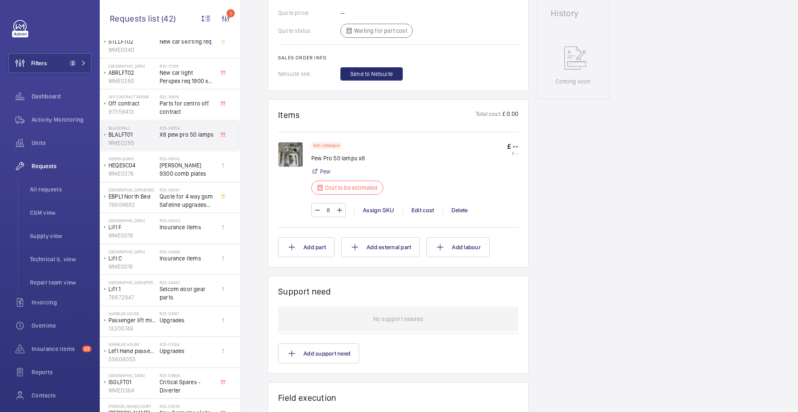
scroll to position [386, 0]
click at [297, 157] on img at bounding box center [290, 155] width 25 height 25
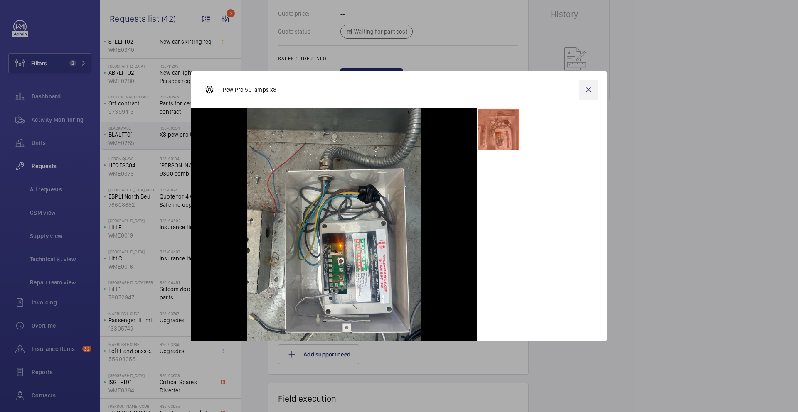
click at [593, 88] on wm-front-icon-button at bounding box center [588, 90] width 20 height 20
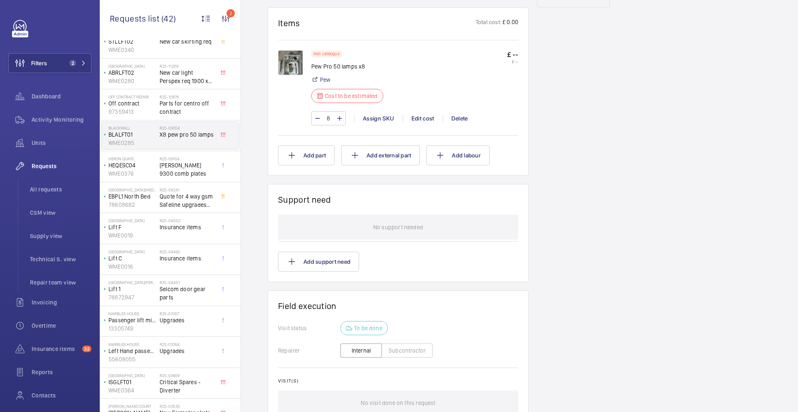
scroll to position [354, 0]
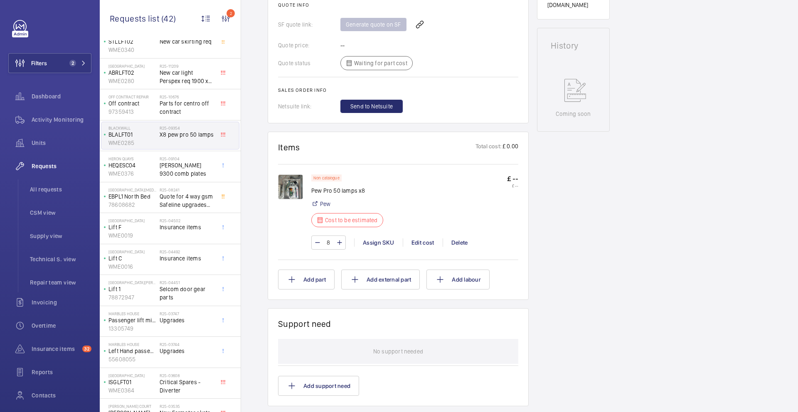
click at [295, 186] on img at bounding box center [290, 186] width 25 height 25
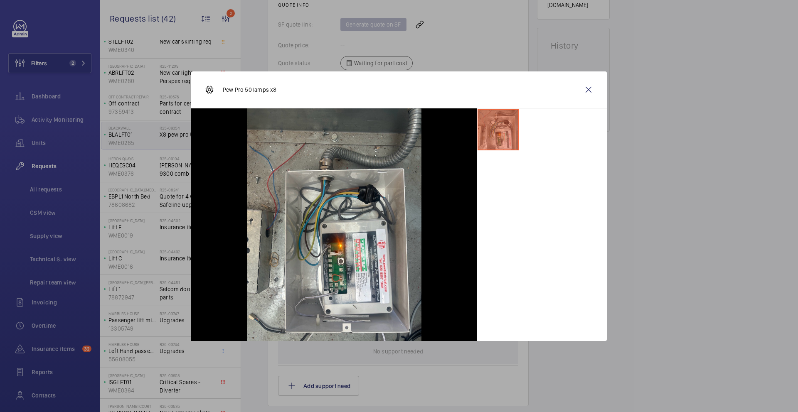
click at [588, 89] on wm-front-icon-button at bounding box center [588, 90] width 20 height 20
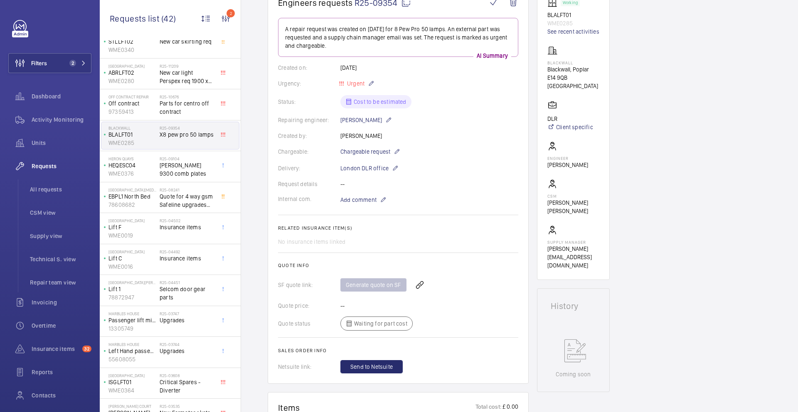
scroll to position [83, 0]
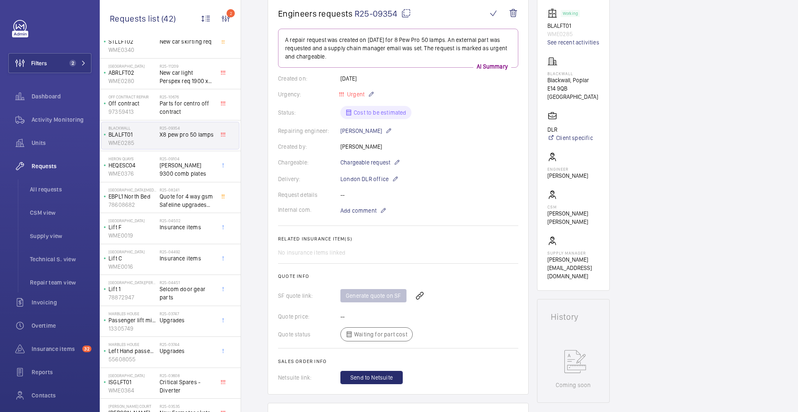
click at [405, 29] on wm-front-card-header "Engineers requests R25-09354" at bounding box center [398, 18] width 240 height 20
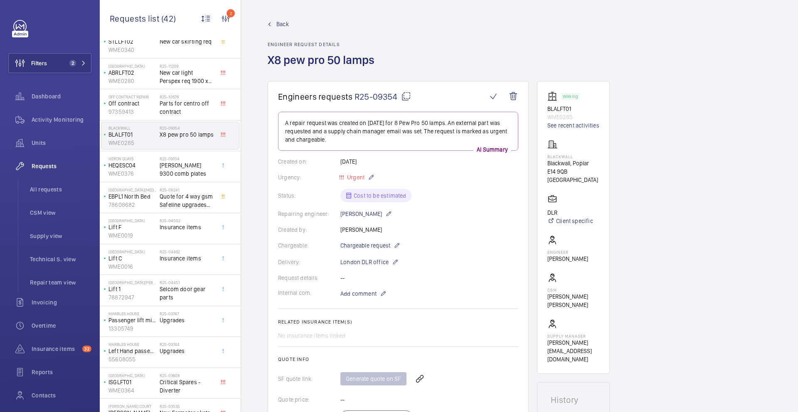
click at [403, 98] on mat-icon at bounding box center [406, 96] width 10 height 10
type textarea "R25-09354"
click at [409, 97] on mat-icon at bounding box center [406, 96] width 10 height 10
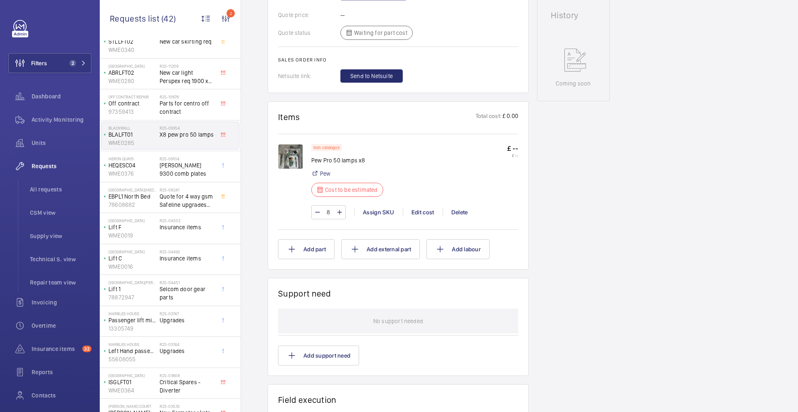
scroll to position [395, 0]
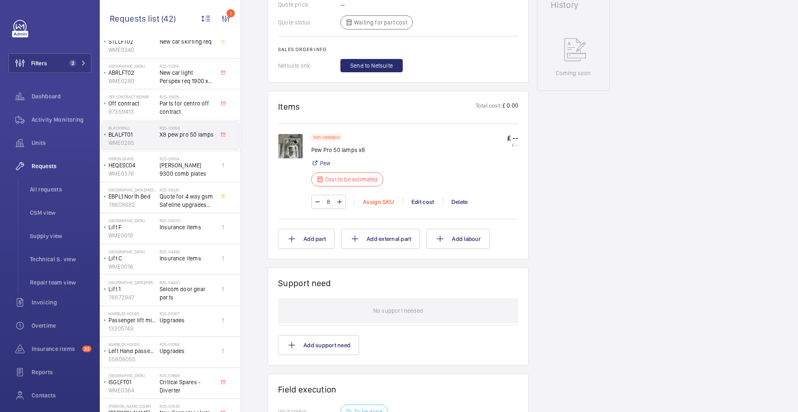
click at [373, 201] on div "Assign SKU" at bounding box center [378, 202] width 49 height 8
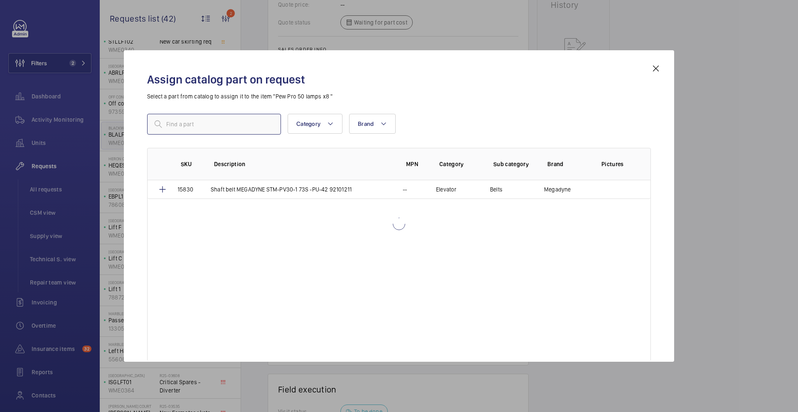
click at [239, 130] on input "text" at bounding box center [214, 124] width 134 height 21
type input "pew 50 pro"
click at [271, 125] on mat-icon at bounding box center [270, 124] width 10 height 10
click at [655, 70] on mat-icon at bounding box center [655, 69] width 10 height 10
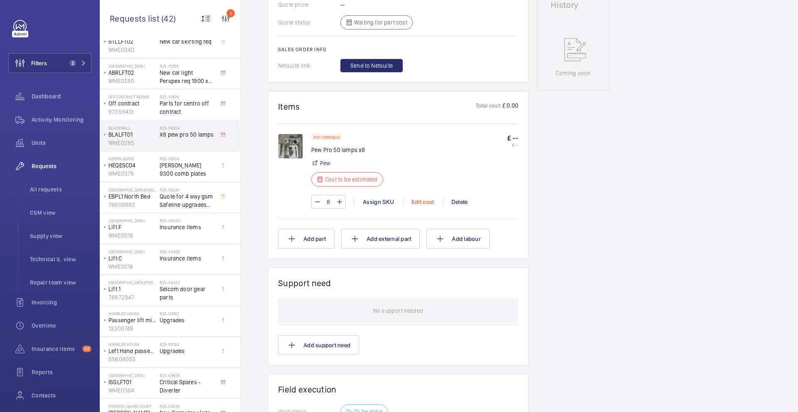
click at [421, 202] on div "Edit cost" at bounding box center [423, 202] width 40 height 8
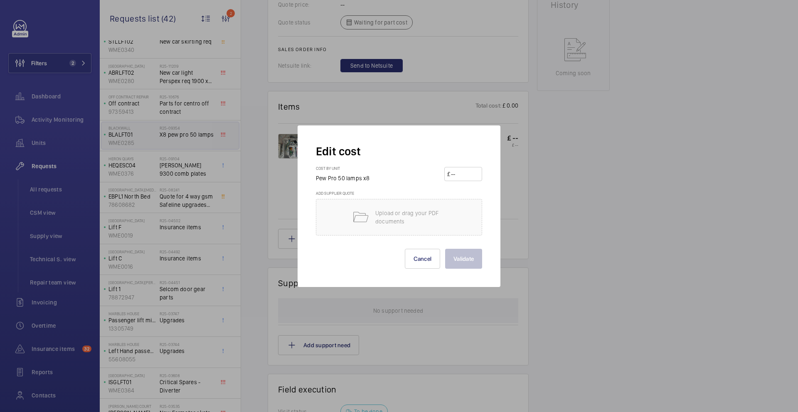
click at [428, 176] on div "Cost by unit Pew Pro 50 lamps x8 £" at bounding box center [399, 178] width 166 height 25
click at [455, 175] on input "number" at bounding box center [464, 173] width 29 height 13
click at [465, 175] on input "1270" at bounding box center [464, 173] width 29 height 13
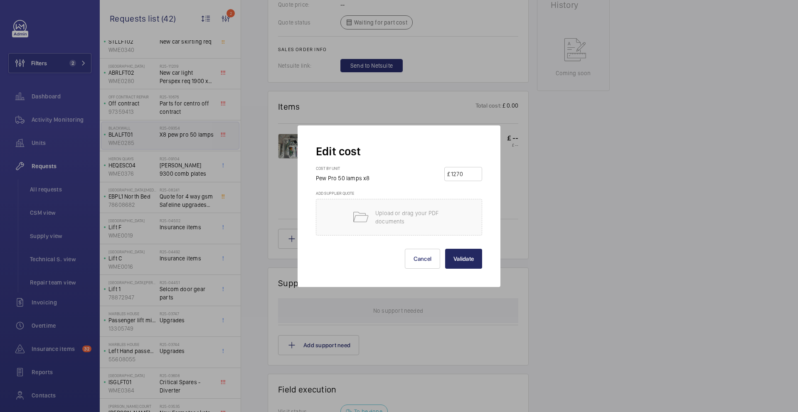
type input "1270"
click at [468, 257] on button "Validate" at bounding box center [463, 259] width 37 height 20
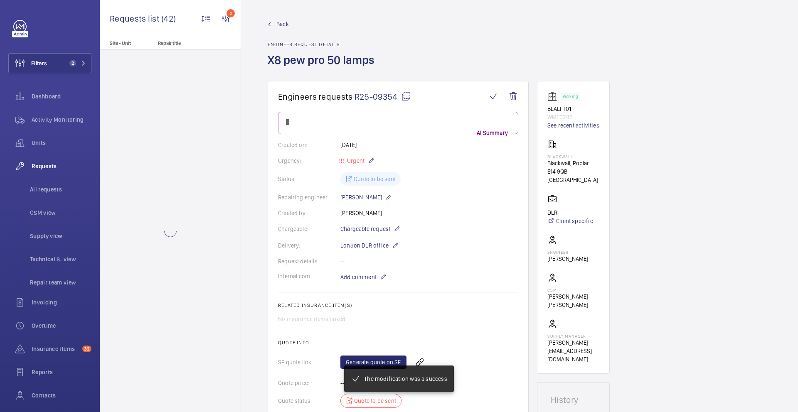
scroll to position [318, 0]
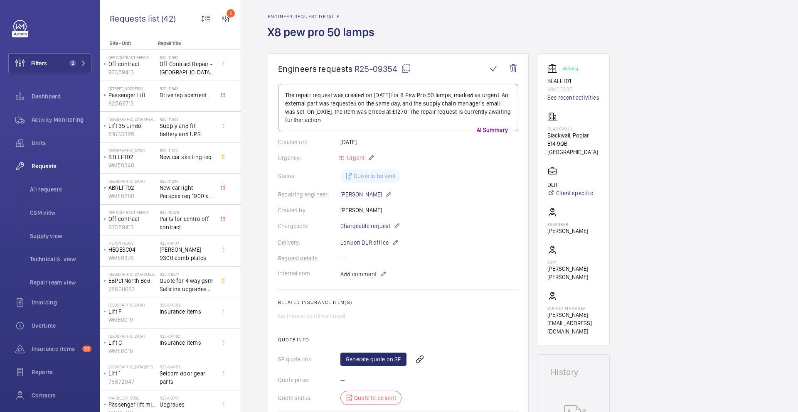
scroll to position [142, 0]
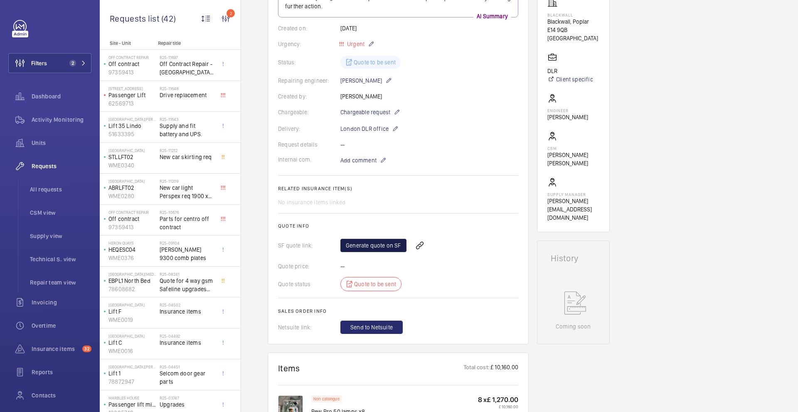
click at [372, 243] on link "Generate quote on SF" at bounding box center [373, 245] width 66 height 13
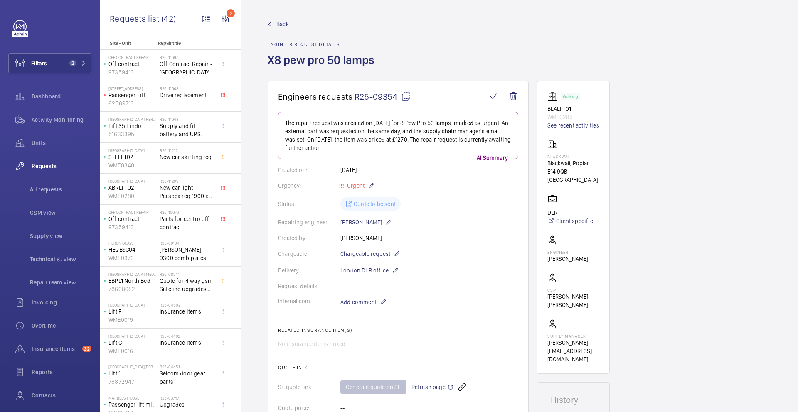
drag, startPoint x: 407, startPoint y: 92, endPoint x: 470, endPoint y: 153, distance: 87.5
click at [407, 92] on mat-icon at bounding box center [406, 96] width 10 height 10
click at [159, 67] on div "Off Contract Repair Off contract 97359413" at bounding box center [130, 65] width 58 height 27
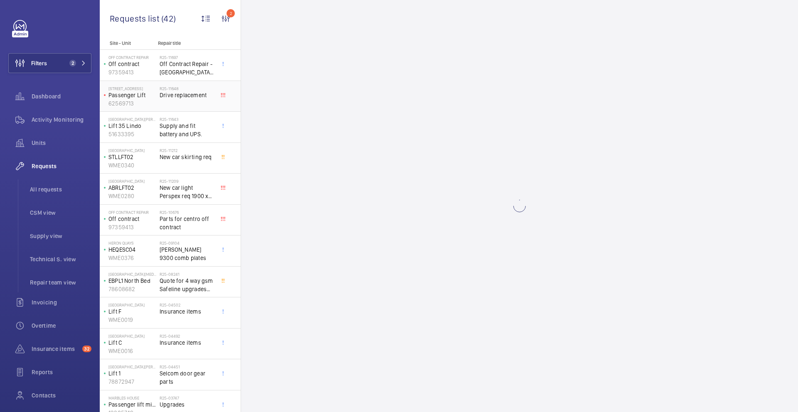
click at [166, 102] on div "R25-11648 Drive replacement" at bounding box center [187, 98] width 55 height 24
click at [173, 161] on div "R25-11212 New car skirting req" at bounding box center [187, 160] width 55 height 24
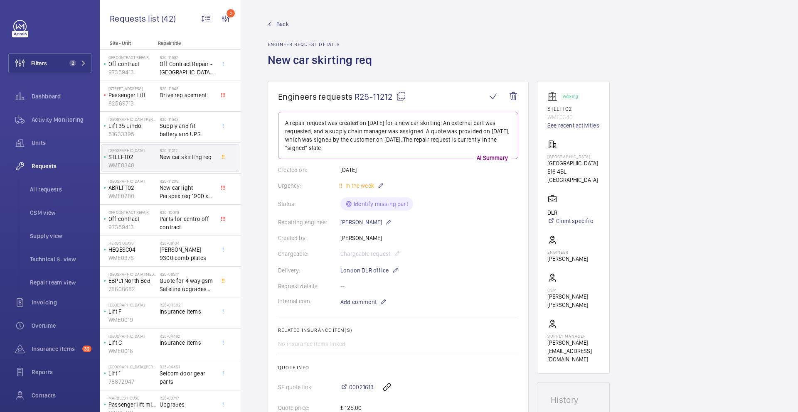
click at [173, 168] on div "R25-11212 New car skirting req" at bounding box center [187, 160] width 55 height 24
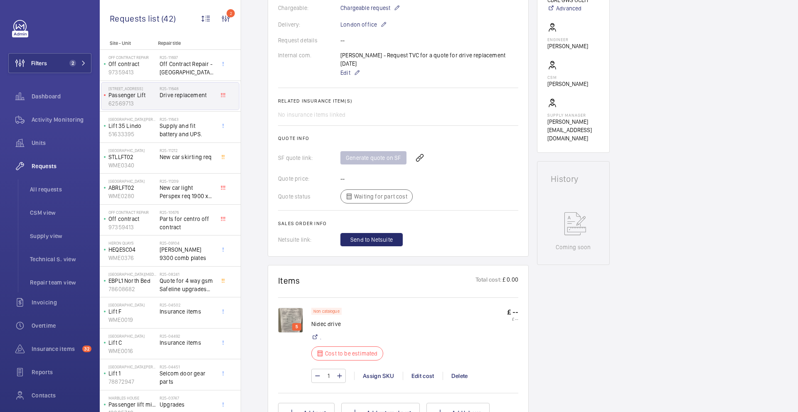
scroll to position [246, 0]
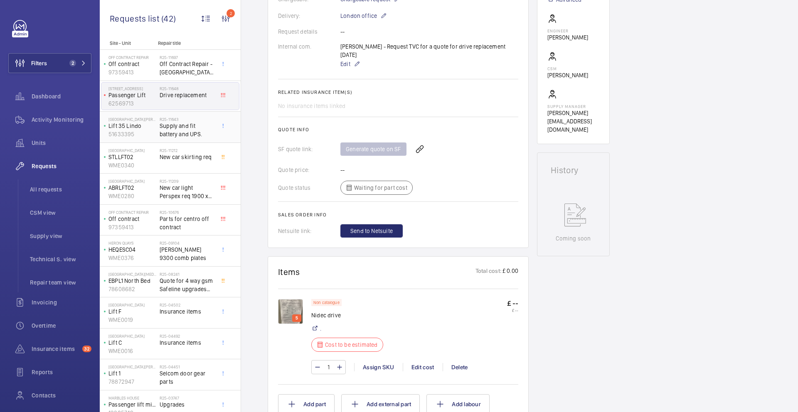
click at [184, 133] on span "Supply and fit battery and UPS." at bounding box center [187, 130] width 55 height 17
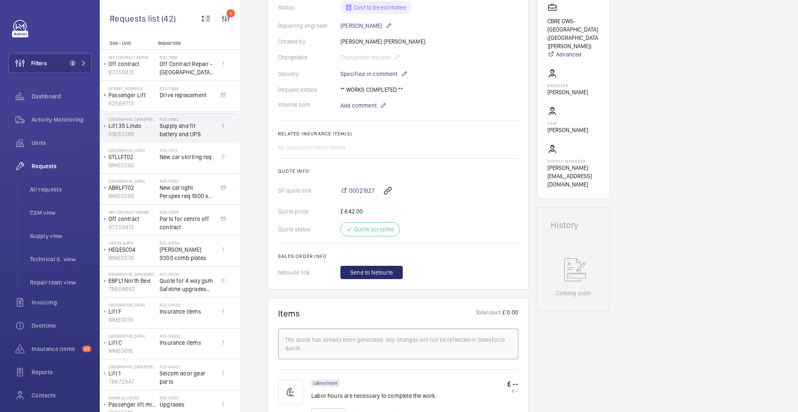
scroll to position [221, 0]
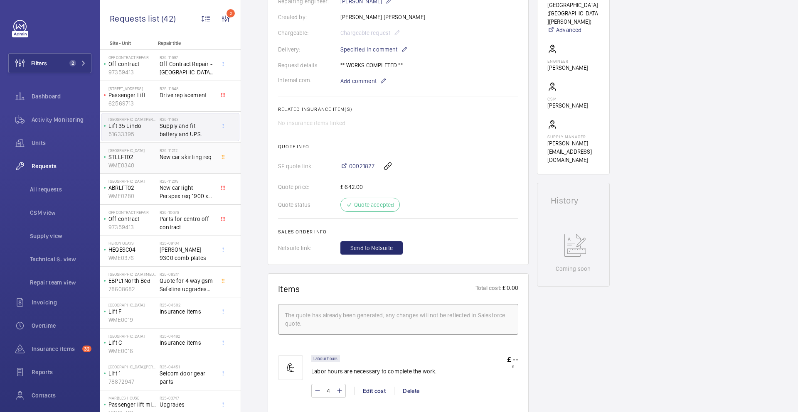
click at [164, 171] on div "R25-11212 New car skirting req" at bounding box center [187, 160] width 55 height 24
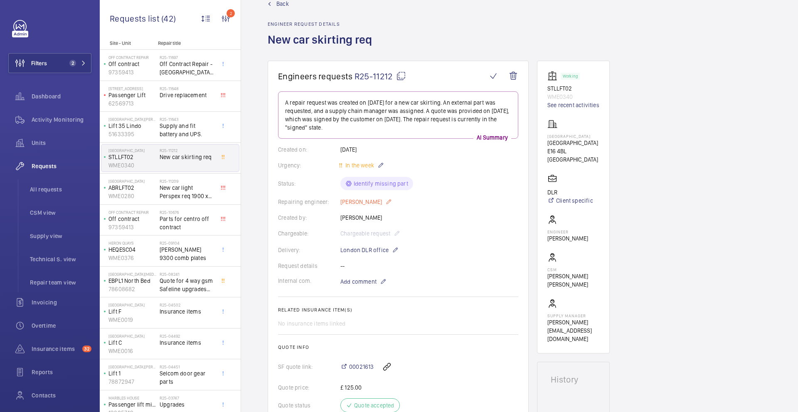
scroll to position [36, 0]
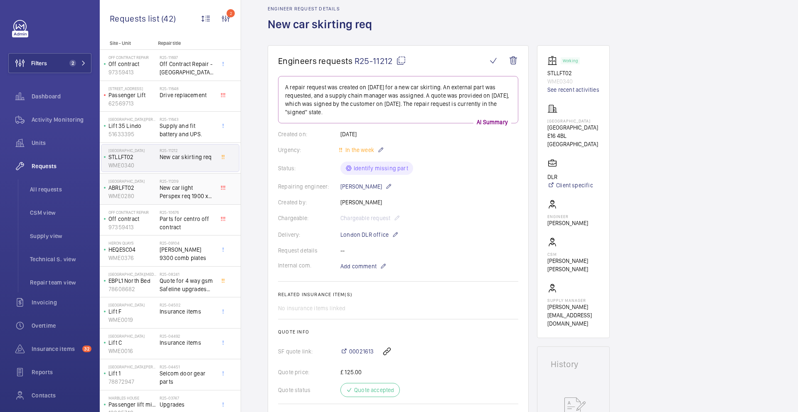
click at [170, 188] on span "New car light Perspex req 1900 x 300 3mm thickness" at bounding box center [187, 192] width 55 height 17
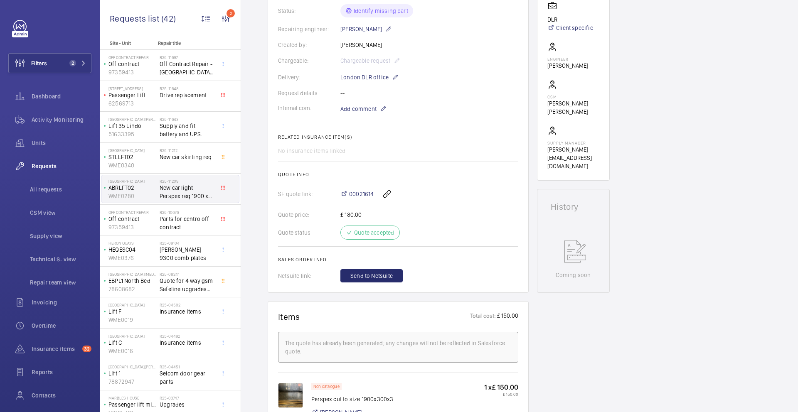
scroll to position [214, 0]
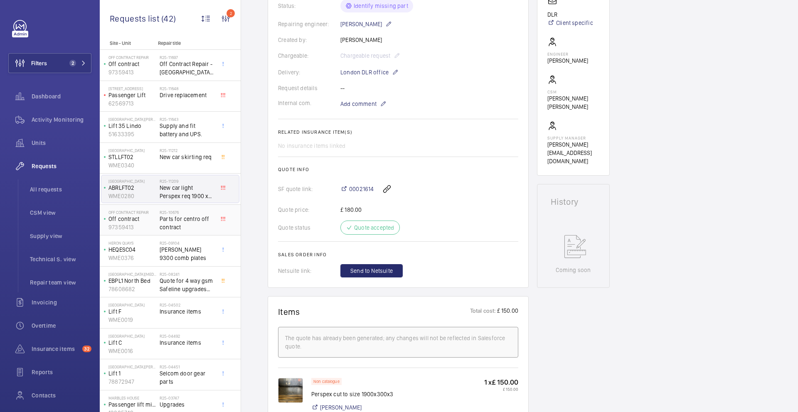
click at [198, 231] on div "R25-10676 Parts for centro off contract" at bounding box center [187, 222] width 55 height 24
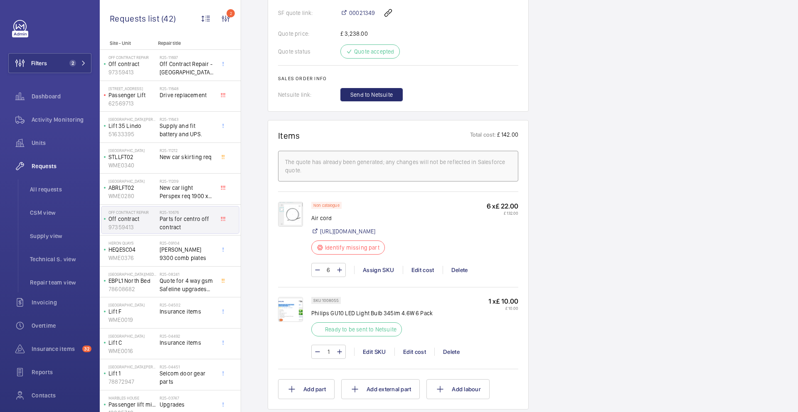
scroll to position [515, 0]
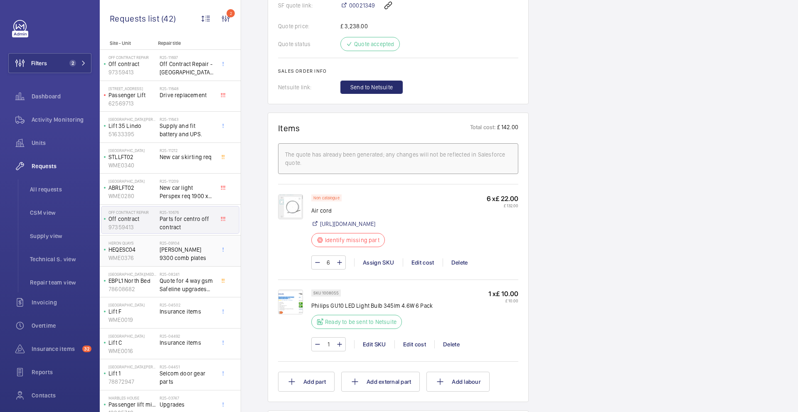
click at [199, 248] on span "[PERSON_NAME] 9300 comb plates" at bounding box center [187, 253] width 55 height 17
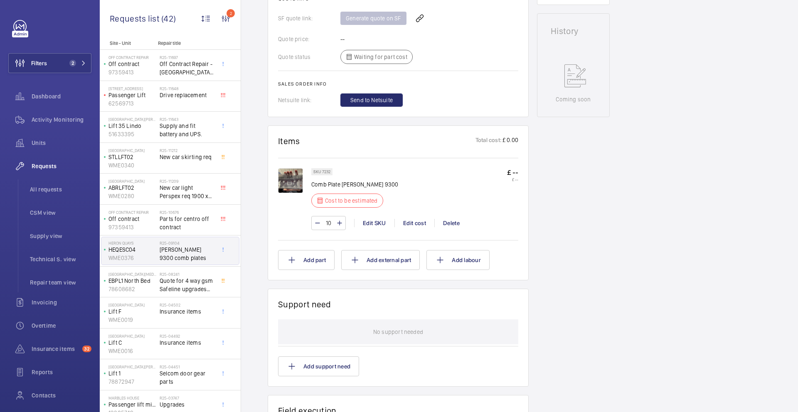
scroll to position [378, 0]
click at [285, 184] on img at bounding box center [290, 180] width 25 height 25
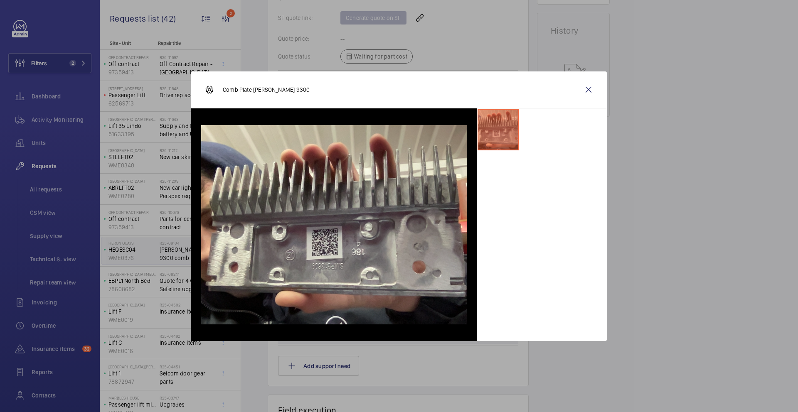
click at [243, 89] on p "Comb Plate Schindler 9300" at bounding box center [266, 90] width 87 height 8
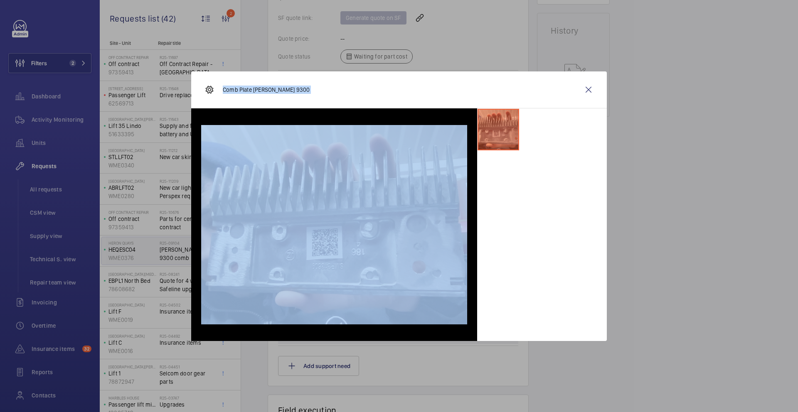
click at [243, 89] on p "Comb Plate Schindler 9300" at bounding box center [266, 90] width 87 height 8
copy div "Comb Plate Schindler 9300"
click at [588, 89] on wm-front-icon-button at bounding box center [588, 90] width 20 height 20
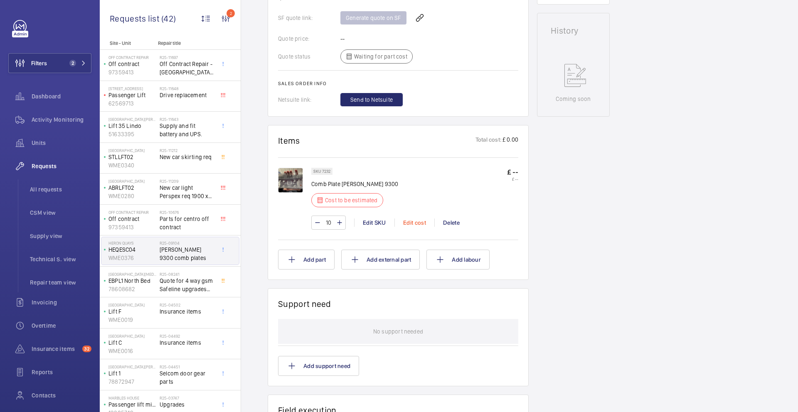
click at [412, 223] on div "Edit cost" at bounding box center [414, 222] width 40 height 8
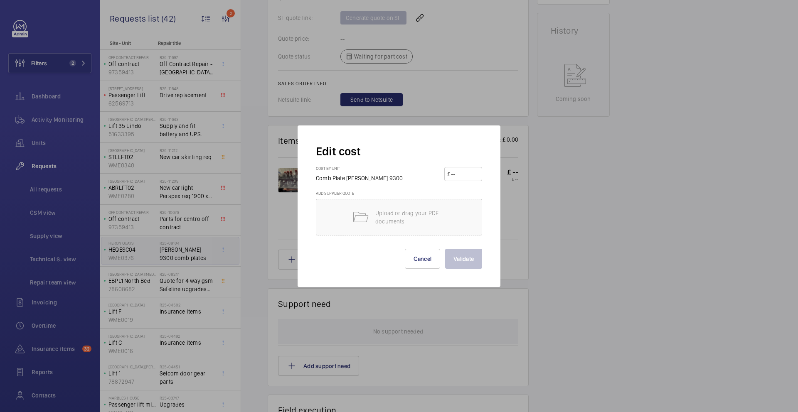
click at [454, 176] on input "number" at bounding box center [464, 173] width 29 height 13
paste input "85.98"
type input "85.98"
click at [472, 264] on button "Validate" at bounding box center [463, 259] width 37 height 20
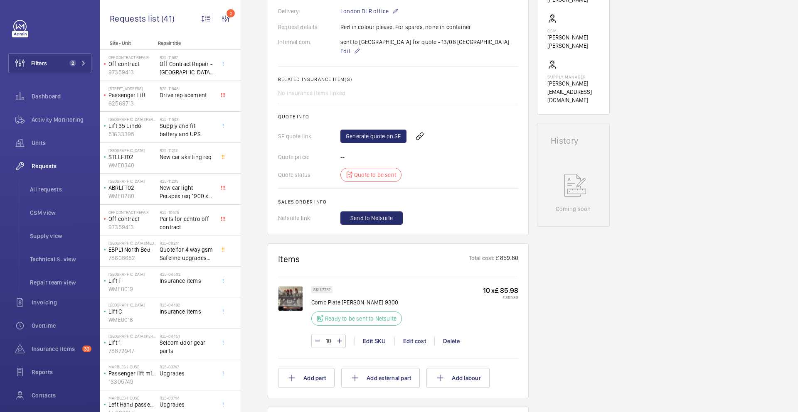
scroll to position [298, 0]
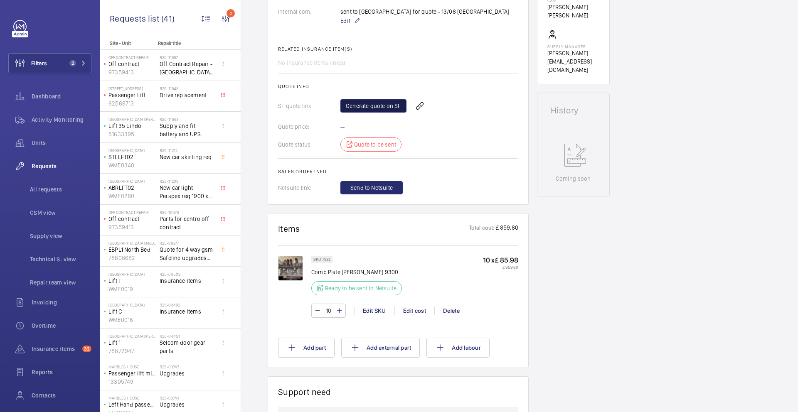
click at [384, 107] on link "Generate quote on SF" at bounding box center [373, 105] width 66 height 13
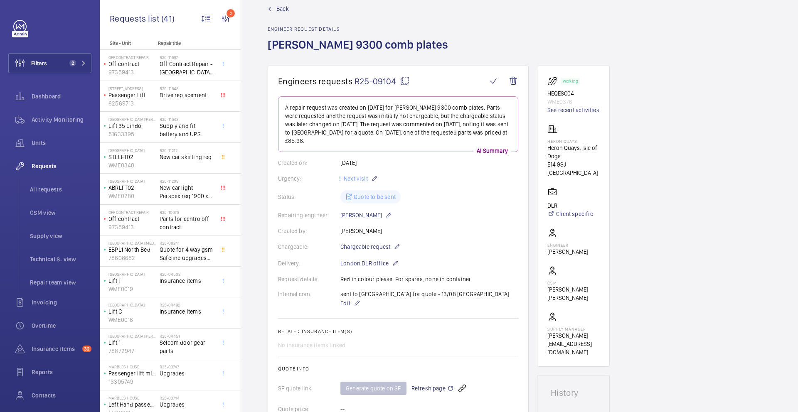
scroll to position [0, 0]
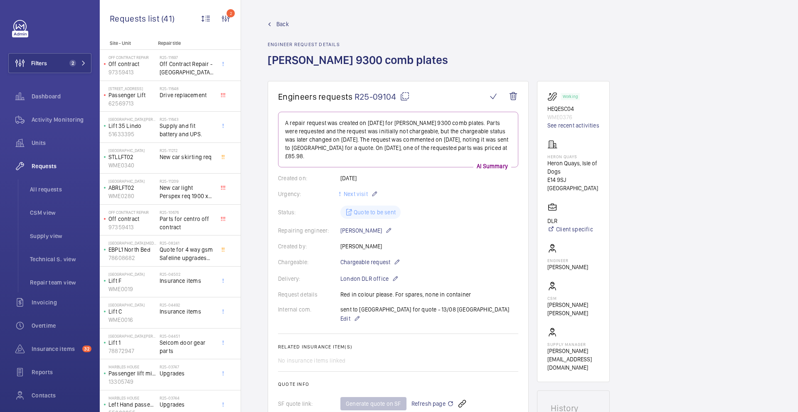
click at [405, 96] on mat-icon at bounding box center [405, 96] width 10 height 10
click at [168, 127] on span "Supply and fit battery and UPS." at bounding box center [187, 130] width 55 height 17
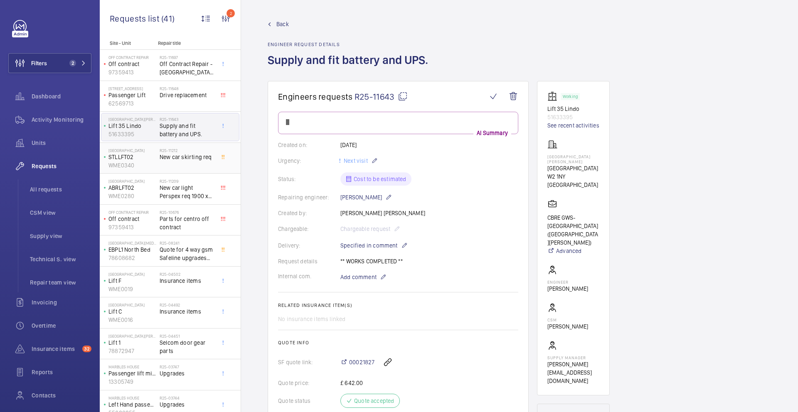
click at [179, 164] on div "R25-11212 New car skirting req" at bounding box center [187, 160] width 55 height 24
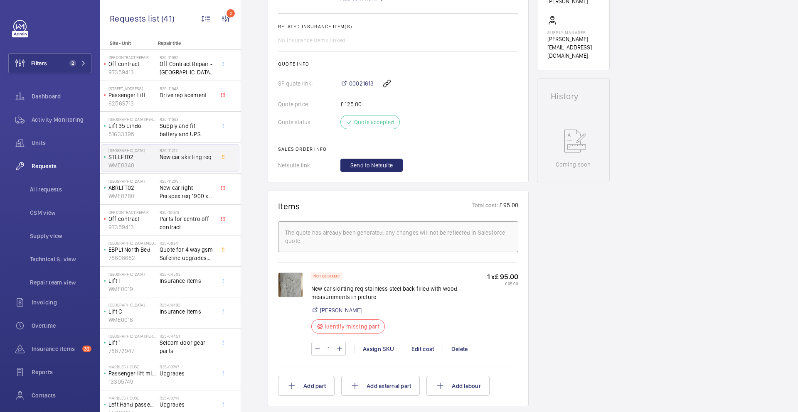
scroll to position [315, 0]
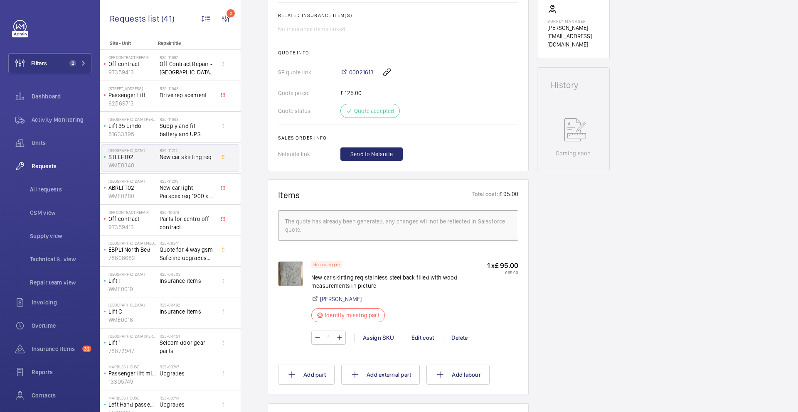
click at [188, 164] on div "R25-11212 New car skirting req" at bounding box center [187, 160] width 55 height 24
click at [190, 197] on span "New car light Perspex req 1900 x 300 3mm thickness" at bounding box center [187, 192] width 55 height 17
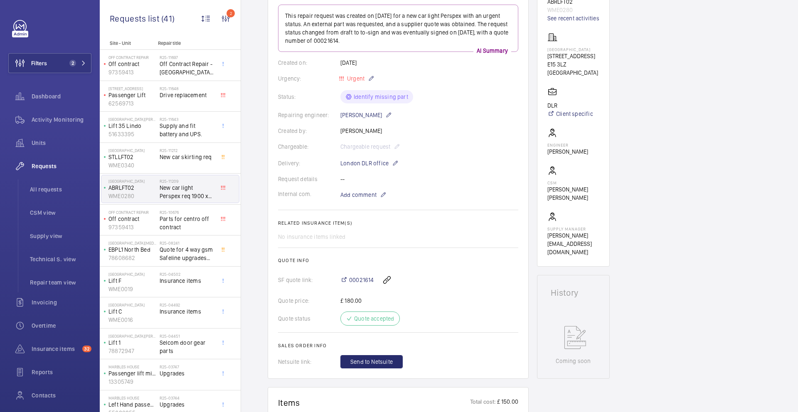
scroll to position [122, 0]
click at [169, 225] on span "Parts for centro off contract" at bounding box center [187, 223] width 55 height 17
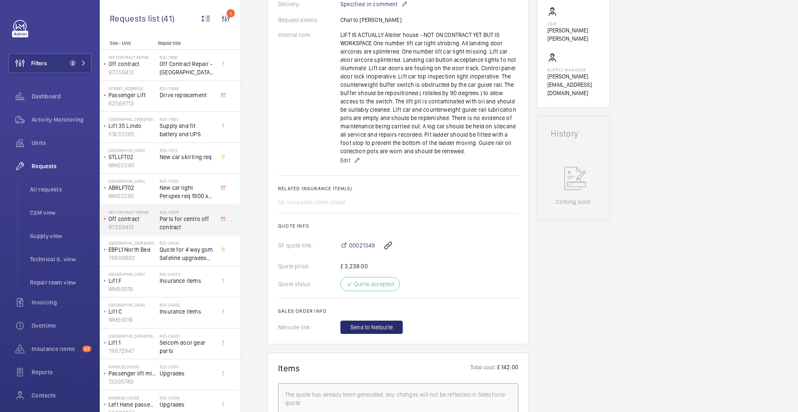
scroll to position [305, 0]
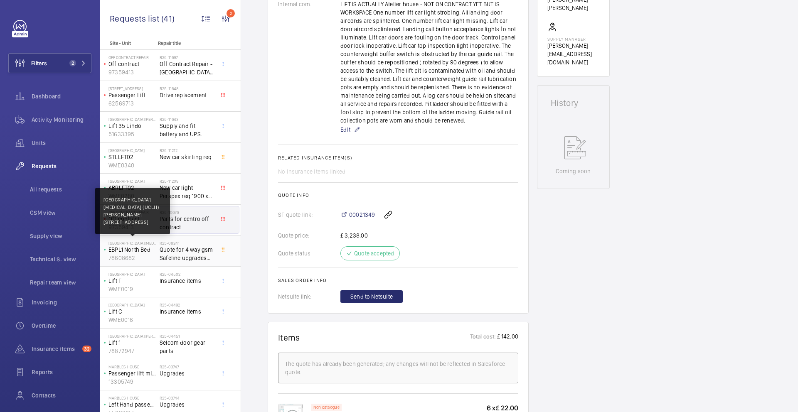
click at [151, 245] on p "MacMillan Cancer Centre (UCLH)" at bounding box center [132, 243] width 48 height 5
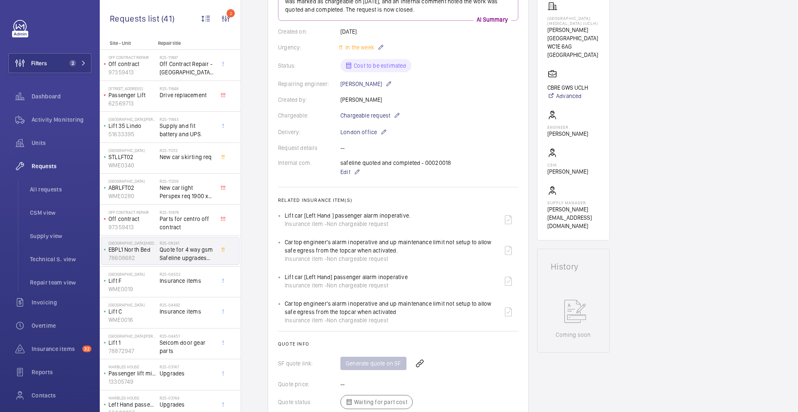
scroll to position [154, 0]
click at [150, 287] on p "WME0019" at bounding box center [132, 289] width 48 height 8
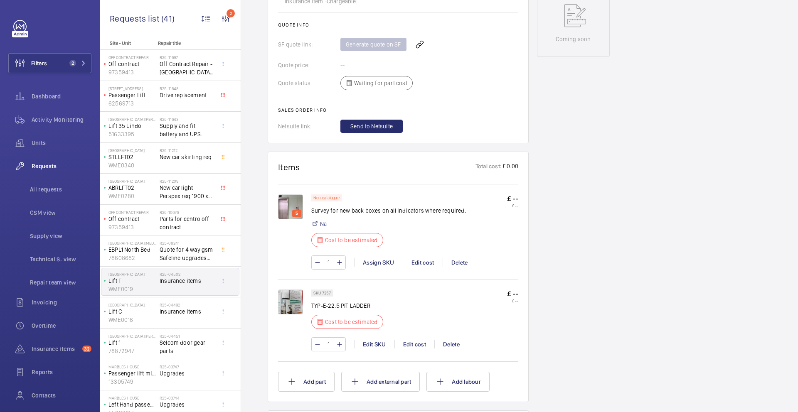
scroll to position [443, 0]
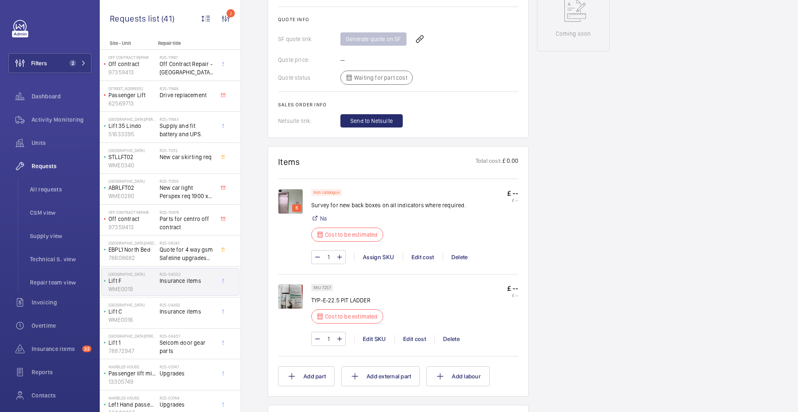
click at [288, 204] on img at bounding box center [290, 201] width 25 height 25
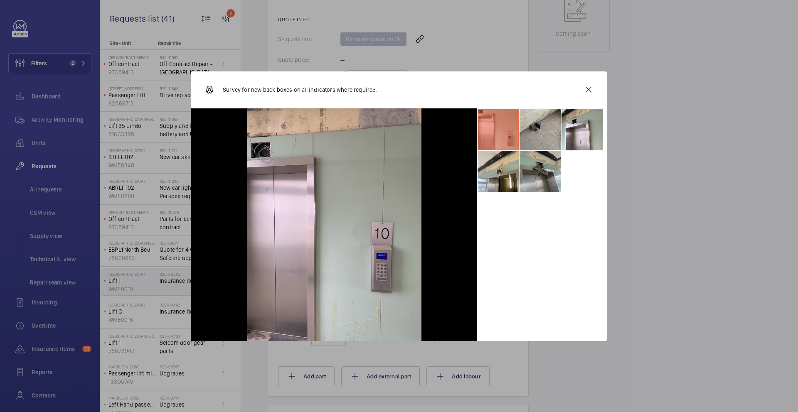
click at [536, 177] on li at bounding box center [540, 172] width 42 height 42
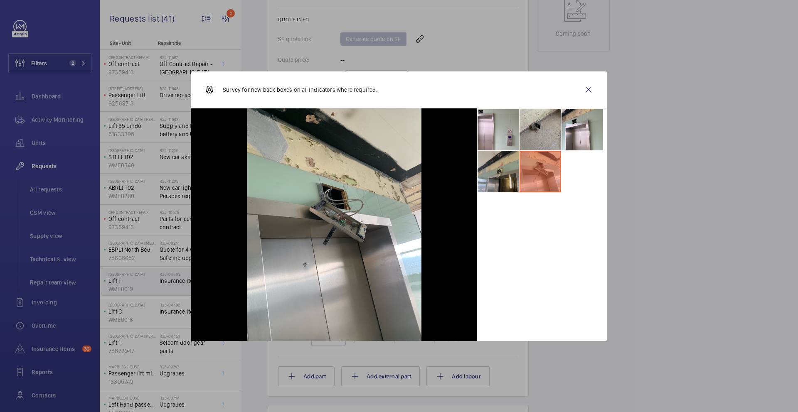
click at [477, 183] on li at bounding box center [498, 172] width 42 height 42
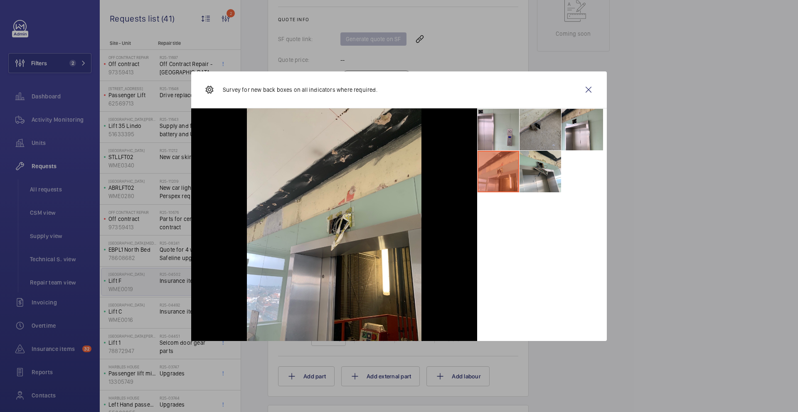
click at [530, 150] on li at bounding box center [540, 130] width 42 height 42
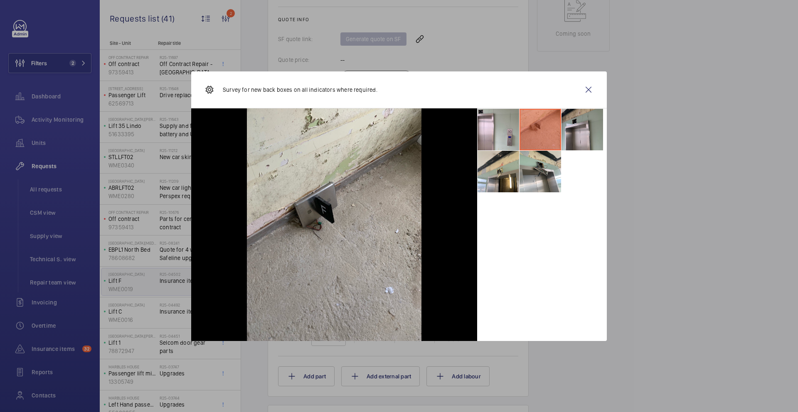
click at [568, 137] on li at bounding box center [582, 130] width 42 height 42
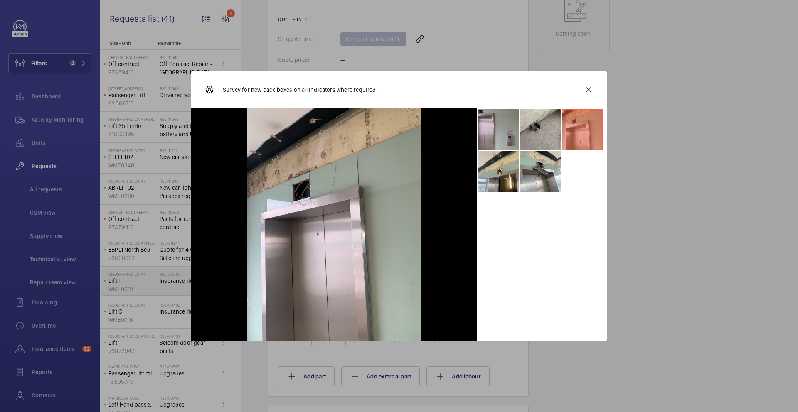
click at [508, 140] on li at bounding box center [498, 130] width 42 height 42
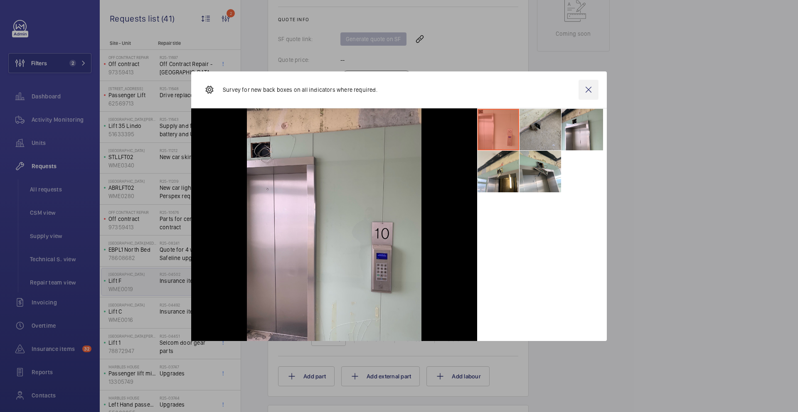
click at [587, 91] on wm-front-icon-button at bounding box center [588, 90] width 20 height 20
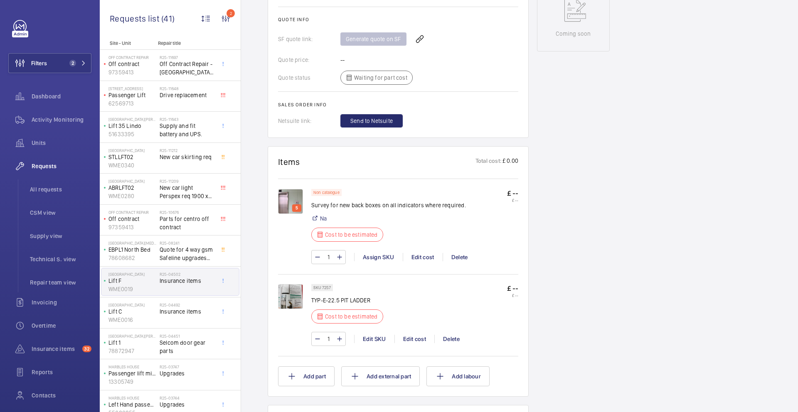
scroll to position [488, 0]
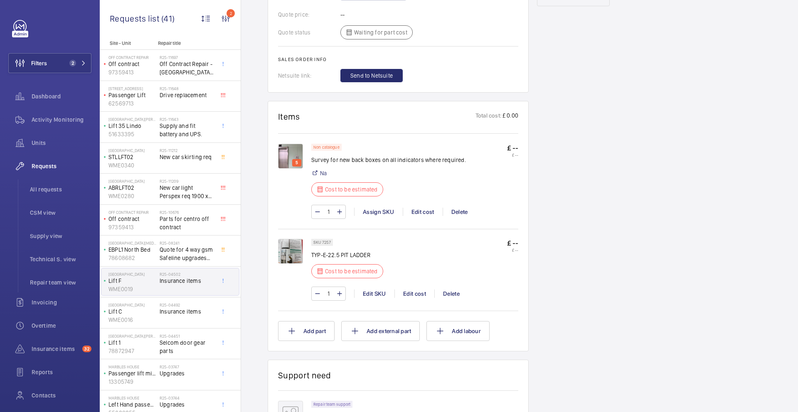
click at [296, 255] on img at bounding box center [290, 251] width 25 height 25
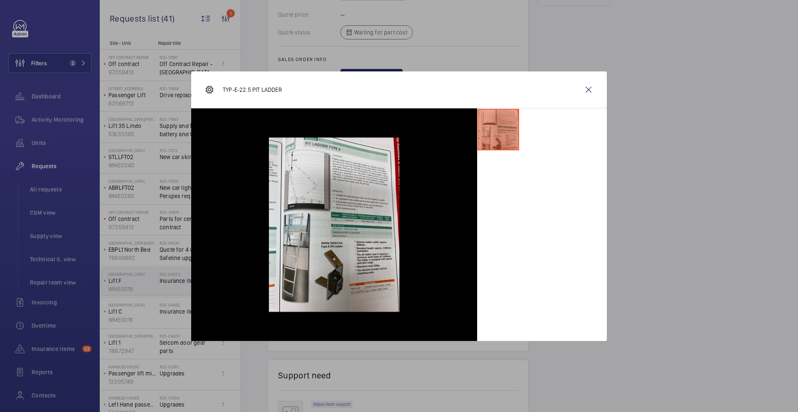
drag, startPoint x: 591, startPoint y: 89, endPoint x: 424, endPoint y: 242, distance: 226.7
click at [591, 89] on wm-front-icon-button at bounding box center [588, 90] width 20 height 20
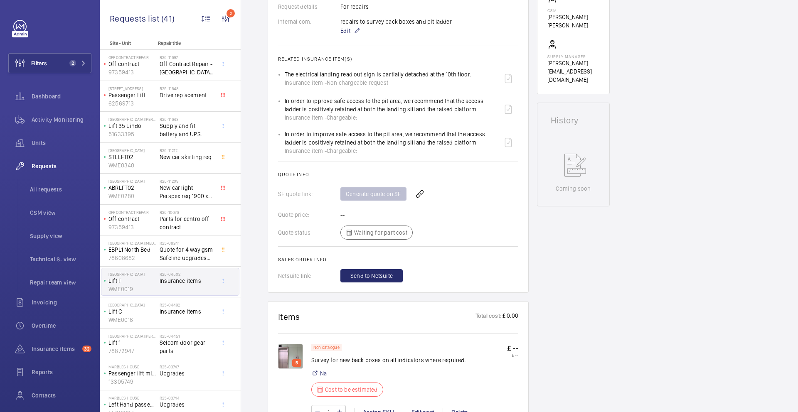
scroll to position [61, 0]
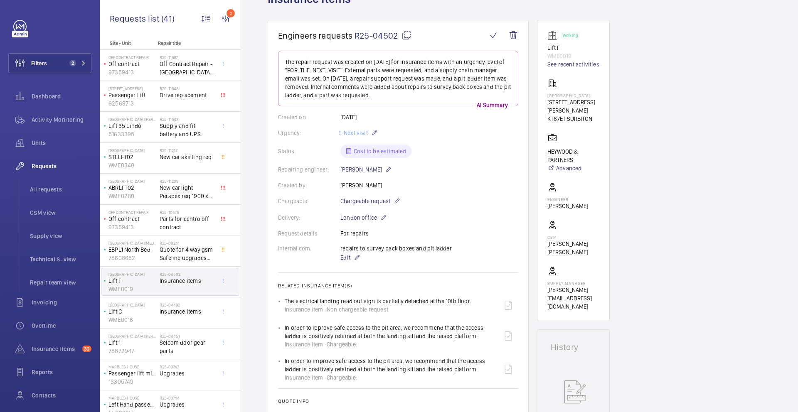
click at [407, 34] on mat-icon at bounding box center [406, 35] width 10 height 10
type textarea "R25-04502"
click at [356, 258] on mat-icon at bounding box center [356, 258] width 7 height 10
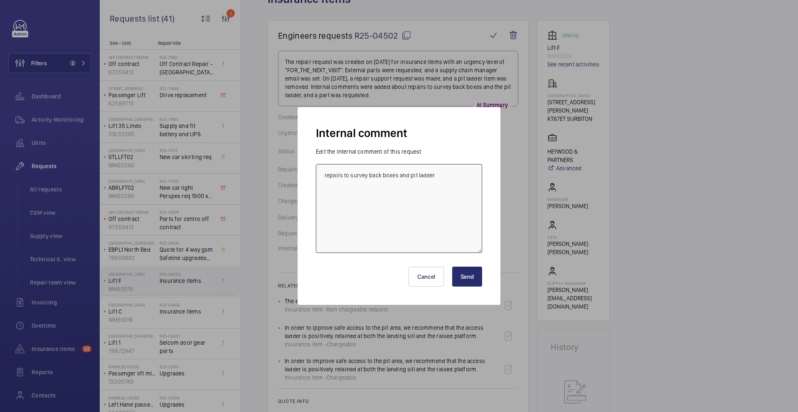
click at [352, 218] on textarea "repairs to survey back boxes and pit ladder" at bounding box center [399, 208] width 166 height 89
click at [327, 174] on textarea "repairs to survey back boxes and pit ladder- Ricardo 03/09/2025 -" at bounding box center [399, 208] width 166 height 89
click at [385, 191] on textarea "Repairs to survey back boxes and pit ladder- Ricardo 03/09/2025 -" at bounding box center [399, 208] width 166 height 89
type textarea "Repairs to survey back boxes and pit ladder- Ricardo 03/09/2025 - Request Conno…"
click at [471, 275] on button "Send" at bounding box center [467, 277] width 30 height 20
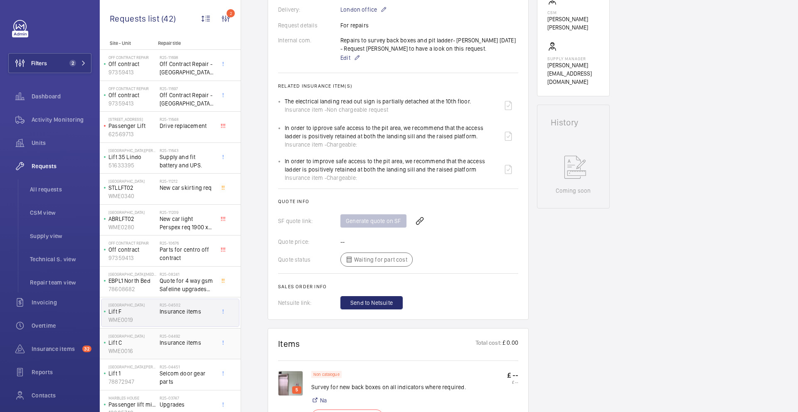
click at [157, 344] on div "Tolworth Towers Lift C WME0016" at bounding box center [130, 343] width 58 height 27
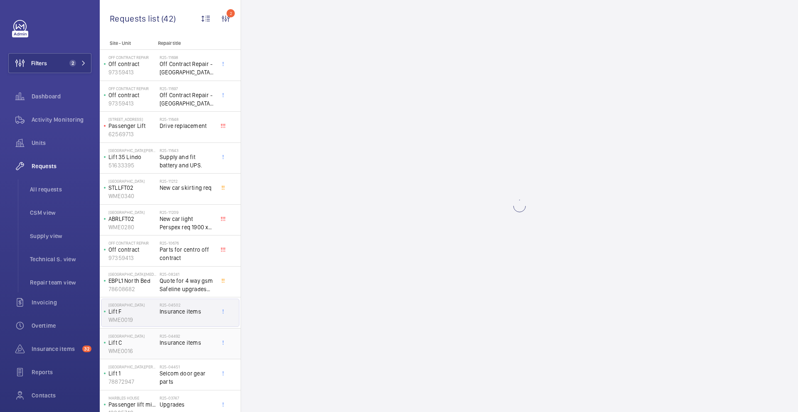
click at [149, 348] on p "WME0016" at bounding box center [132, 351] width 48 height 8
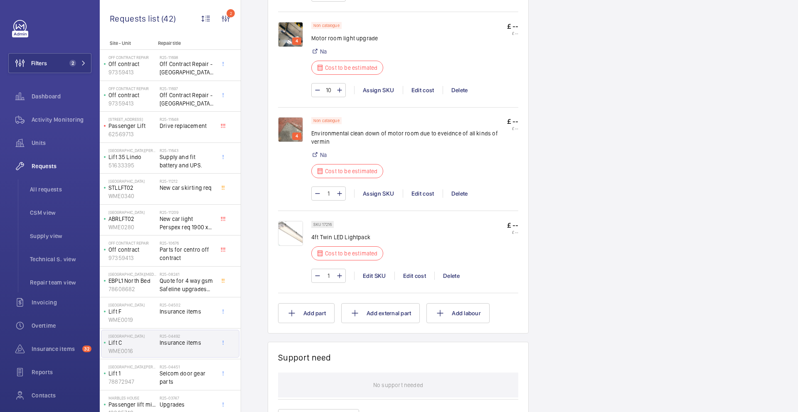
scroll to position [1238, 0]
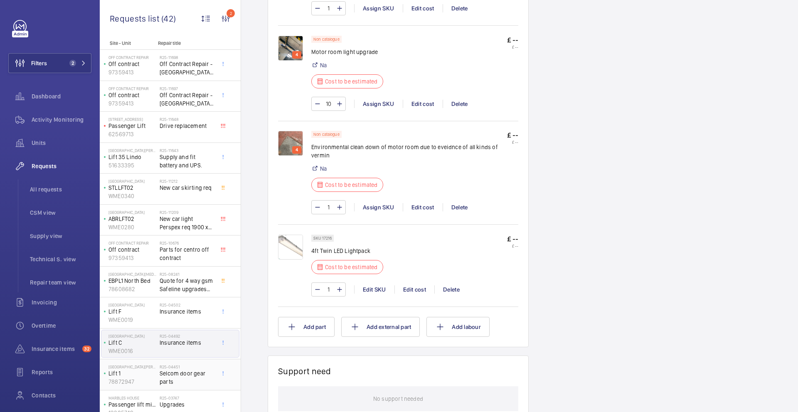
click at [147, 379] on p "78872947" at bounding box center [132, 382] width 48 height 8
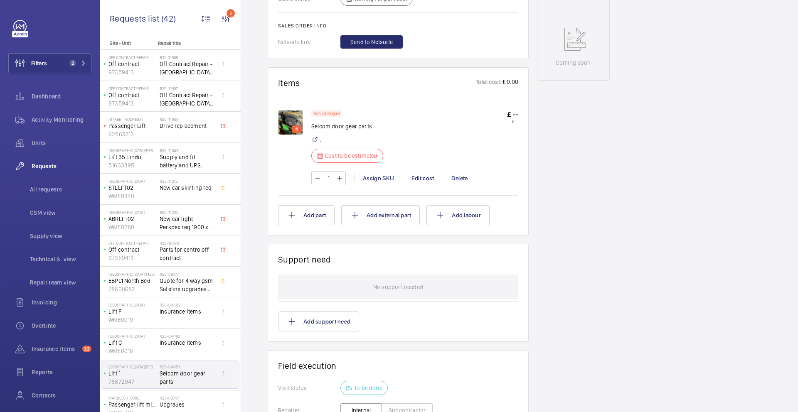
scroll to position [451, 0]
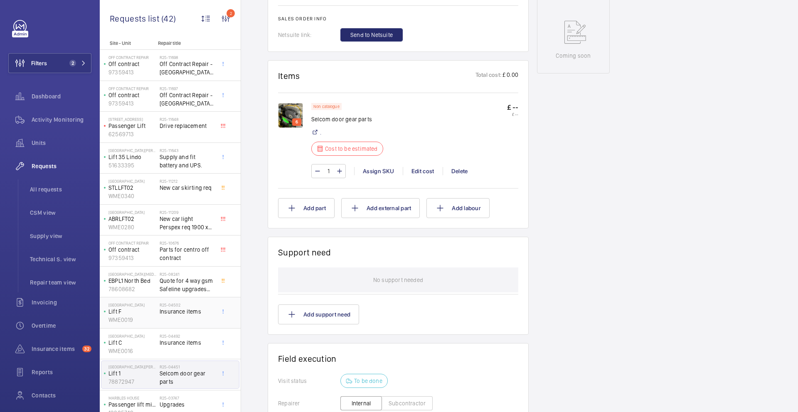
click at [189, 307] on div "R25-04502 Insurance items" at bounding box center [187, 314] width 55 height 24
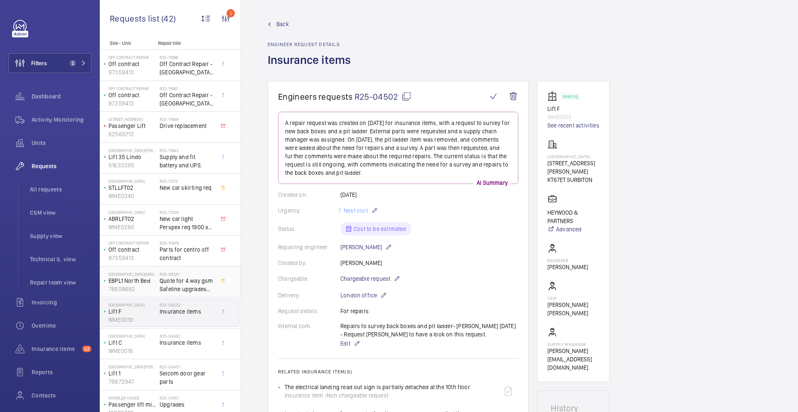
click at [179, 283] on span "Quote for 4 way gsm Safeline upgrades on all 8 lifts" at bounding box center [187, 285] width 55 height 17
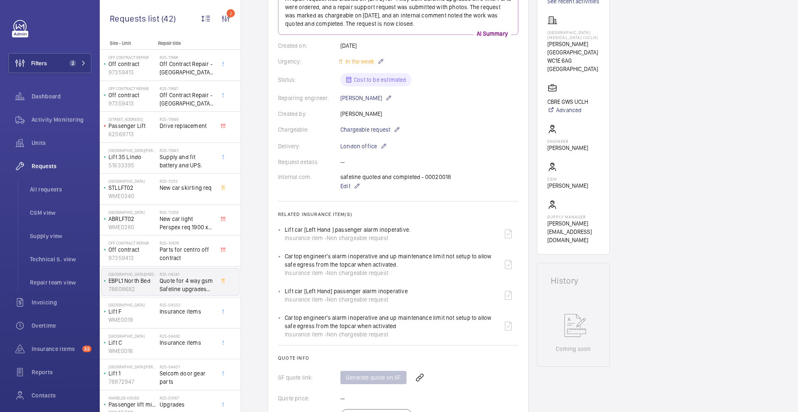
scroll to position [209, 0]
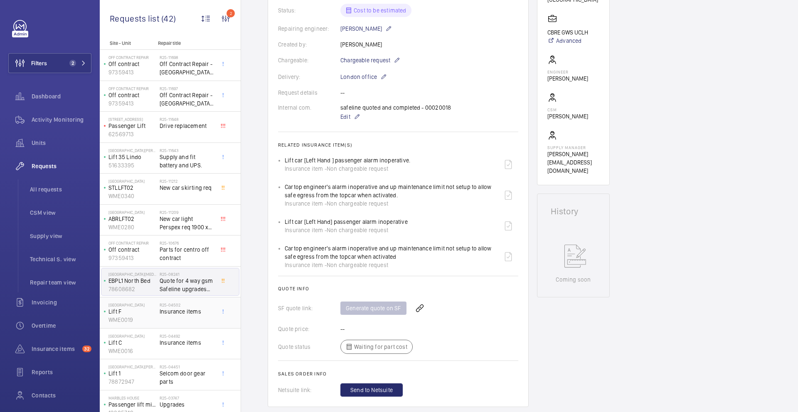
click at [161, 309] on span "Insurance items" at bounding box center [187, 311] width 55 height 8
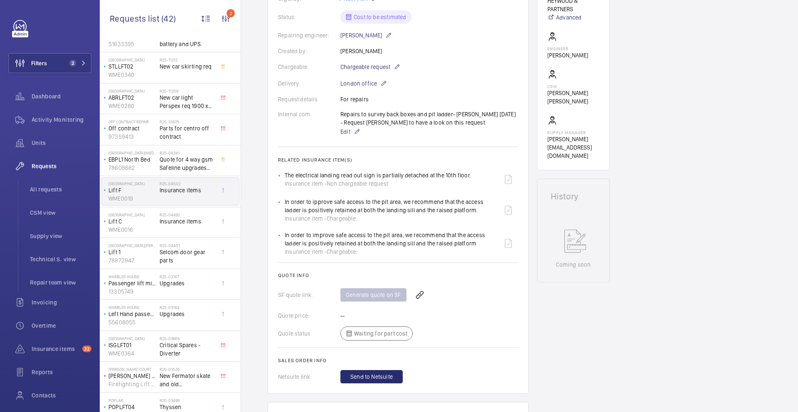
scroll to position [280, 0]
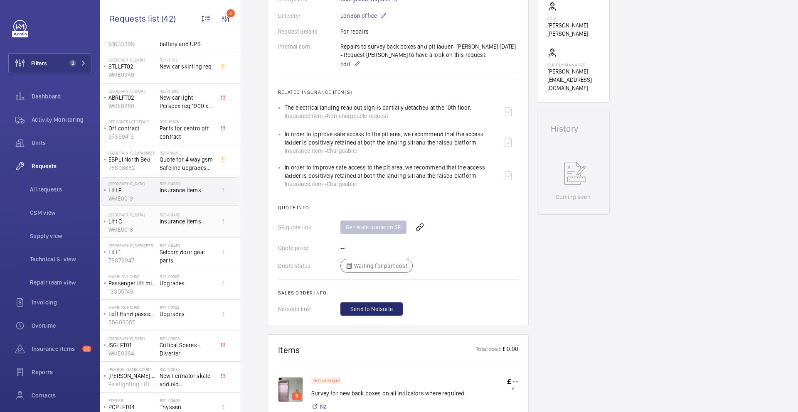
click at [185, 223] on span "Insurance items" at bounding box center [187, 221] width 55 height 8
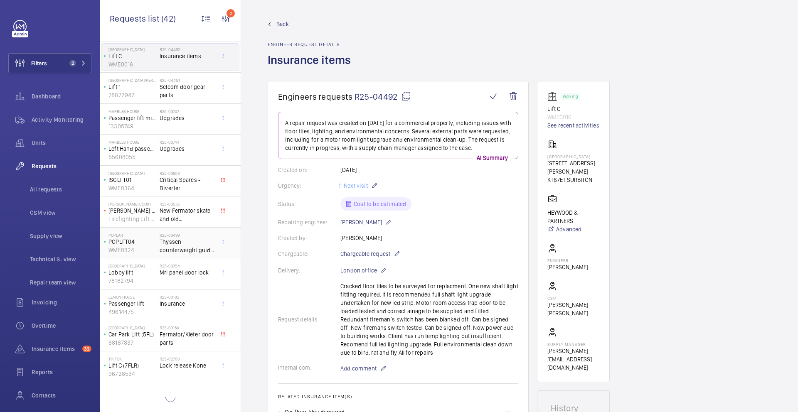
scroll to position [287, 0]
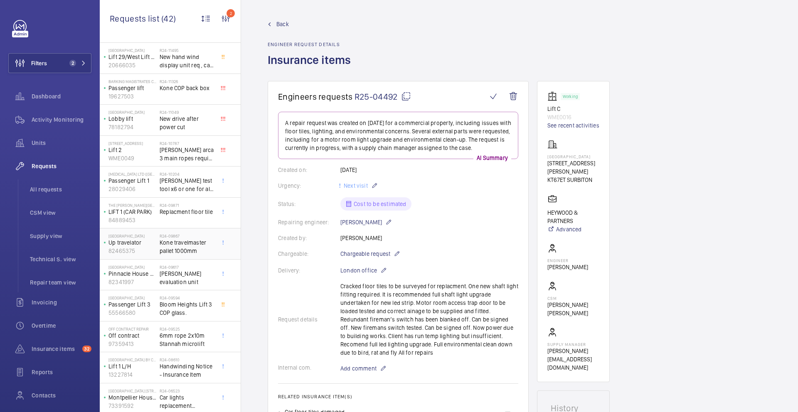
scroll to position [938, 0]
click at [50, 214] on span "CSM view" at bounding box center [60, 213] width 61 height 8
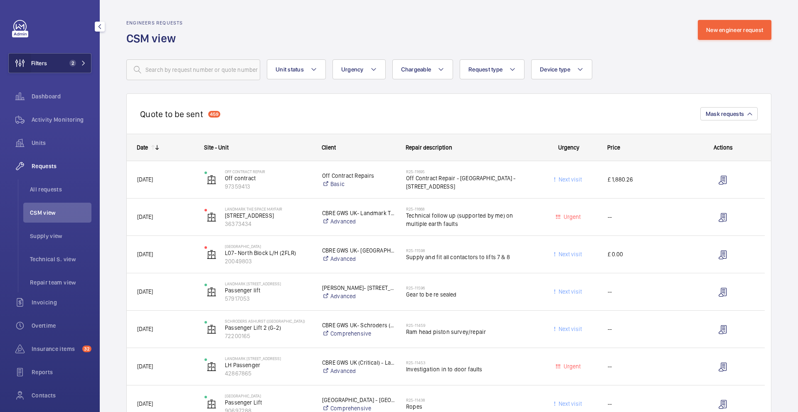
click at [23, 61] on wm-front-icon-button at bounding box center [20, 63] width 22 height 20
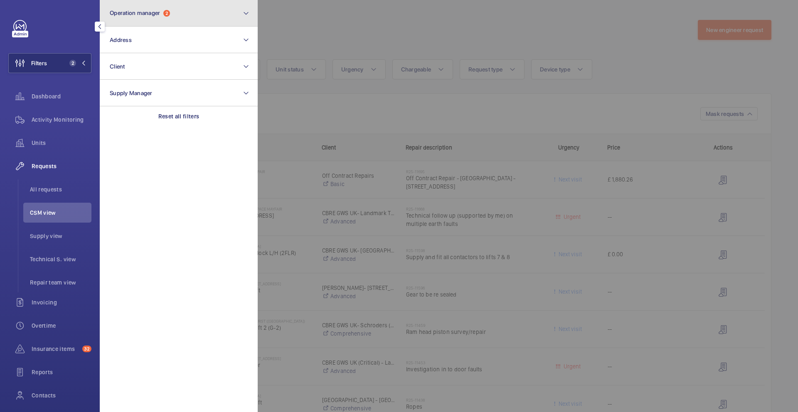
click at [178, 10] on button "Operation manager 2" at bounding box center [179, 13] width 158 height 27
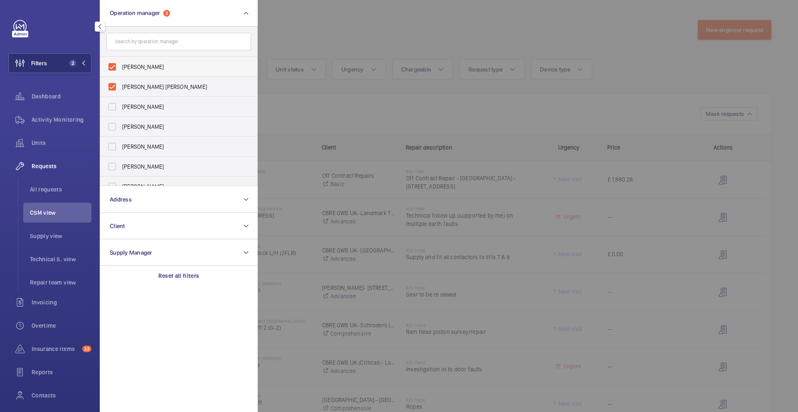
click at [114, 68] on label "John Smith" at bounding box center [172, 67] width 145 height 20
click at [114, 68] on input "John Smith" at bounding box center [112, 67] width 17 height 17
checkbox input "false"
click at [331, 30] on div at bounding box center [657, 206] width 798 height 412
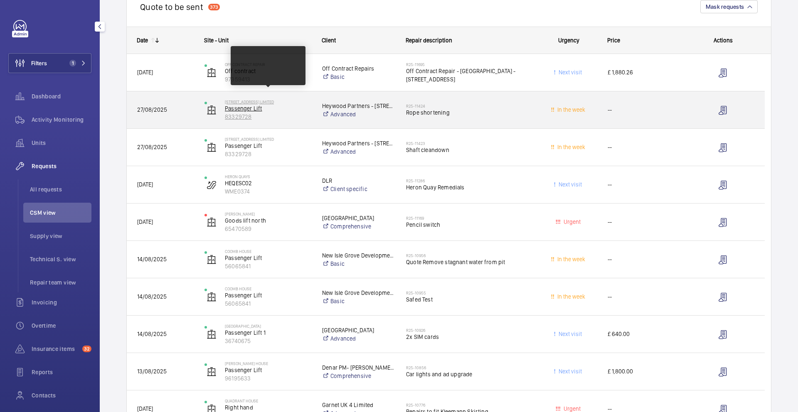
scroll to position [103, 0]
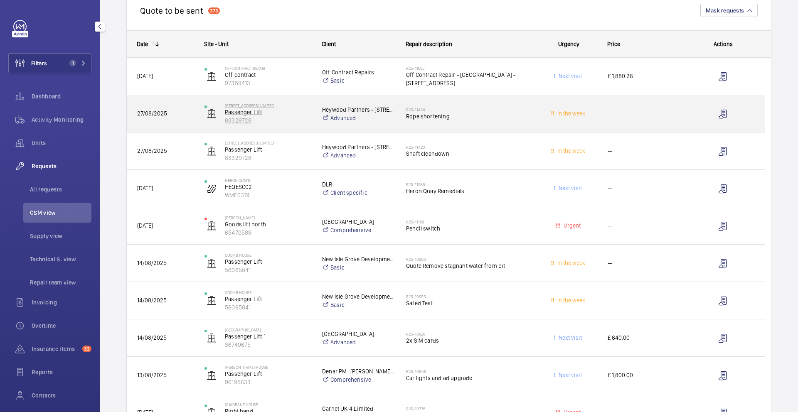
click at [299, 121] on p "83329728" at bounding box center [268, 120] width 86 height 8
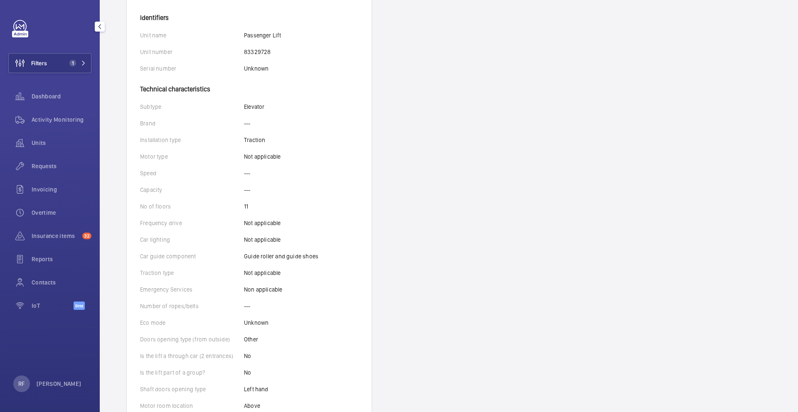
scroll to position [90, 0]
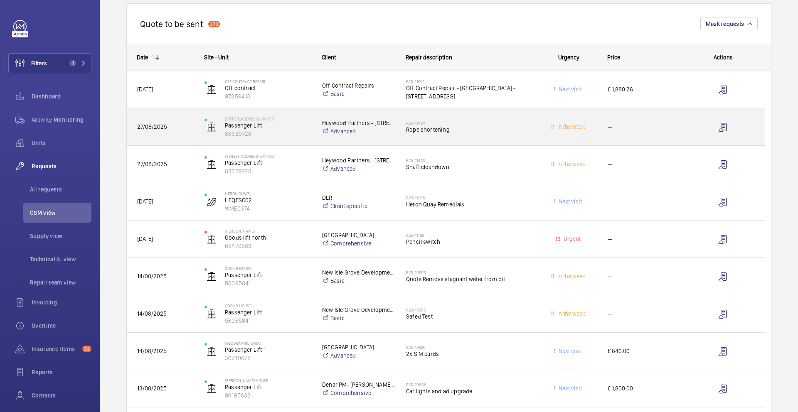
click at [187, 126] on span "27/08/2025" at bounding box center [165, 127] width 56 height 10
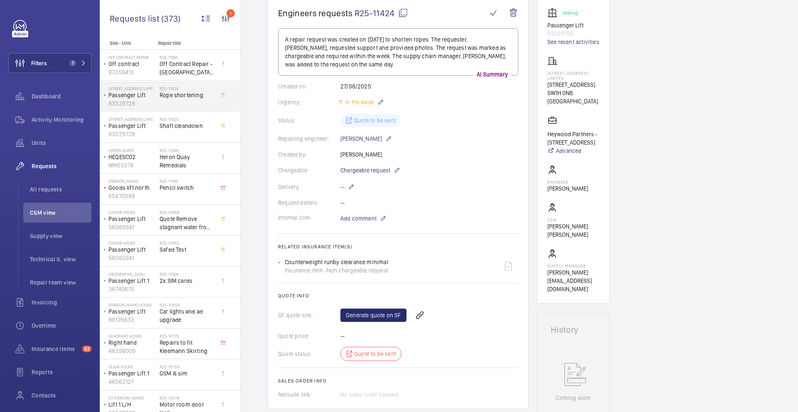
scroll to position [96, 0]
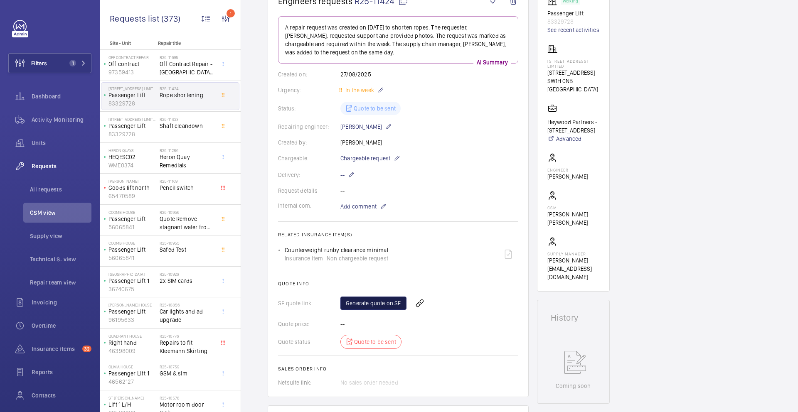
click at [368, 303] on link "Generate quote on SF" at bounding box center [373, 303] width 66 height 13
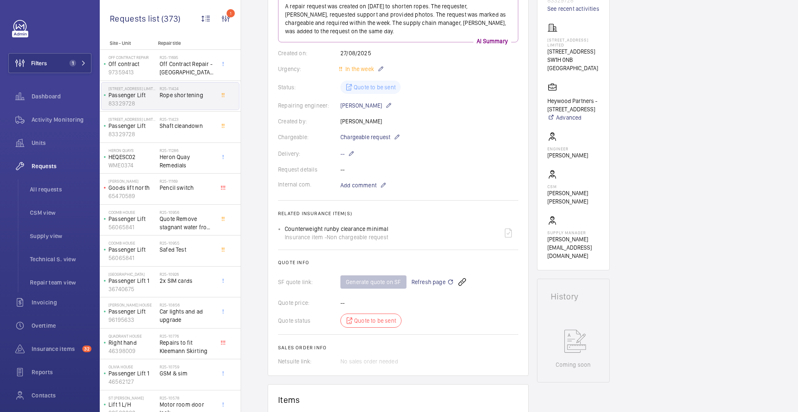
scroll to position [0, 0]
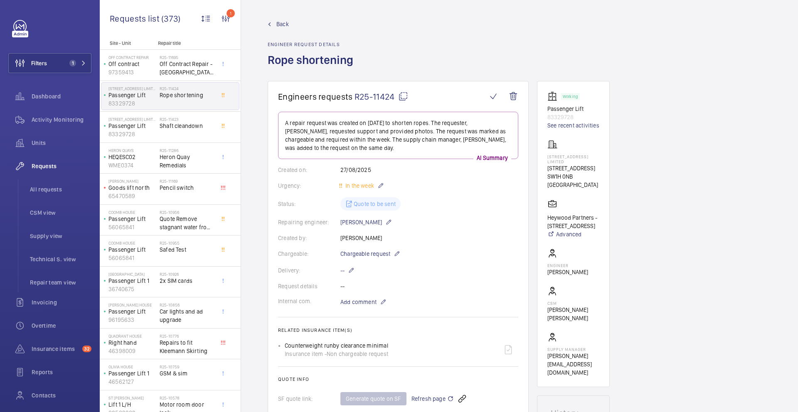
click at [403, 97] on mat-icon at bounding box center [403, 96] width 10 height 10
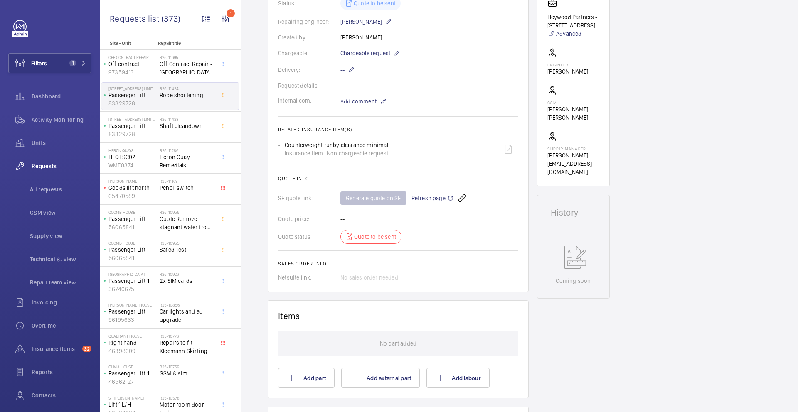
click at [425, 200] on span "Refresh page" at bounding box center [432, 198] width 42 height 10
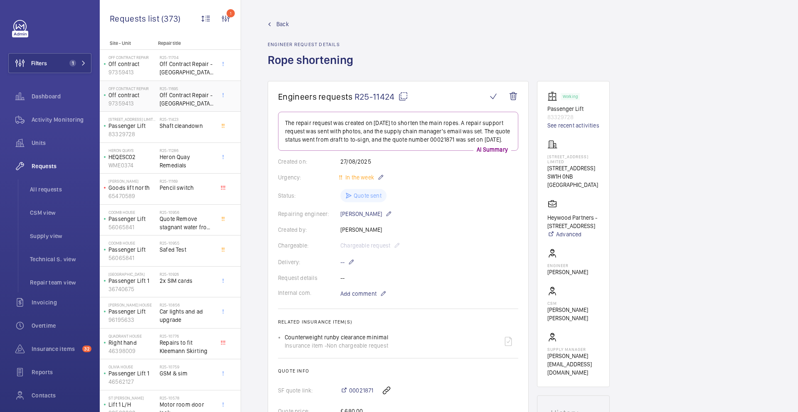
click at [179, 104] on span "Off Contract Repair - [GEOGRAPHIC_DATA] - [STREET_ADDRESS]" at bounding box center [187, 99] width 55 height 17
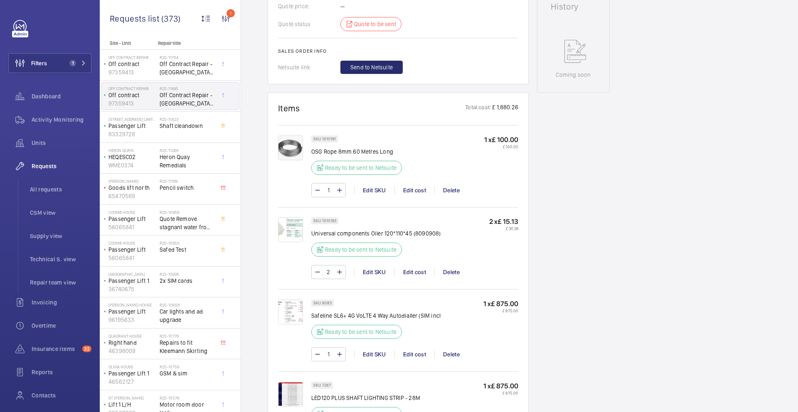
scroll to position [471, 0]
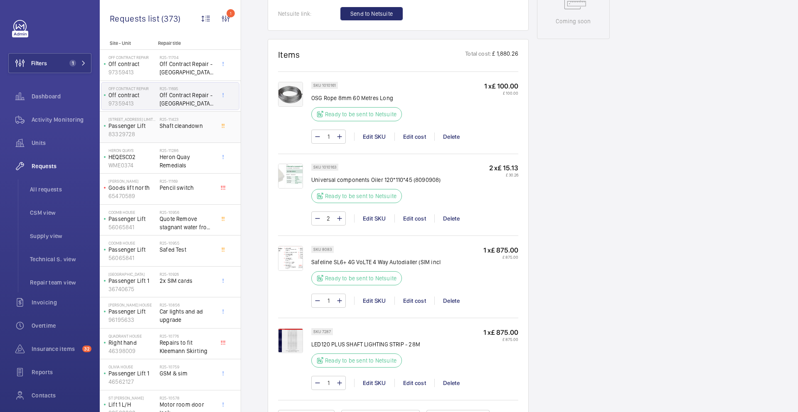
click at [162, 137] on div "R25-11423 Shaft cleandown" at bounding box center [187, 129] width 55 height 24
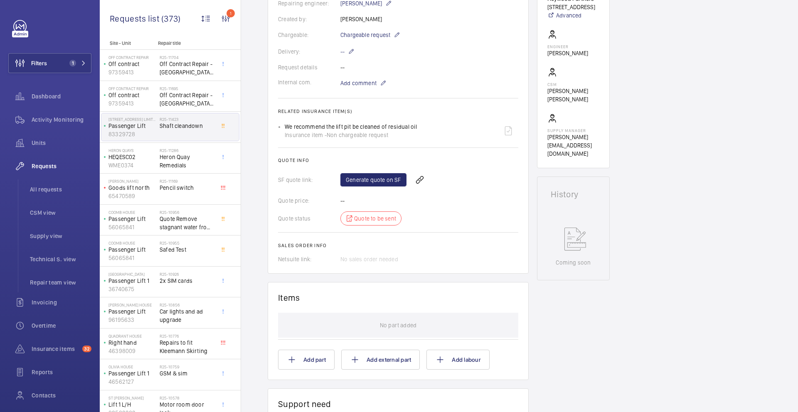
scroll to position [212, 0]
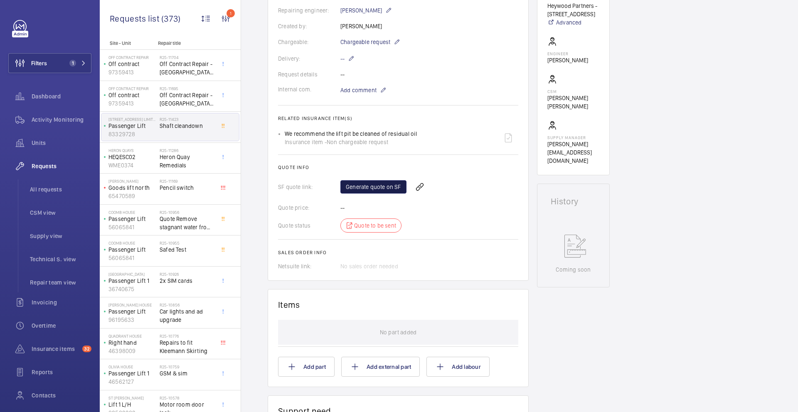
click at [390, 191] on link "Generate quote on SF" at bounding box center [373, 186] width 66 height 13
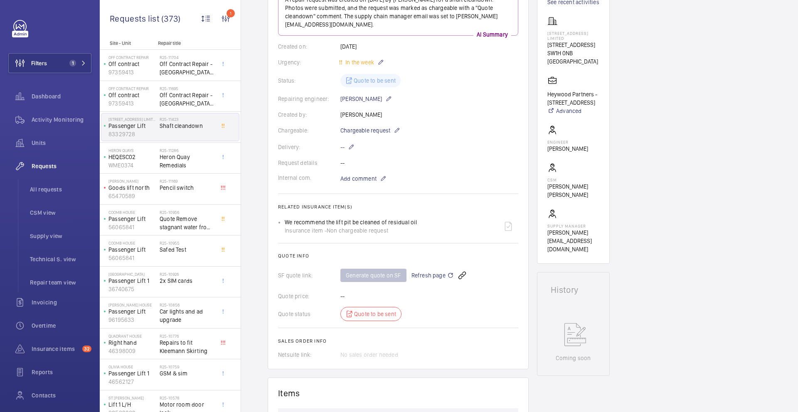
scroll to position [79, 0]
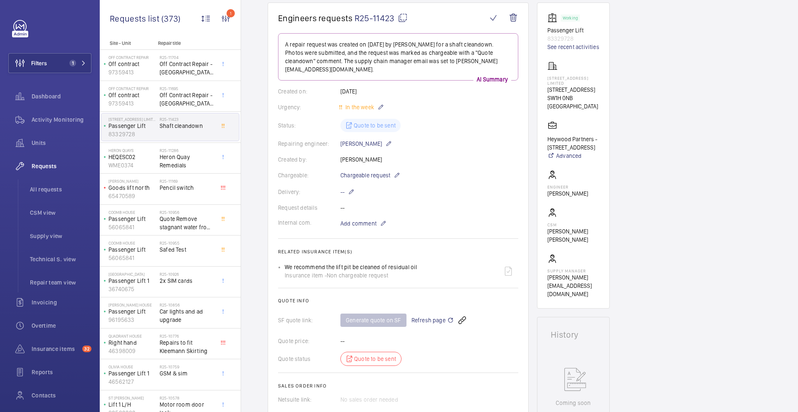
click at [406, 17] on mat-icon at bounding box center [403, 18] width 10 height 10
click at [403, 18] on mat-icon at bounding box center [403, 18] width 10 height 10
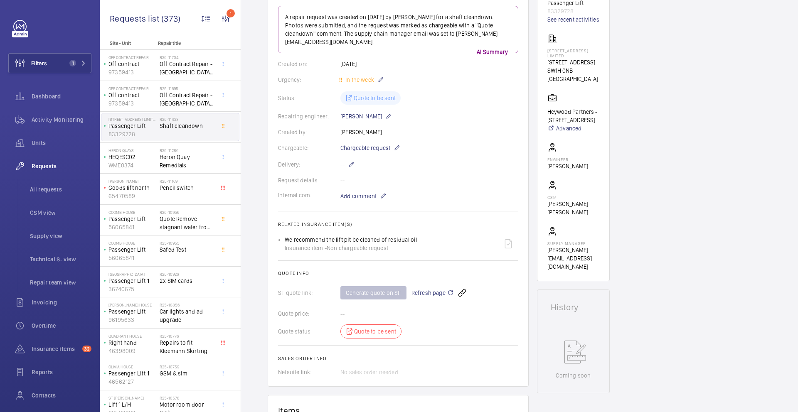
click at [443, 295] on span "Refresh page" at bounding box center [432, 293] width 42 height 10
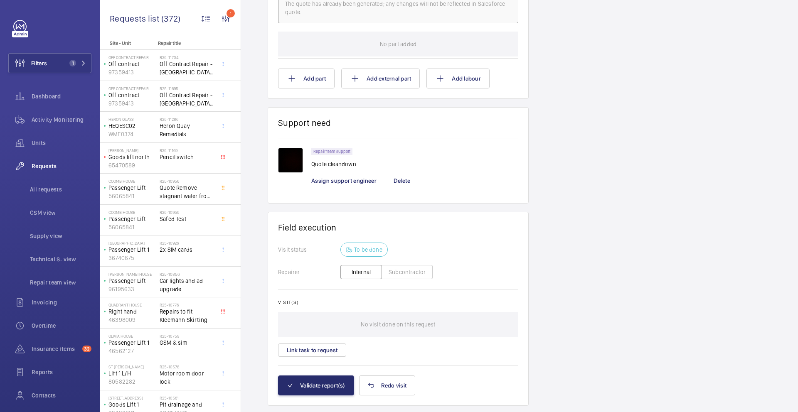
scroll to position [551, 0]
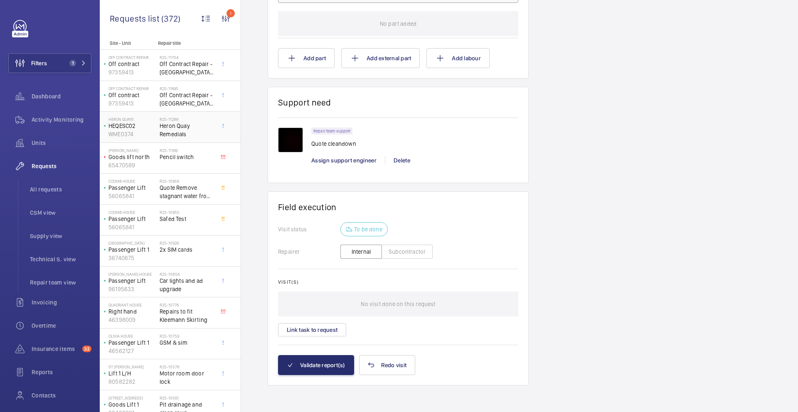
click at [186, 127] on span "Heron Quay Remedials" at bounding box center [187, 130] width 55 height 17
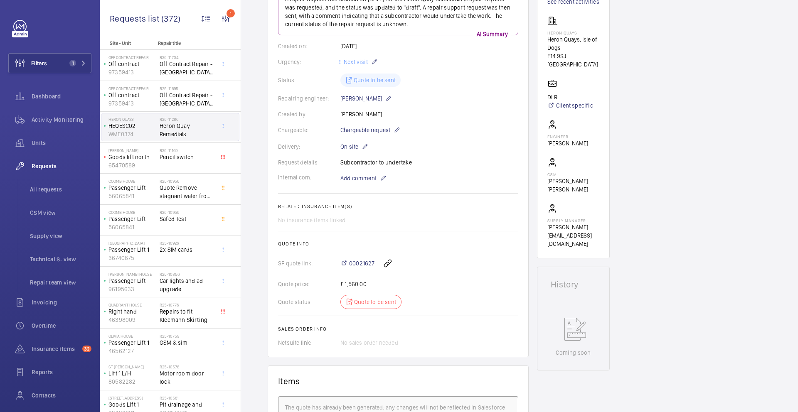
scroll to position [128, 0]
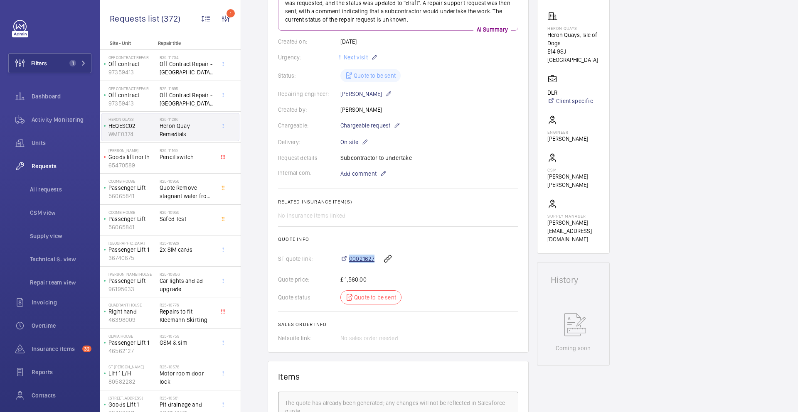
click at [355, 260] on span "00021627" at bounding box center [361, 259] width 25 height 8
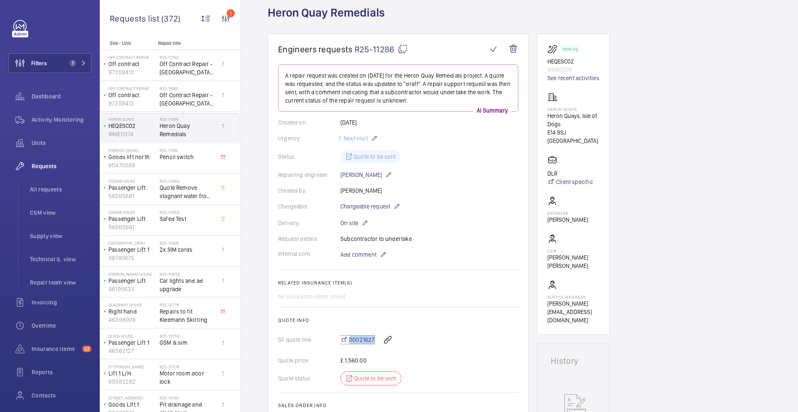
scroll to position [46, 0]
click at [401, 50] on mat-icon at bounding box center [403, 50] width 10 height 10
type textarea "R25-11286"
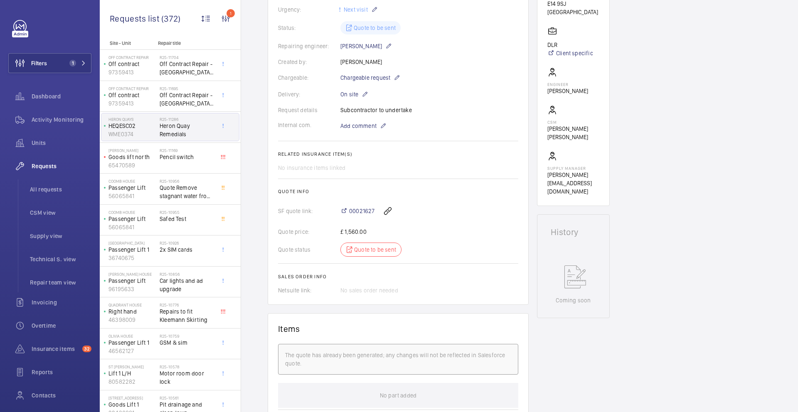
scroll to position [203, 0]
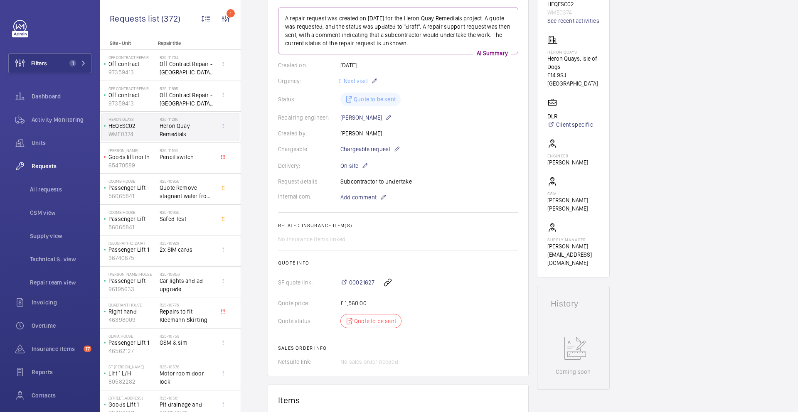
scroll to position [129, 0]
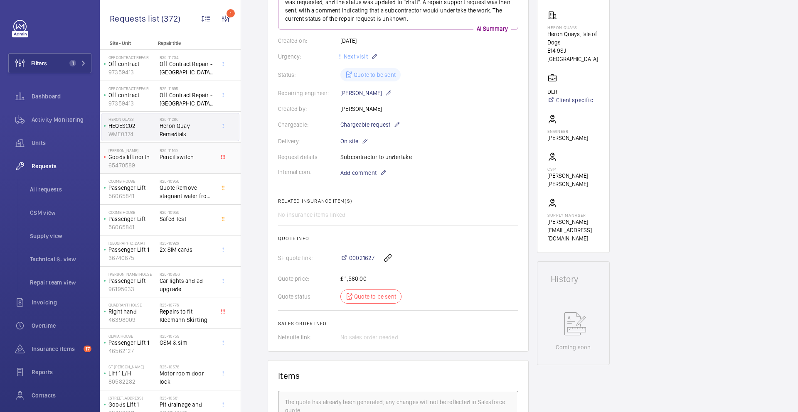
click at [204, 155] on span "Pencil switch" at bounding box center [187, 157] width 55 height 8
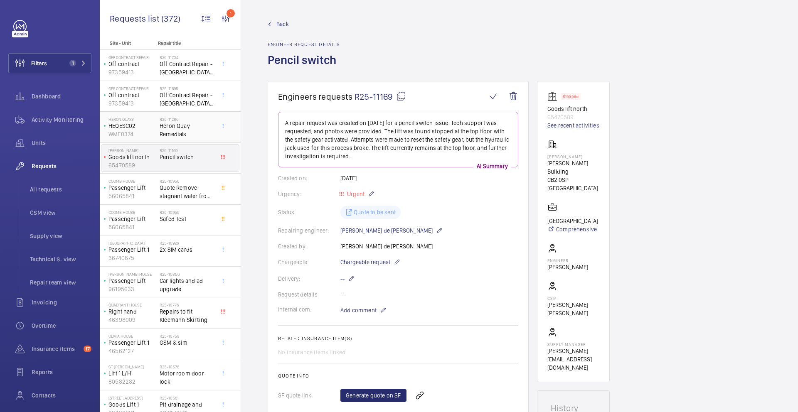
click at [169, 128] on span "Heron Quay Remedials" at bounding box center [187, 130] width 55 height 17
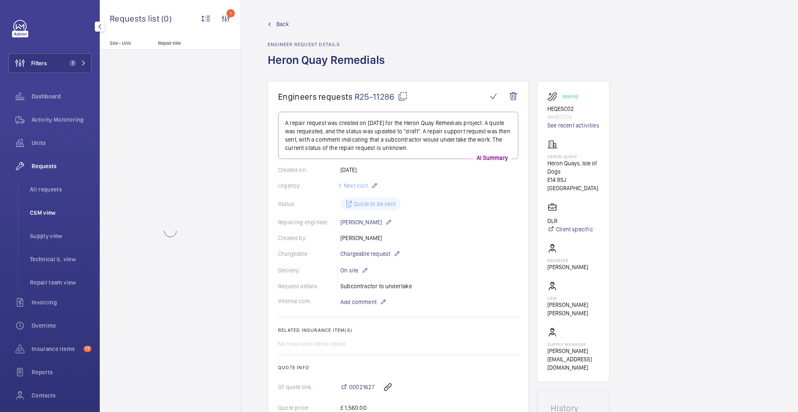
click at [59, 214] on span "CSM view" at bounding box center [60, 213] width 61 height 8
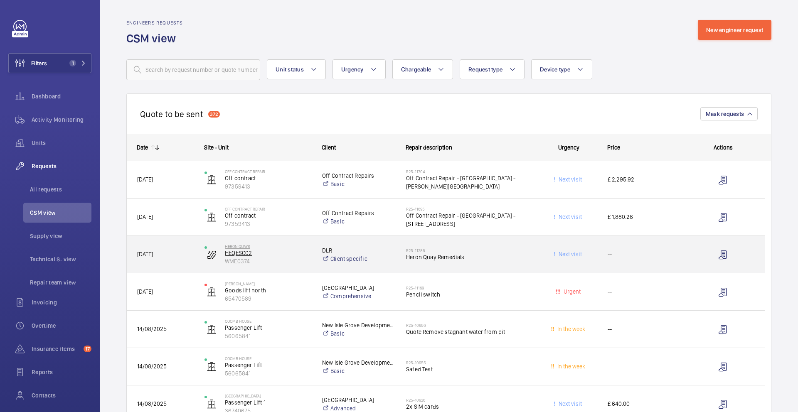
click at [275, 253] on p "HEQESC02" at bounding box center [268, 253] width 86 height 8
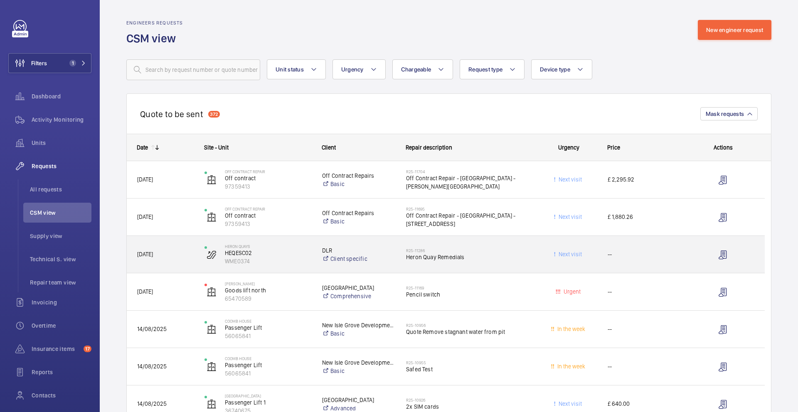
click at [181, 258] on span "[DATE]" at bounding box center [165, 255] width 56 height 10
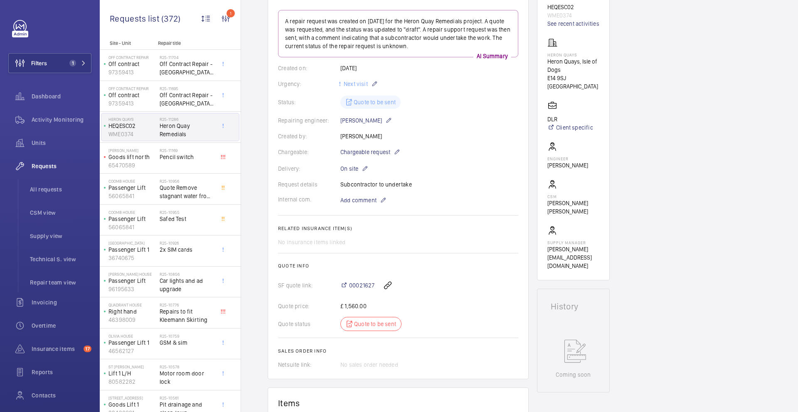
scroll to position [61, 0]
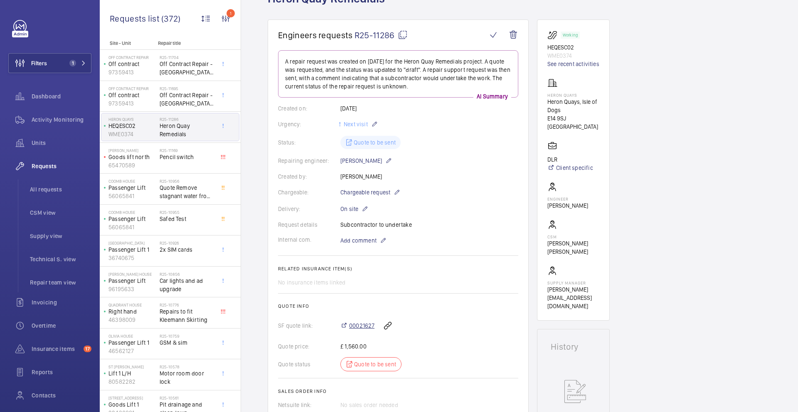
click at [358, 329] on span "00021627" at bounding box center [361, 326] width 25 height 8
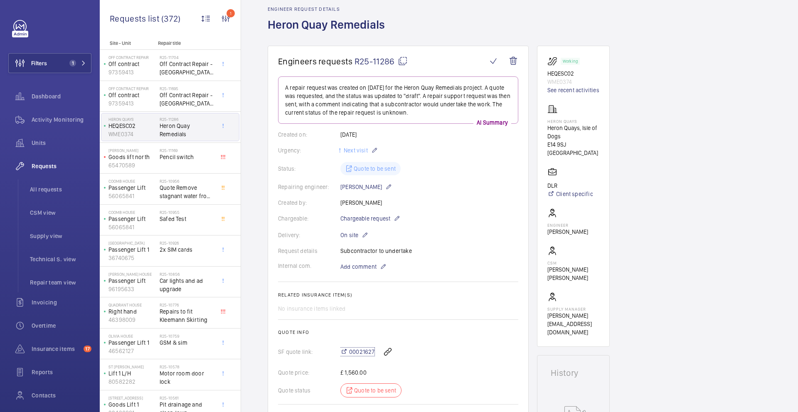
scroll to position [0, 0]
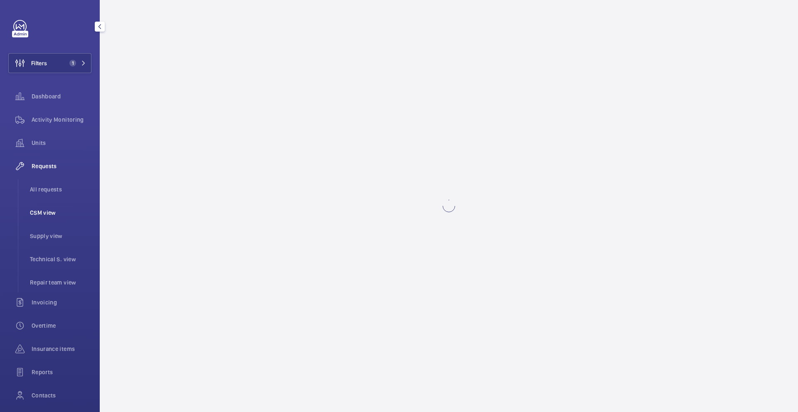
click at [47, 214] on span "CSM view" at bounding box center [60, 213] width 61 height 8
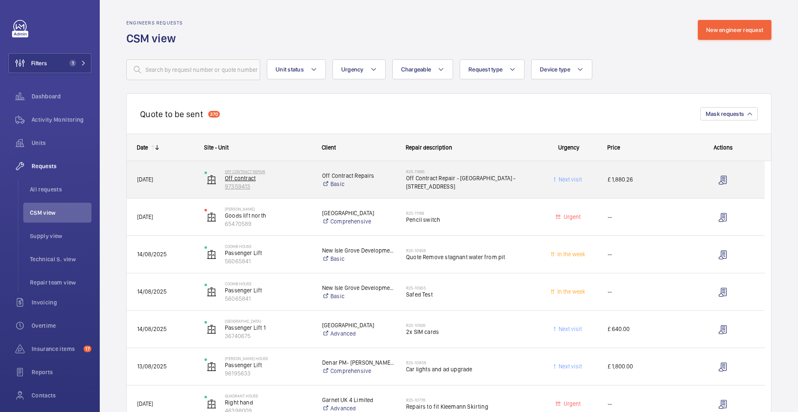
click at [290, 186] on p "97359413" at bounding box center [268, 186] width 86 height 8
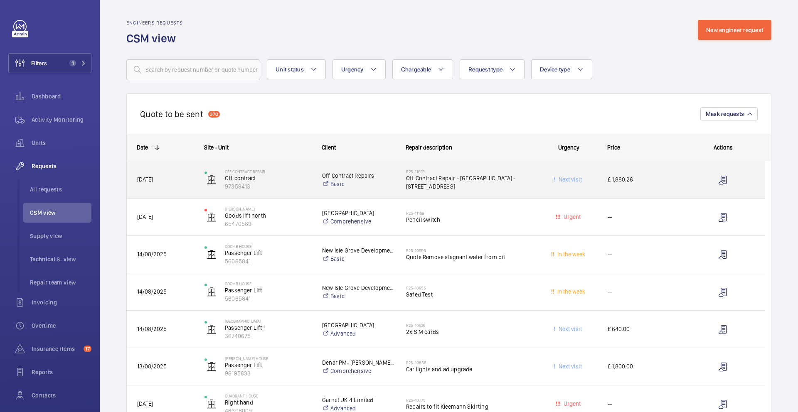
click at [172, 182] on span "[DATE]" at bounding box center [165, 180] width 56 height 10
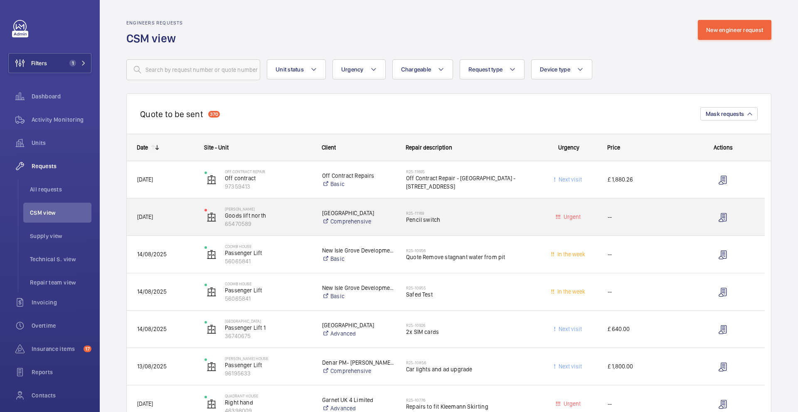
click at [183, 217] on span "[DATE]" at bounding box center [165, 217] width 56 height 10
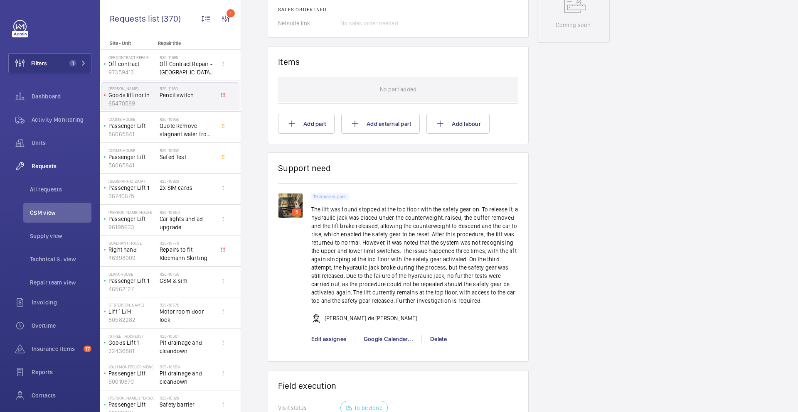
scroll to position [481, 0]
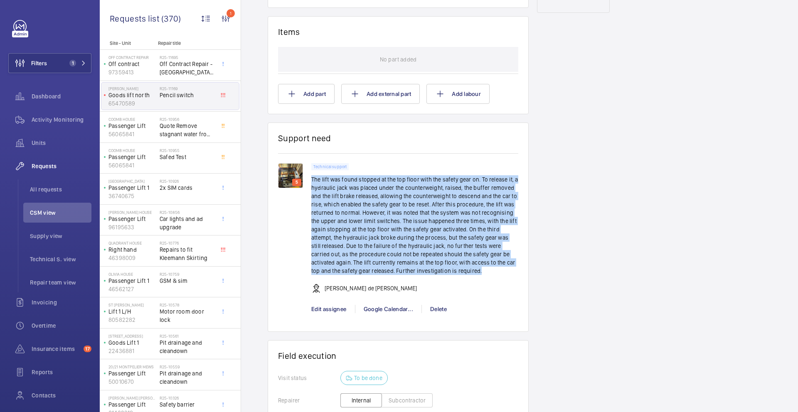
drag, startPoint x: 455, startPoint y: 272, endPoint x: 311, endPoint y: 183, distance: 169.6
click at [311, 183] on p "The lift was found stopped at the top floor with the safety gear on. To release…" at bounding box center [414, 225] width 207 height 100
copy p "The lift was found stopped at the top floor with the safety gear on. To release…"
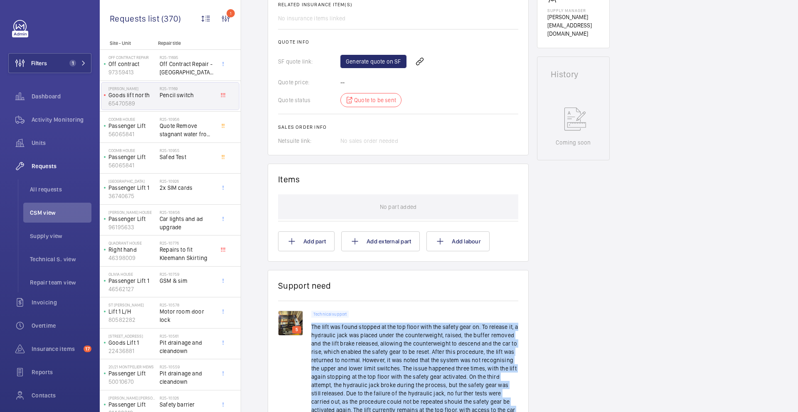
scroll to position [418, 0]
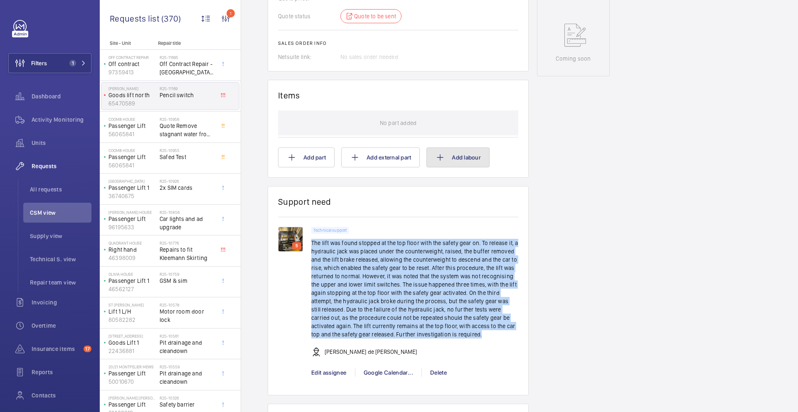
click at [472, 158] on button "Add labour" at bounding box center [457, 157] width 63 height 20
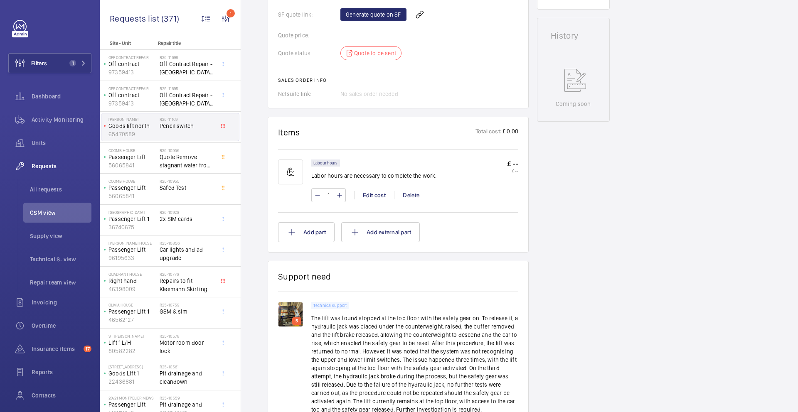
scroll to position [388, 0]
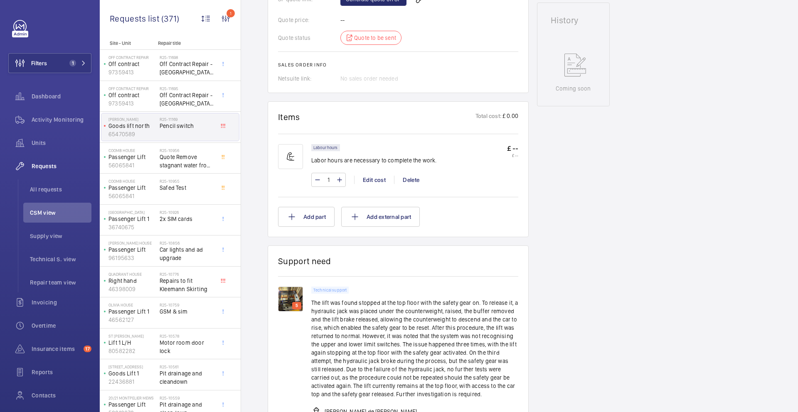
click at [332, 187] on input "1" at bounding box center [328, 179] width 15 height 13
type input "8"
click at [373, 184] on div "Edit cost" at bounding box center [374, 180] width 40 height 8
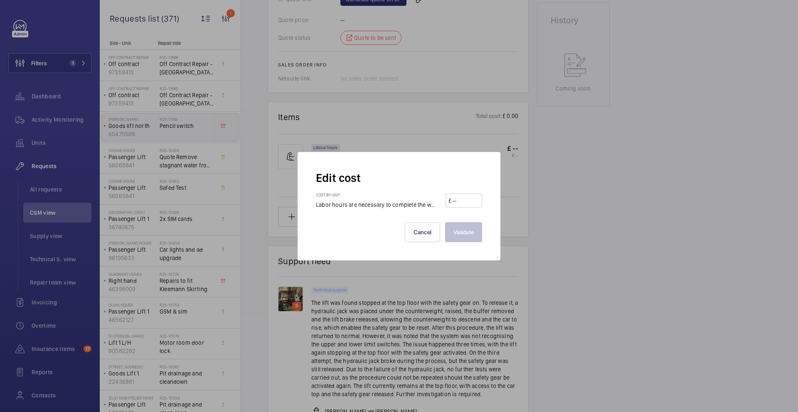
click at [458, 202] on input "number" at bounding box center [465, 200] width 28 height 13
type input "125"
click at [477, 223] on button "Validate" at bounding box center [463, 232] width 37 height 20
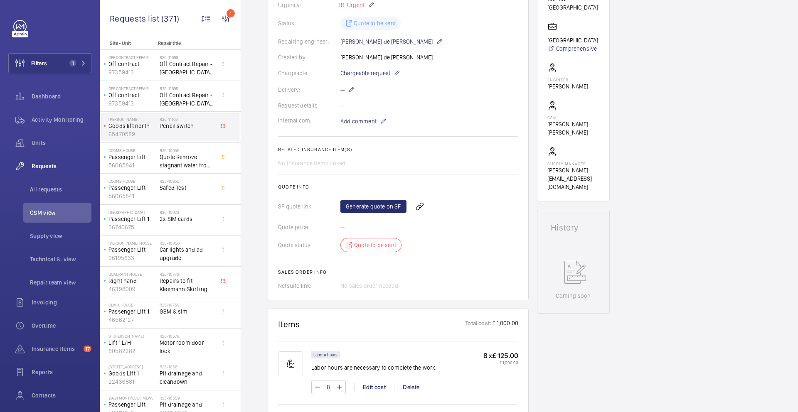
scroll to position [160, 0]
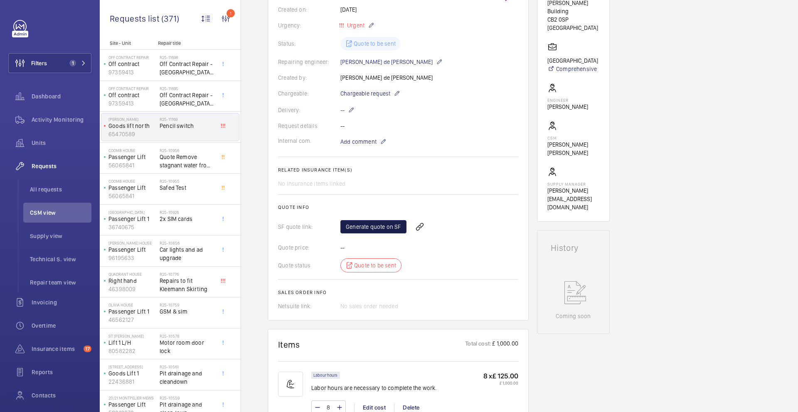
click at [367, 229] on link "Generate quote on SF" at bounding box center [373, 226] width 66 height 13
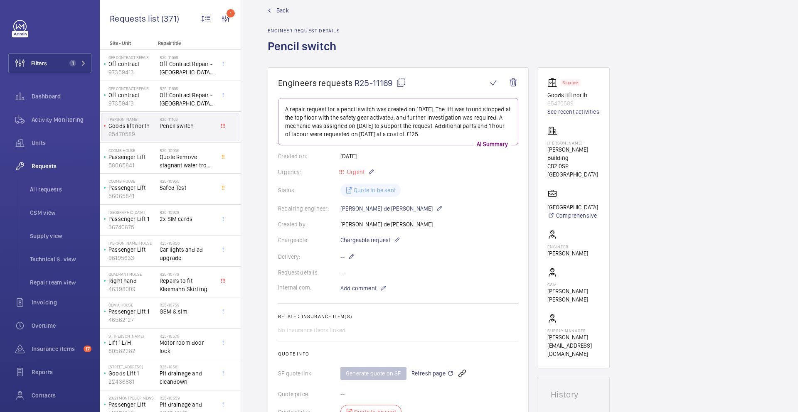
scroll to position [8, 0]
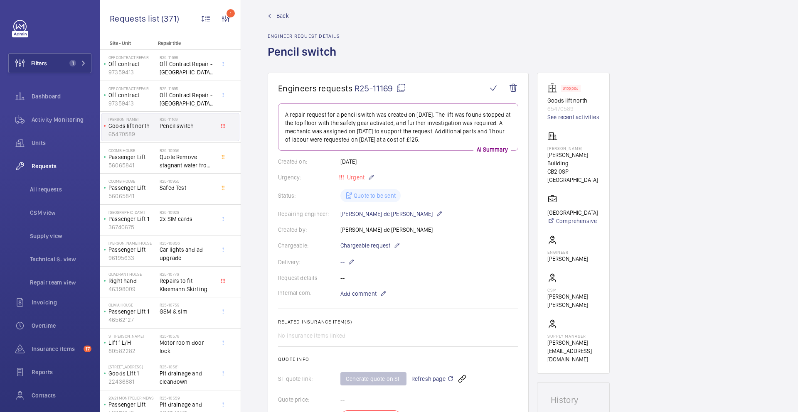
click at [400, 88] on mat-icon at bounding box center [401, 88] width 10 height 10
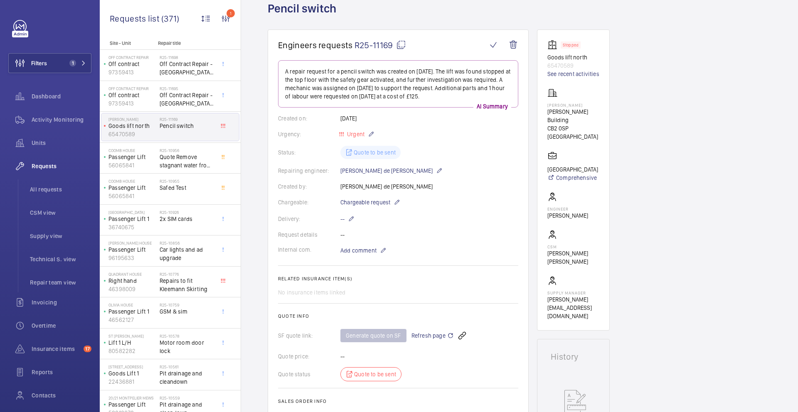
scroll to position [96, 0]
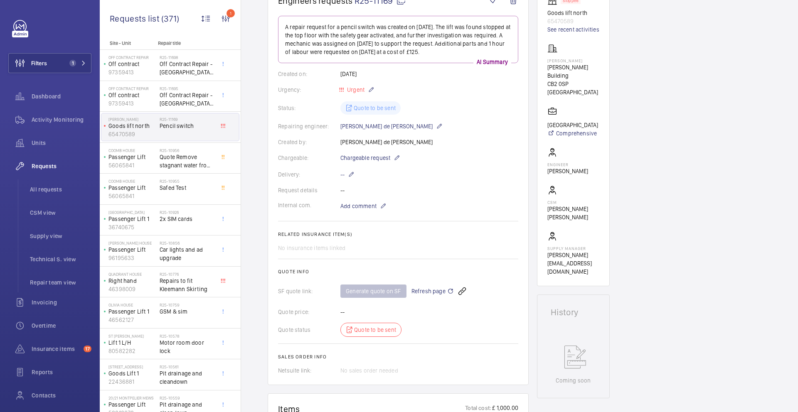
click at [448, 291] on mat-icon at bounding box center [450, 291] width 7 height 10
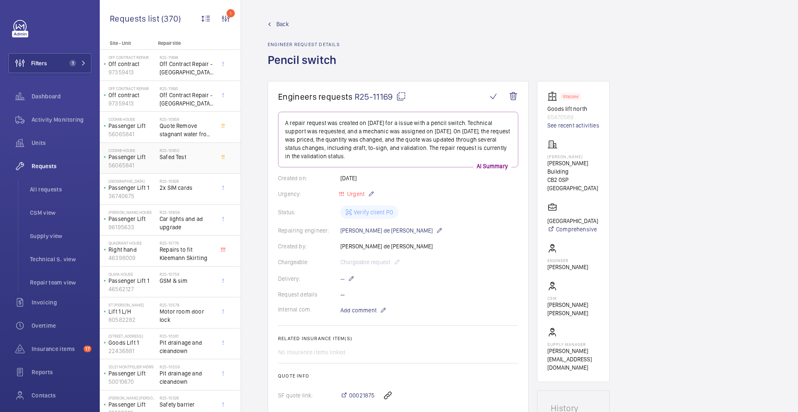
click at [193, 159] on span "Safed Test" at bounding box center [187, 157] width 55 height 8
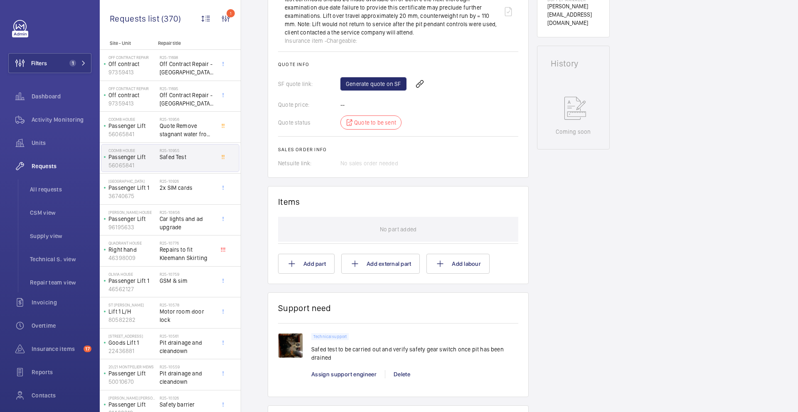
scroll to position [408, 0]
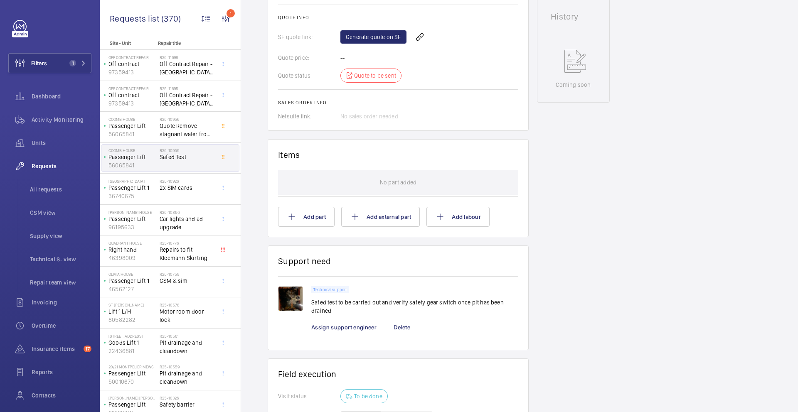
click at [292, 295] on img at bounding box center [290, 298] width 25 height 25
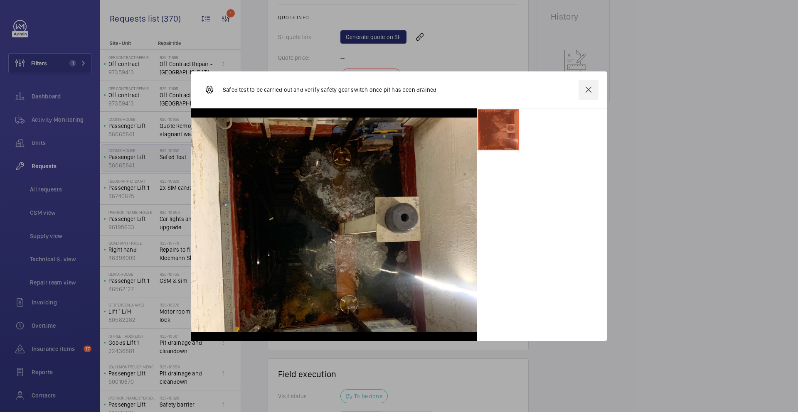
click at [585, 88] on wm-front-icon-button at bounding box center [588, 90] width 20 height 20
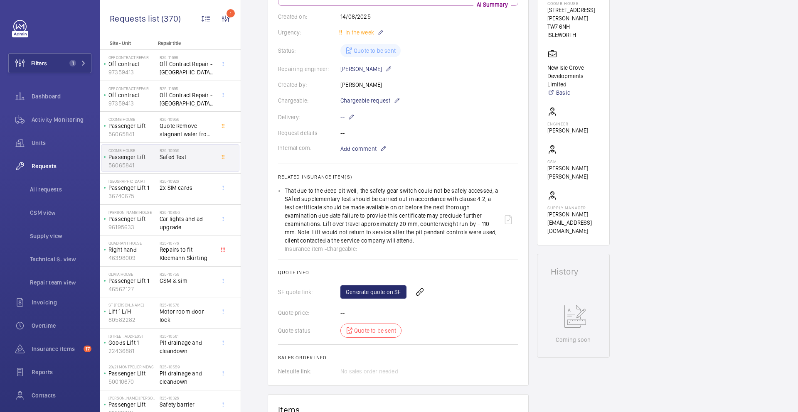
scroll to position [255, 0]
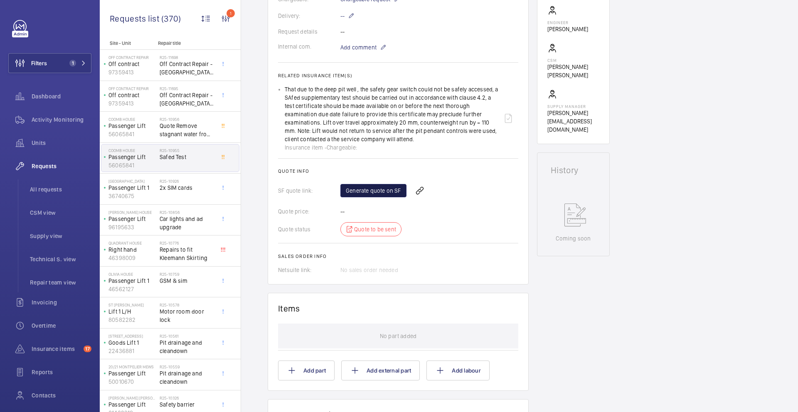
click at [381, 191] on link "Generate quote on SF" at bounding box center [373, 190] width 66 height 13
drag, startPoint x: 414, startPoint y: 142, endPoint x: 282, endPoint y: 89, distance: 141.9
click at [282, 89] on ul "That due to the deep pit well , the safety gear switch could not be safely acce…" at bounding box center [398, 118] width 240 height 66
copy p "That due to the deep pit well , the safety gear switch could not be safely acce…"
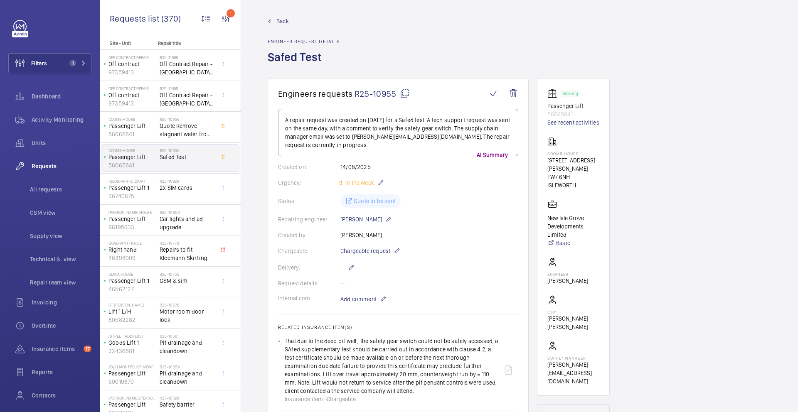
scroll to position [0, 0]
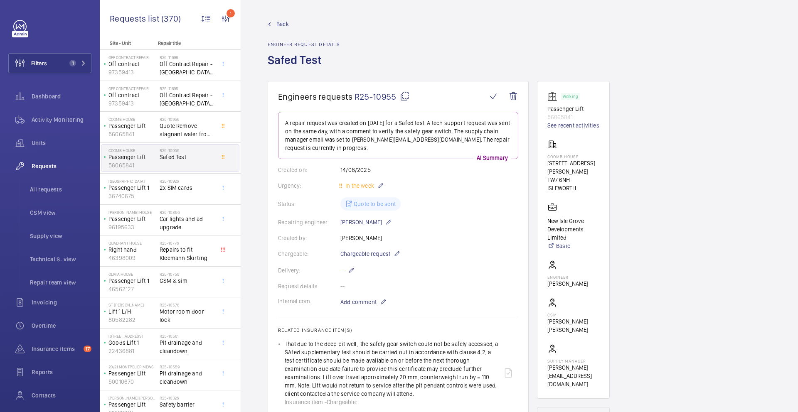
click at [405, 98] on mat-icon at bounding box center [405, 96] width 10 height 10
copy p "That due to the deep pit well , the safety gear switch could not be safely acce…"
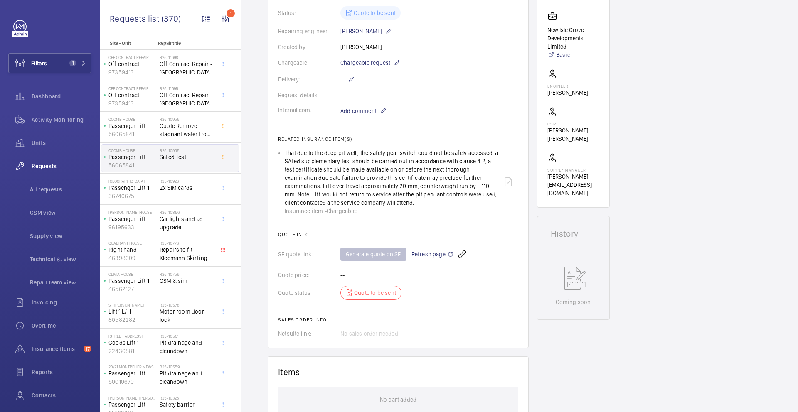
scroll to position [95, 0]
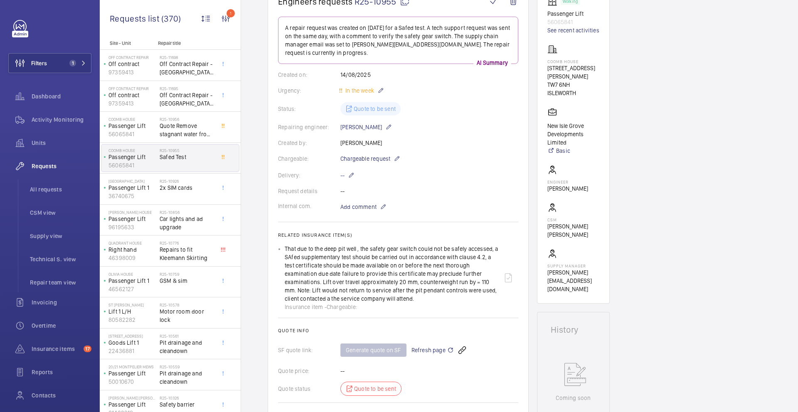
click at [433, 349] on span "Refresh page" at bounding box center [432, 350] width 42 height 10
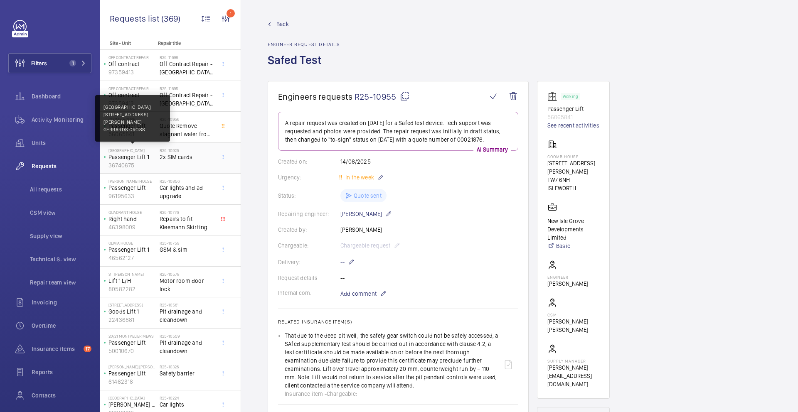
click at [155, 152] on p "[GEOGRAPHIC_DATA]" at bounding box center [132, 150] width 48 height 5
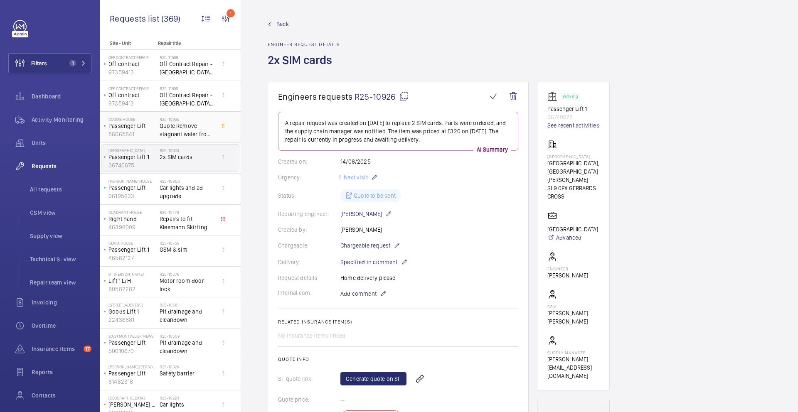
click at [162, 114] on div "R25-10956 Quote Remove stagnant water from pit" at bounding box center [189, 126] width 58 height 27
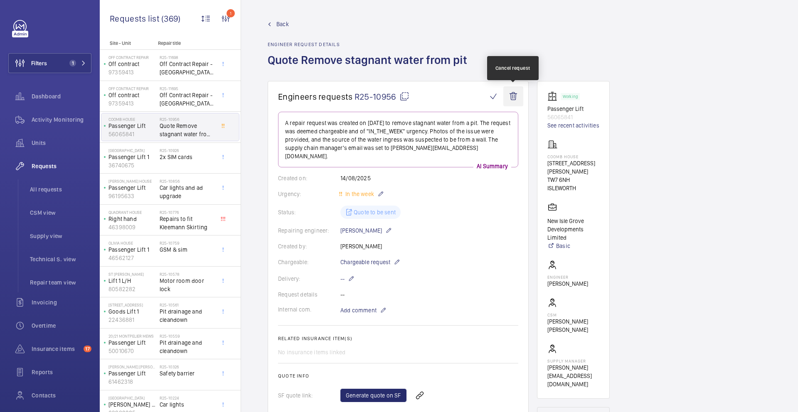
click at [514, 96] on wm-front-icon-button at bounding box center [513, 96] width 20 height 20
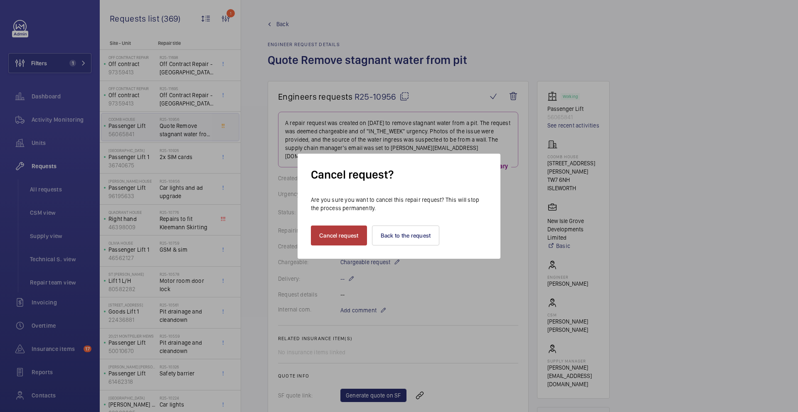
click at [356, 237] on button "Cancel request" at bounding box center [339, 236] width 56 height 20
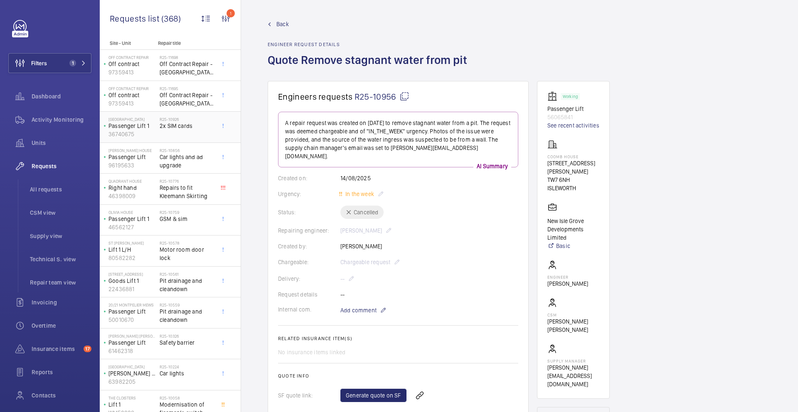
click at [174, 133] on div "R25-10926 2x SIM cards" at bounding box center [187, 129] width 55 height 24
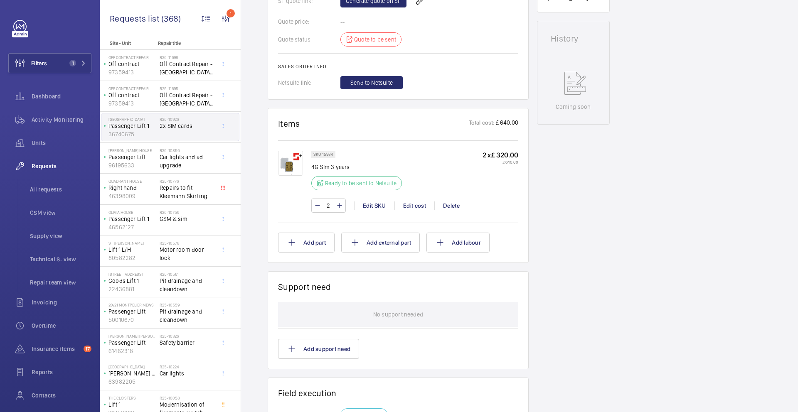
scroll to position [248, 0]
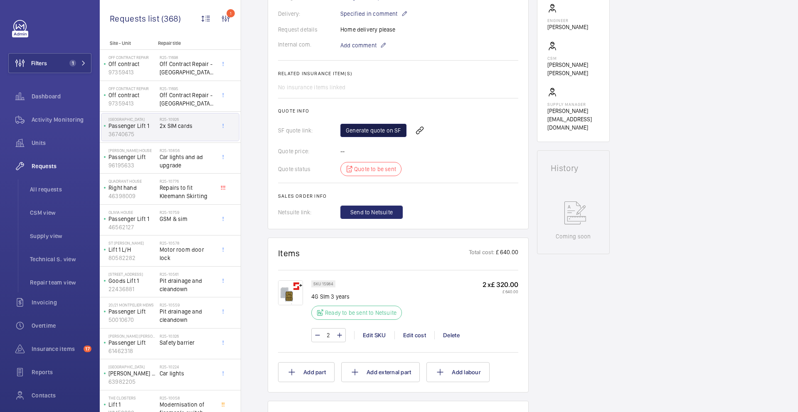
click at [363, 131] on link "Generate quote on SF" at bounding box center [373, 130] width 66 height 13
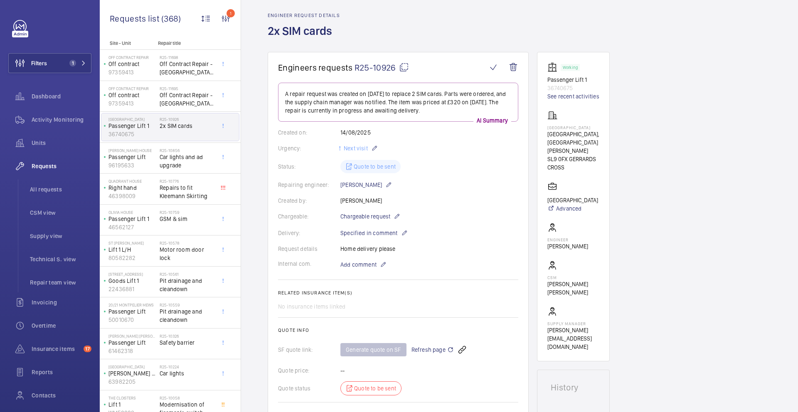
scroll to position [20, 0]
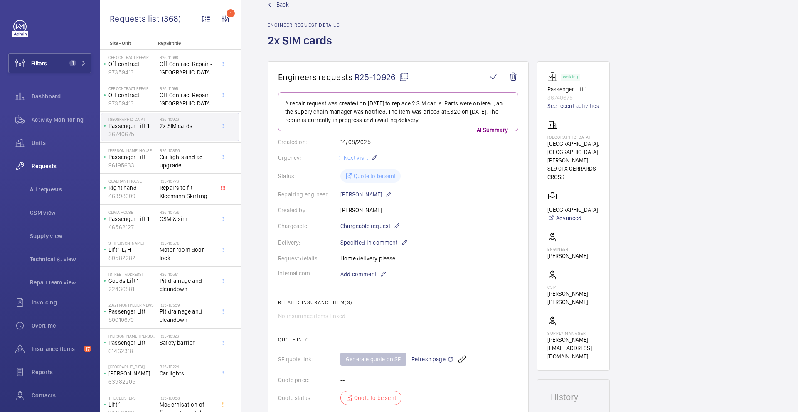
click at [406, 78] on mat-icon at bounding box center [404, 77] width 10 height 10
type textarea "R25-10926"
click at [439, 361] on span "Refresh page" at bounding box center [432, 359] width 42 height 10
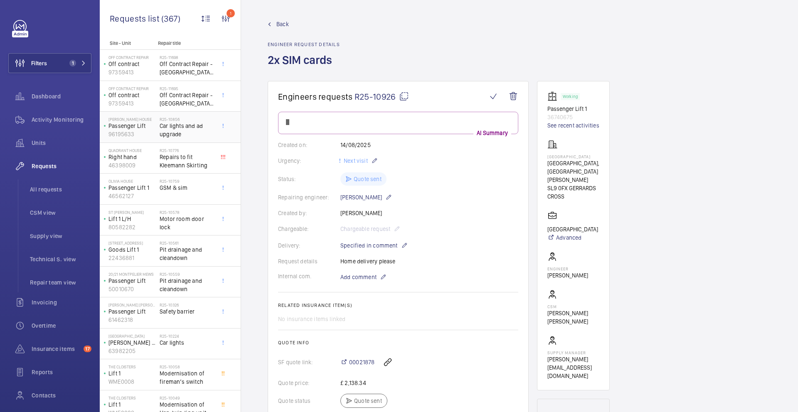
click at [182, 132] on span "Car lights and ad upgrade" at bounding box center [187, 130] width 55 height 17
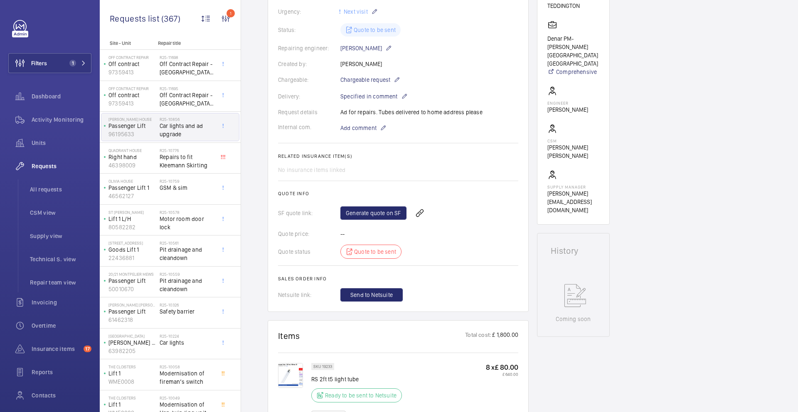
scroll to position [167, 0]
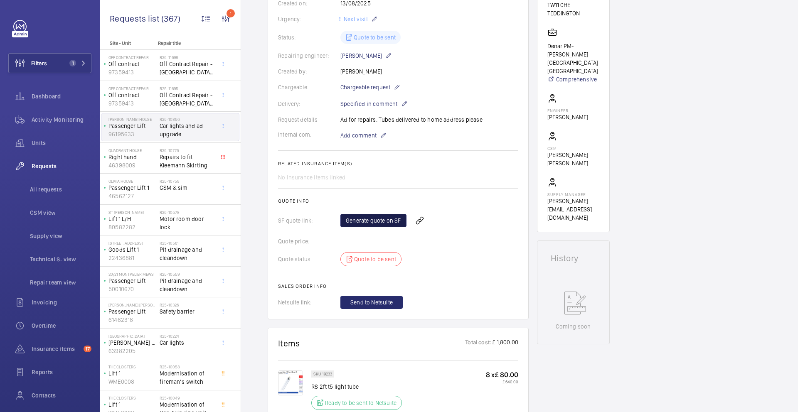
click at [372, 215] on link "Generate quote on SF" at bounding box center [373, 220] width 66 height 13
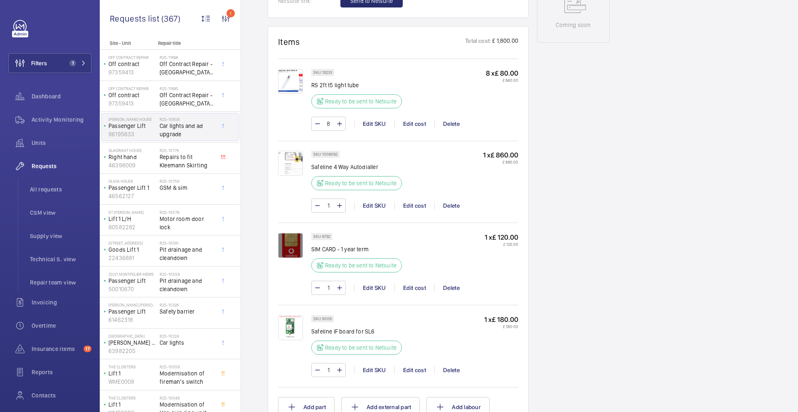
scroll to position [508, 0]
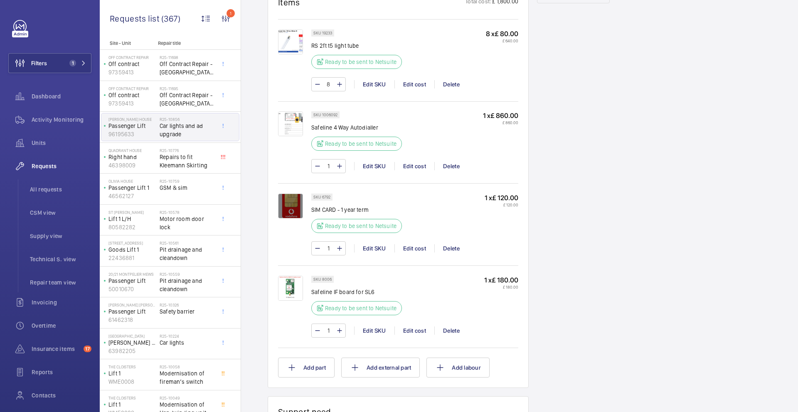
click at [285, 287] on img at bounding box center [290, 288] width 25 height 25
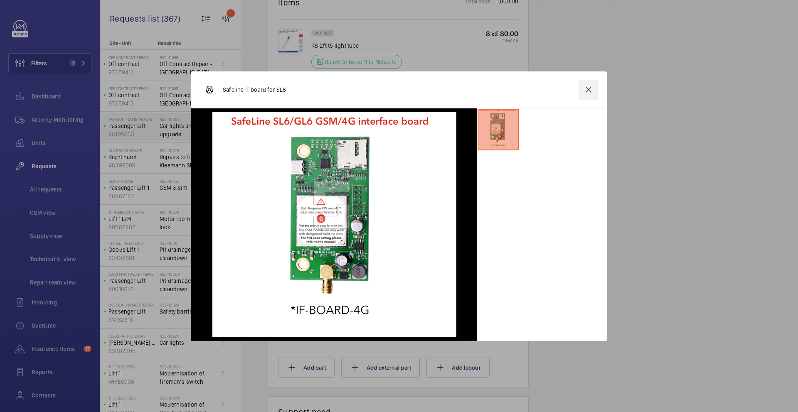
click at [587, 93] on wm-front-icon-button at bounding box center [588, 90] width 20 height 20
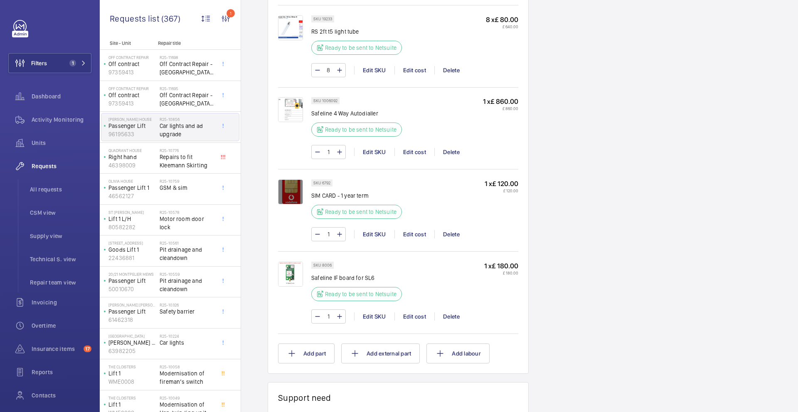
scroll to position [412, 0]
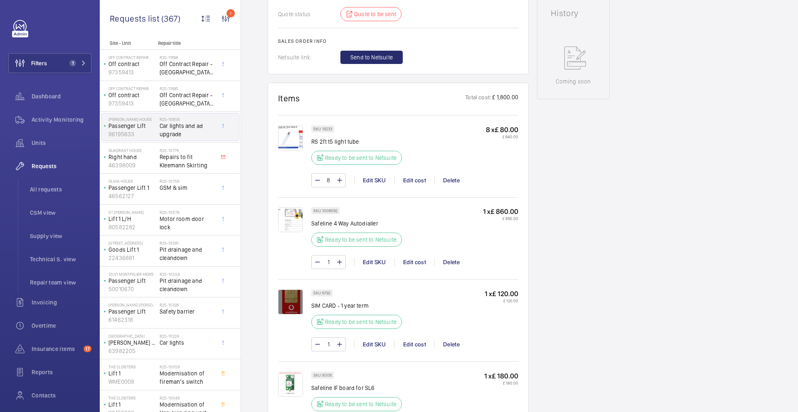
click at [289, 219] on img at bounding box center [290, 219] width 25 height 25
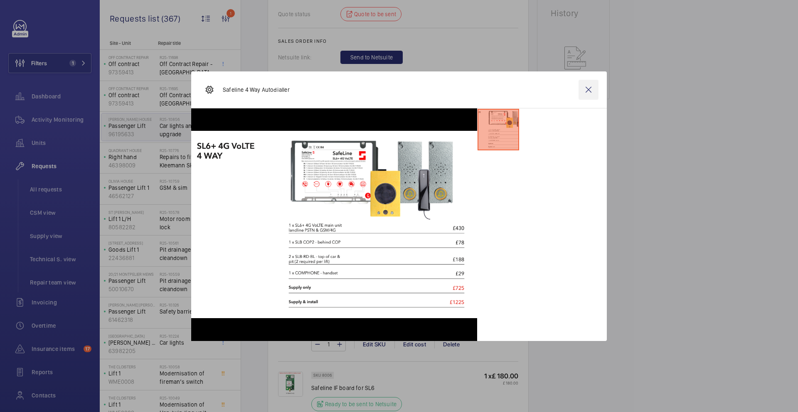
click at [584, 90] on wm-front-icon-button at bounding box center [588, 90] width 20 height 20
